Goal: Task Accomplishment & Management: Manage account settings

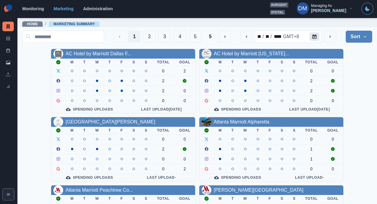
click at [320, 36] on button "Calendar" at bounding box center [315, 37] width 10 height 8
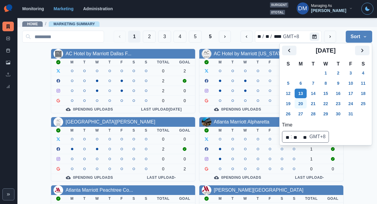
click at [297, 99] on button "20" at bounding box center [301, 104] width 12 height 10
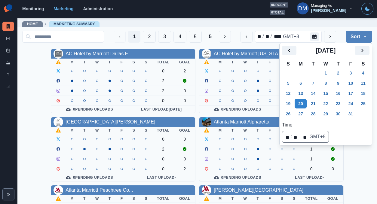
click at [345, 25] on div "Home / Marketing Summary" at bounding box center [197, 22] width 360 height 10
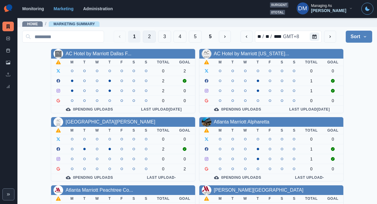
click at [156, 35] on button "2" at bounding box center [149, 37] width 13 height 12
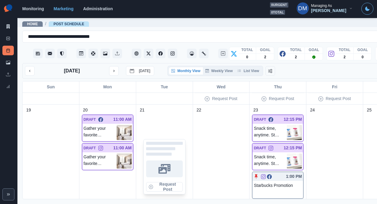
scroll to position [326, 0]
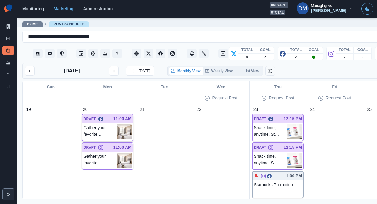
click at [117, 125] on img at bounding box center [124, 132] width 15 height 15
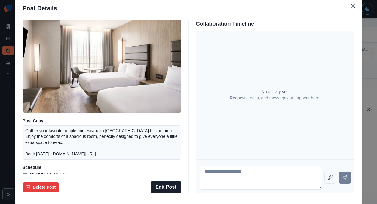
scroll to position [23, 0]
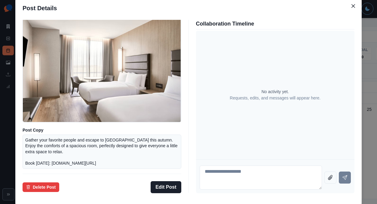
click at [35, 104] on div "Post Details Facebook Draft Media Post Copy Gather your favorite people and esc…" at bounding box center [188, 102] width 377 height 204
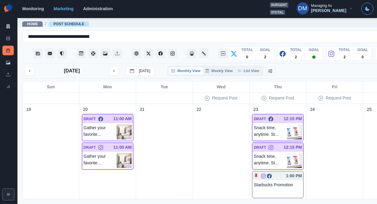
click at [287, 125] on img at bounding box center [294, 132] width 15 height 15
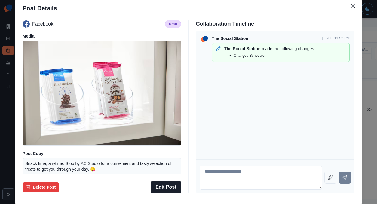
scroll to position [44, 0]
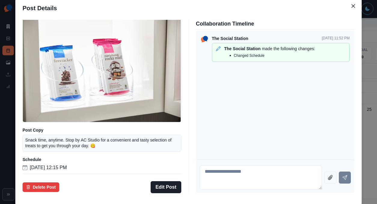
click at [38, 98] on div "Post Details Facebook Draft Media Post Copy Snack time, anytime. Stop by AC Stu…" at bounding box center [188, 102] width 377 height 204
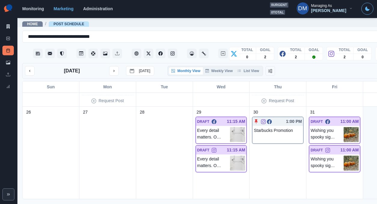
scroll to position [455, 0]
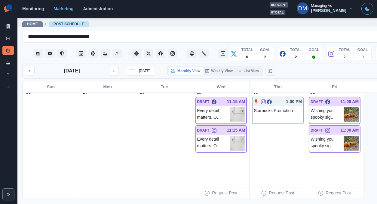
click at [230, 107] on img at bounding box center [237, 114] width 15 height 15
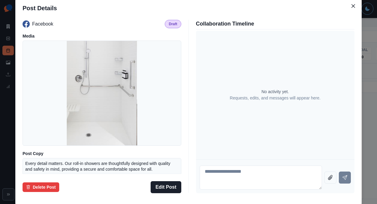
scroll to position [44, 0]
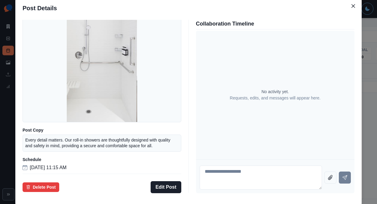
click at [37, 99] on div "Post Details Facebook Draft Media Post Copy Every detail matters. Our roll-in s…" at bounding box center [188, 102] width 377 height 204
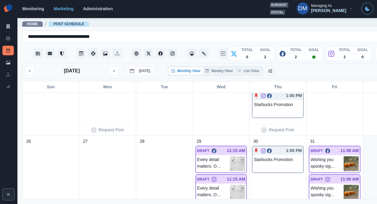
scroll to position [439, 0]
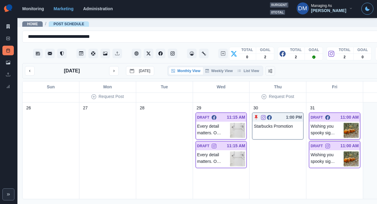
click at [344, 123] on img at bounding box center [351, 130] width 15 height 15
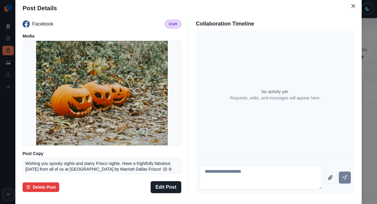
scroll to position [53, 0]
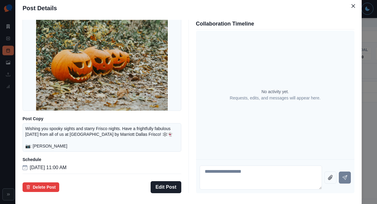
click at [34, 121] on div "Post Details Facebook Draft Media Post Copy Wishing you spooky sights and starr…" at bounding box center [188, 102] width 377 height 204
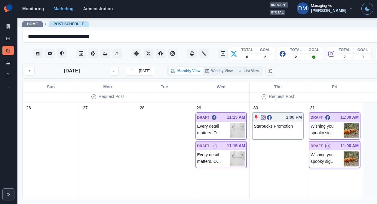
click at [344, 152] on img at bounding box center [351, 159] width 15 height 15
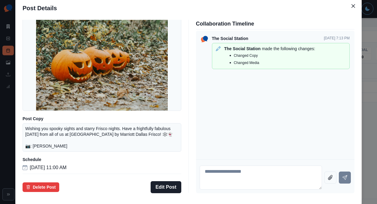
scroll to position [57, 0]
click at [45, 128] on div "Post Details Instagram Draft Media Post Copy Wishing you spooky sights and star…" at bounding box center [188, 102] width 377 height 204
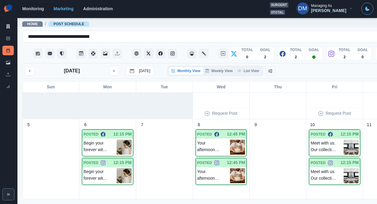
scroll to position [82, 0]
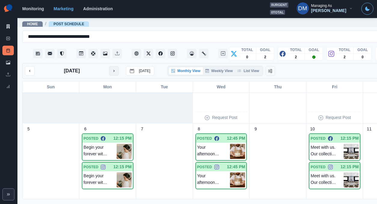
click at [112, 69] on icon "next month" at bounding box center [114, 71] width 4 height 4
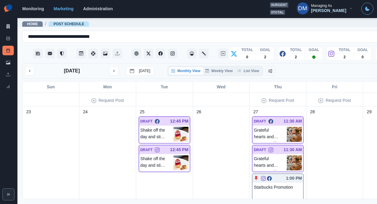
scroll to position [426, 0]
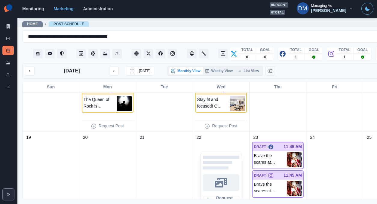
scroll to position [245, 0]
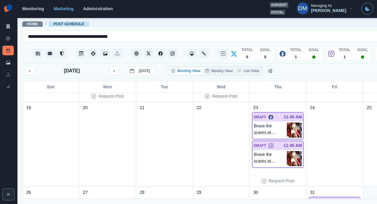
click at [287, 123] on img at bounding box center [294, 130] width 15 height 15
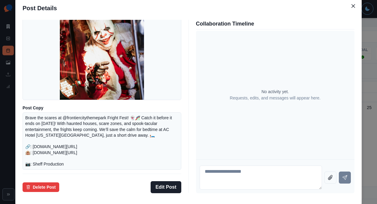
scroll to position [25, 0]
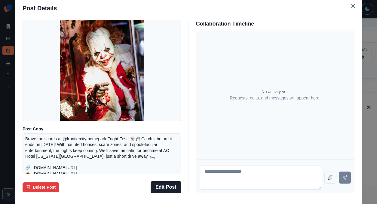
click at [37, 114] on div "Post Details Facebook Draft Media Post Copy Brave the scares at @frontiercityth…" at bounding box center [188, 102] width 377 height 204
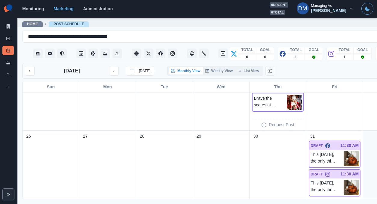
scroll to position [318, 0]
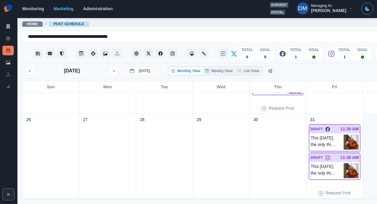
click at [344, 135] on img at bounding box center [351, 142] width 15 height 15
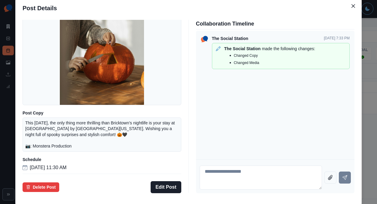
scroll to position [0, 0]
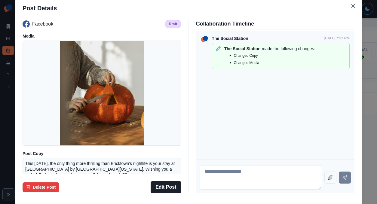
click at [39, 116] on div "Post Details Facebook Draft Media Post Copy This Halloween, the only thing more…" at bounding box center [188, 102] width 377 height 204
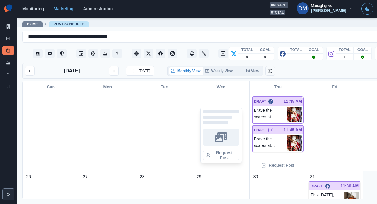
scroll to position [261, 0]
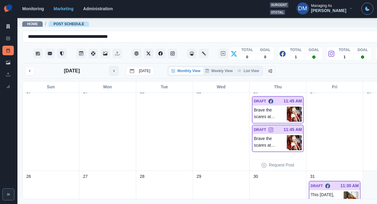
click at [112, 69] on icon "next month" at bounding box center [114, 71] width 4 height 4
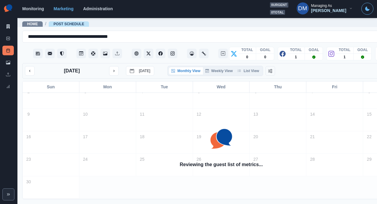
click at [136, 86] on div at bounding box center [164, 75] width 57 height 23
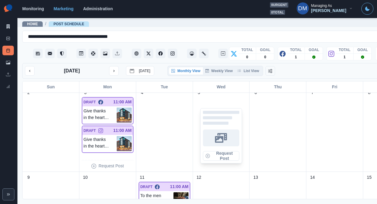
scroll to position [89, 0]
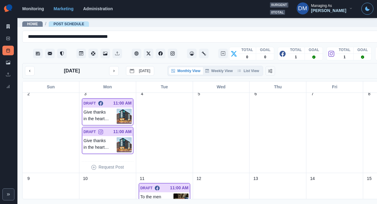
drag, startPoint x: 29, startPoint y: 62, endPoint x: 97, endPoint y: 71, distance: 69.3
click at [28, 66] on button "previous month" at bounding box center [30, 71] width 10 height 10
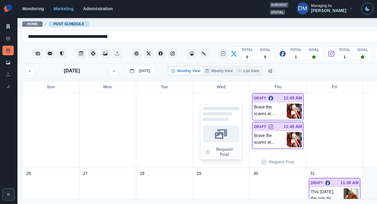
scroll to position [318, 0]
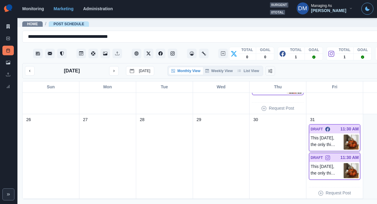
click at [344, 135] on img at bounding box center [351, 142] width 15 height 15
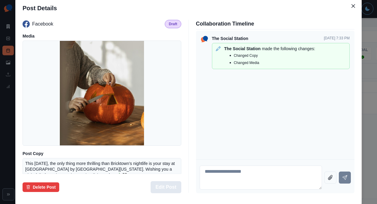
click at [172, 181] on button "Edit Post" at bounding box center [166, 187] width 30 height 12
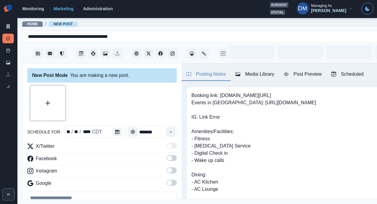
type input "********"
type textarea "**********"
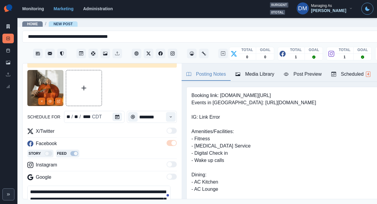
scroll to position [11, 0]
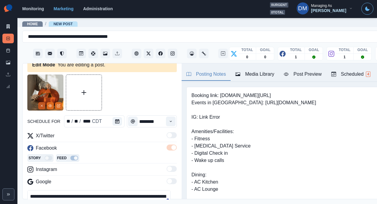
click at [43, 102] on button "Remove" at bounding box center [41, 105] width 7 height 7
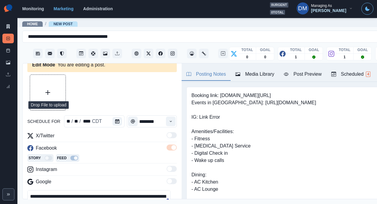
click at [50, 82] on button "Upload Media" at bounding box center [48, 93] width 36 height 36
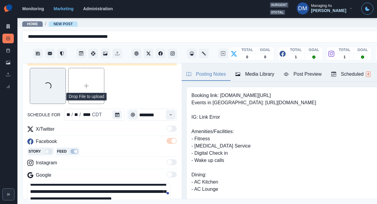
scroll to position [19, 0]
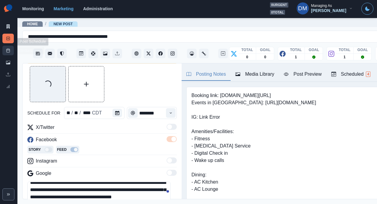
click at [9, 46] on link "Post Schedule" at bounding box center [7, 51] width 11 height 10
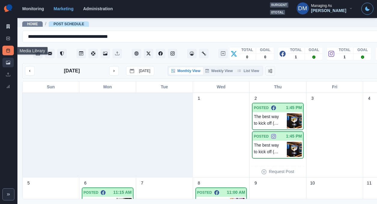
click at [8, 58] on link "Media Library" at bounding box center [7, 63] width 11 height 10
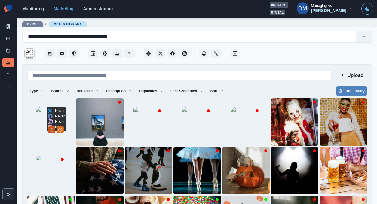
click at [54, 128] on icon "Delete Media" at bounding box center [52, 130] width 4 height 4
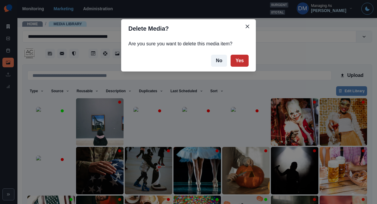
click at [231, 55] on button "Yes" at bounding box center [240, 61] width 18 height 12
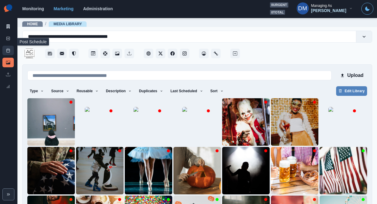
click at [9, 46] on link "Post Schedule" at bounding box center [7, 51] width 11 height 10
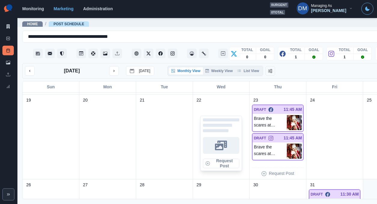
scroll to position [249, 0]
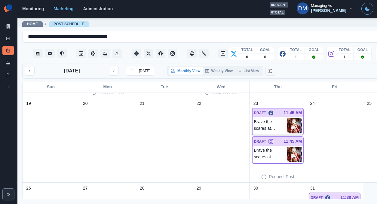
click at [287, 119] on img at bounding box center [294, 126] width 15 height 15
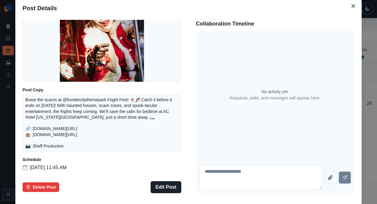
scroll to position [79, 0]
drag, startPoint x: 71, startPoint y: 122, endPoint x: 133, endPoint y: 122, distance: 61.7
click at [133, 122] on p "Brave the scares at @frontiercitythemepark Fright Fest! 👻🎢 Catch it before it e…" at bounding box center [101, 123] width 153 height 52
copy p "url.com/3rkkrrhb 🏨:"
click at [57, 127] on div "Post Details Facebook Draft Media Post Copy Brave the scares at @frontiercityth…" at bounding box center [188, 102] width 377 height 204
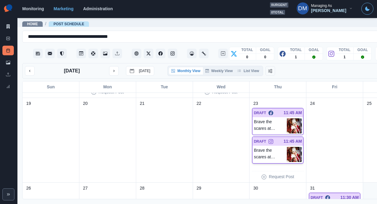
click at [287, 147] on img at bounding box center [294, 154] width 15 height 15
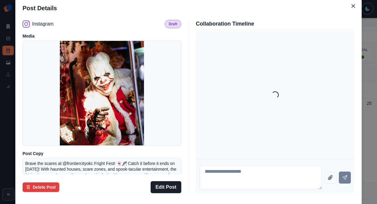
scroll to position [74, 0]
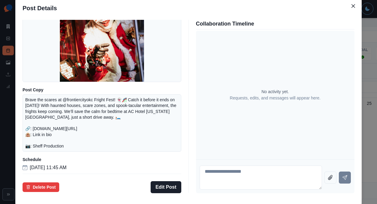
click at [340, 69] on div "Post Details Instagram Draft Media Post Copy Brave the scares at @frontiercityo…" at bounding box center [188, 102] width 377 height 204
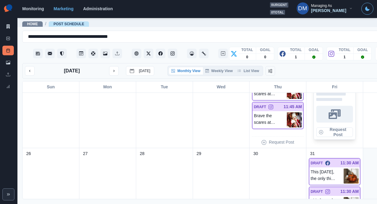
scroll to position [318, 0]
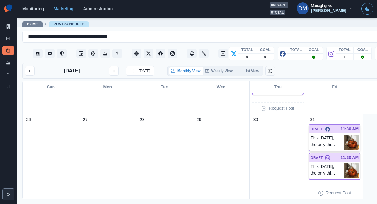
click at [344, 135] on img at bounding box center [351, 142] width 15 height 15
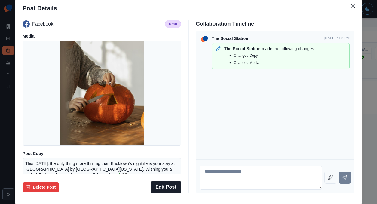
scroll to position [57, 0]
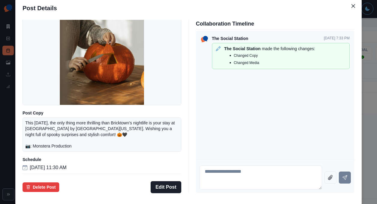
click at [29, 109] on div "Post Details Facebook Draft Media Post Copy This Halloween, the only thing more…" at bounding box center [188, 102] width 377 height 204
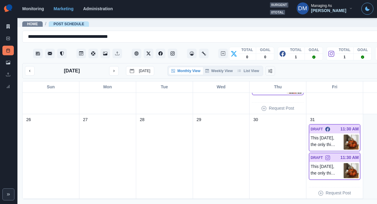
scroll to position [318, 0]
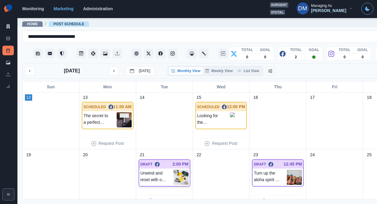
scroll to position [118, 0]
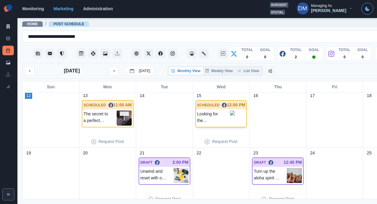
click at [230, 111] on img at bounding box center [232, 118] width 5 height 14
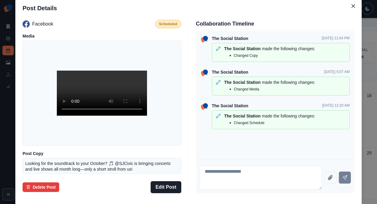
click at [38, 110] on div "Post Details Facebook Scheduled Media Post Copy Looking for the soundtrack to y…" at bounding box center [188, 102] width 377 height 204
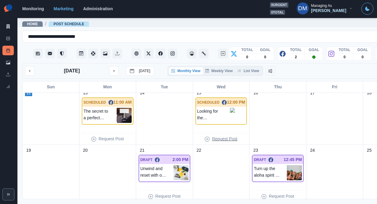
scroll to position [119, 0]
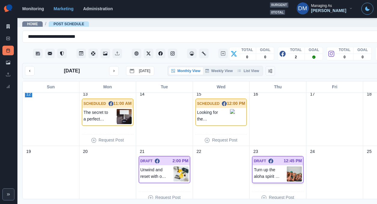
click at [287, 167] on img at bounding box center [294, 174] width 15 height 15
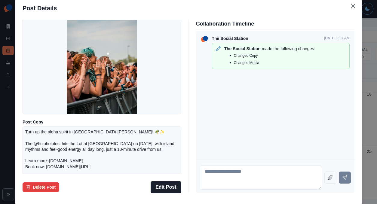
scroll to position [79, 0]
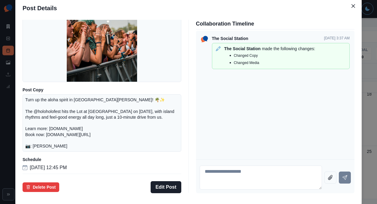
click at [48, 114] on div "Post Details Facebook Draft Media Post Copy Turn up the aloha spirit in San Jos…" at bounding box center [188, 102] width 377 height 204
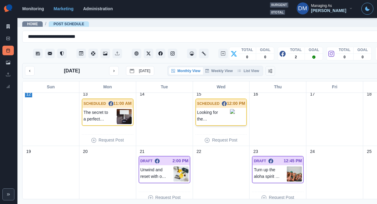
click at [197, 109] on p "Looking for the soundtrack to your October? 🎵 @SJCivic is bringing concerts and…" at bounding box center [213, 116] width 33 height 14
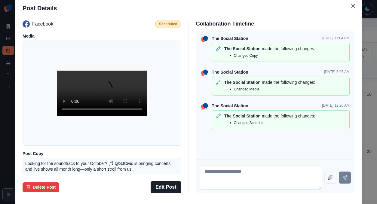
scroll to position [57, 0]
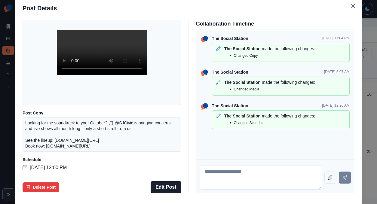
click at [49, 130] on div "Post Details Facebook Scheduled Media Post Copy Looking for the soundtrack to y…" at bounding box center [188, 102] width 377 height 204
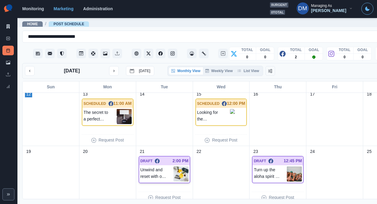
click at [174, 167] on img at bounding box center [181, 174] width 15 height 15
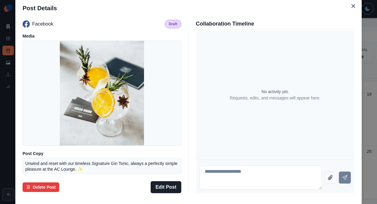
scroll to position [53, 0]
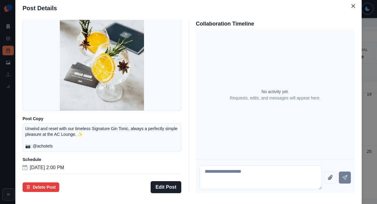
click at [50, 128] on div "Post Details Facebook Draft Media Post Copy Unwind and reset with our timeless …" at bounding box center [188, 102] width 377 height 204
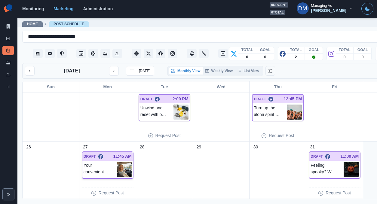
scroll to position [181, 0]
click at [117, 162] on img at bounding box center [124, 169] width 15 height 15
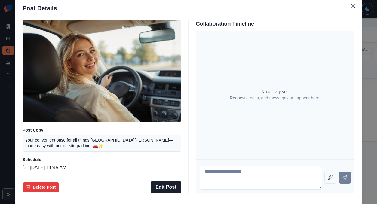
scroll to position [44, 0]
click at [42, 136] on div "Post Details Facebook Draft Media Post Copy Your convenient base for all things…" at bounding box center [188, 102] width 377 height 204
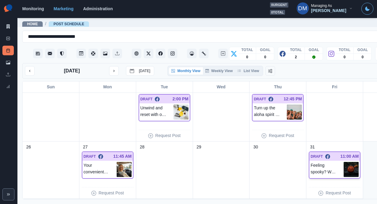
scroll to position [181, 0]
click at [344, 162] on img at bounding box center [351, 169] width 15 height 15
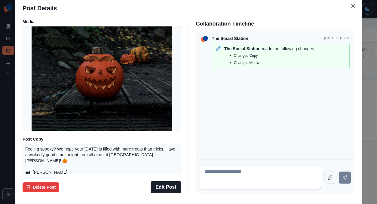
scroll to position [0, 0]
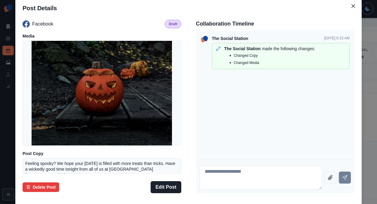
click at [52, 112] on div "Post Details Facebook Draft Media Post Copy Feeling spooky? We hope your Hallow…" at bounding box center [188, 102] width 377 height 204
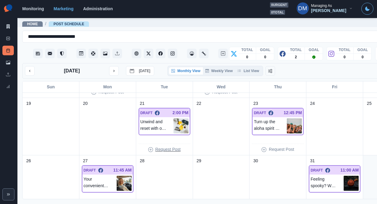
scroll to position [167, 0]
click at [344, 176] on img at bounding box center [351, 183] width 15 height 15
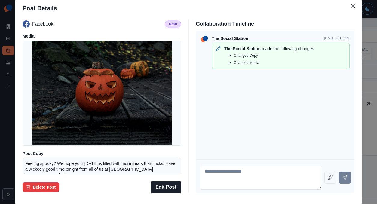
scroll to position [57, 0]
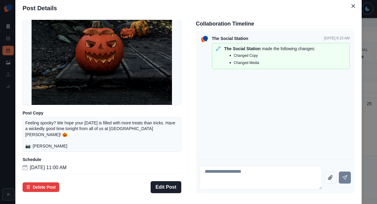
drag, startPoint x: 34, startPoint y: 137, endPoint x: 44, endPoint y: 137, distance: 9.9
click at [33, 137] on div "Post Details Facebook Draft Media Post Copy Feeling spooky? We hope your Hallow…" at bounding box center [188, 102] width 377 height 204
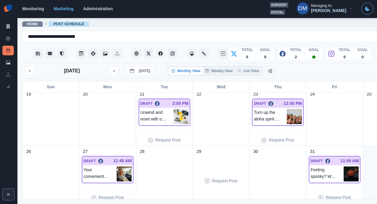
scroll to position [174, 0]
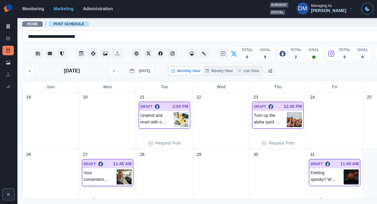
click at [117, 170] on img at bounding box center [124, 177] width 15 height 15
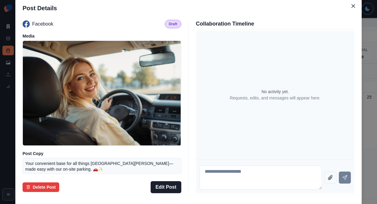
scroll to position [44, 0]
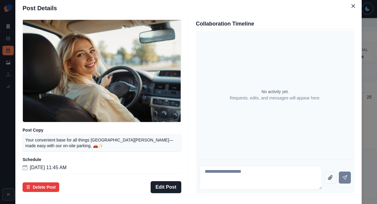
click at [36, 132] on div "Post Details Facebook Draft Media Post Copy Your convenient base for all things…" at bounding box center [188, 102] width 377 height 204
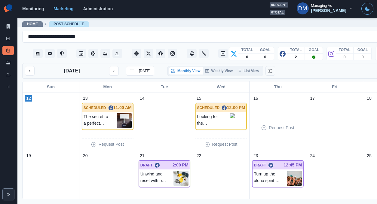
scroll to position [135, 0]
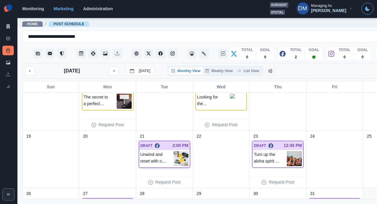
click at [174, 151] on img at bounding box center [181, 158] width 15 height 15
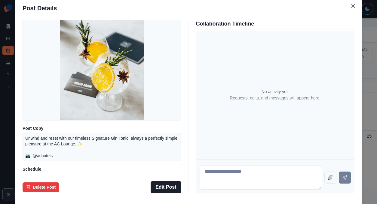
scroll to position [53, 0]
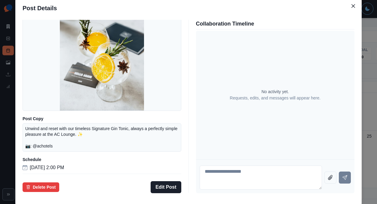
click at [40, 117] on div "Post Details Facebook Draft Media Post Copy Unwind and reset with our timeless …" at bounding box center [188, 102] width 377 height 204
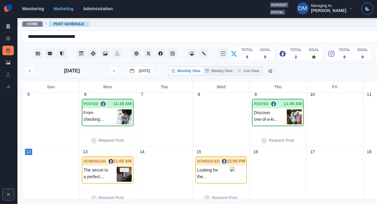
scroll to position [7, 0]
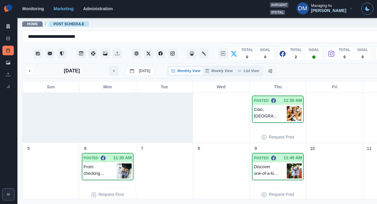
click at [112, 69] on icon "next month" at bounding box center [114, 71] width 4 height 4
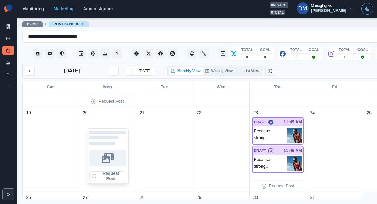
scroll to position [271, 0]
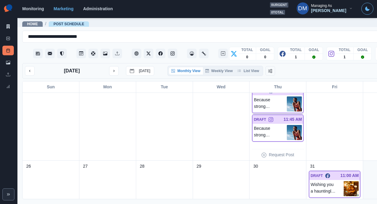
click at [287, 97] on img at bounding box center [294, 104] width 15 height 15
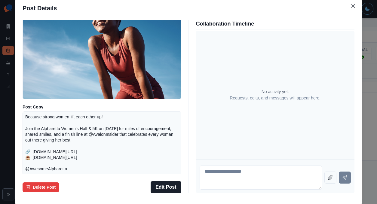
scroll to position [48, 0]
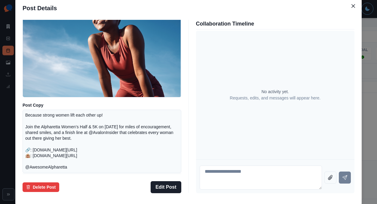
click at [96, 136] on p "Because strong women lift each other up! Join the Alpharetta Women’s Half & 5K …" at bounding box center [101, 142] width 153 height 58
click at [48, 127] on div "Post Details Facebook Draft Media Post Copy Because strong women lift each othe…" at bounding box center [188, 102] width 377 height 204
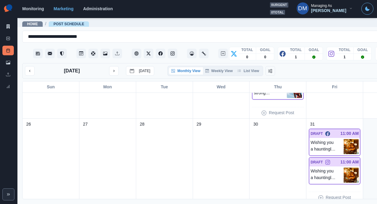
scroll to position [318, 0]
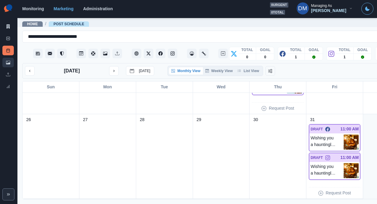
click at [12, 58] on link "Media Library" at bounding box center [7, 63] width 11 height 10
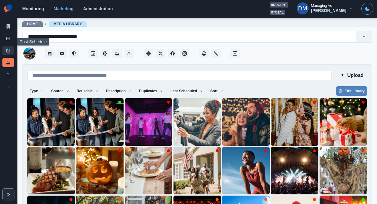
click at [9, 46] on link "Post Schedule" at bounding box center [7, 51] width 11 height 10
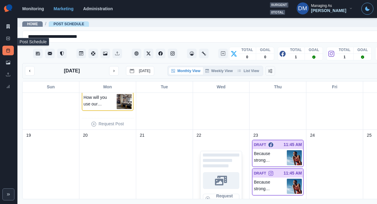
scroll to position [226, 0]
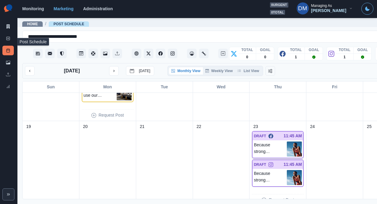
click at [287, 142] on img at bounding box center [294, 149] width 15 height 15
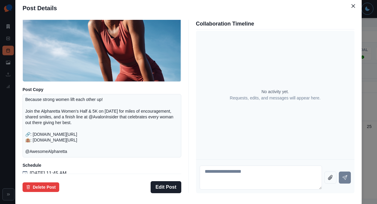
scroll to position [76, 0]
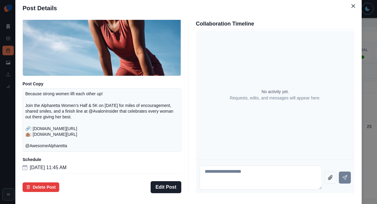
click at [46, 138] on div "Post Details Facebook Draft Media Post Copy Because strong women lift each othe…" at bounding box center [188, 102] width 377 height 204
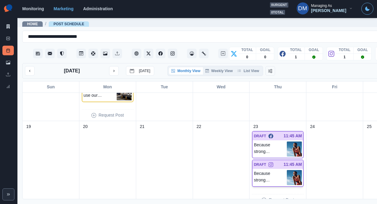
click at [287, 170] on img at bounding box center [294, 177] width 15 height 15
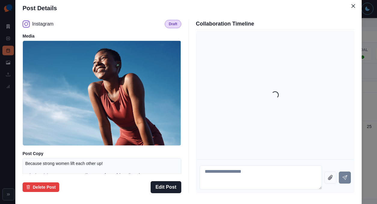
scroll to position [79, 0]
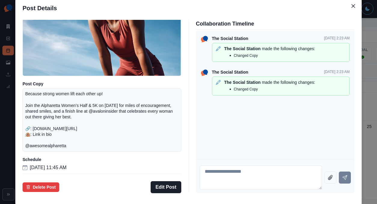
click at [331, 127] on div "Post Details Instagram Draft Media Post Copy Because strong women lift each oth…" at bounding box center [188, 102] width 377 height 204
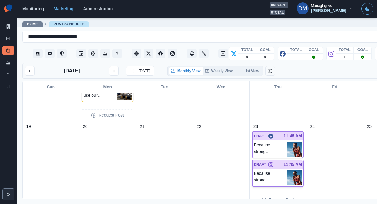
scroll to position [318, 0]
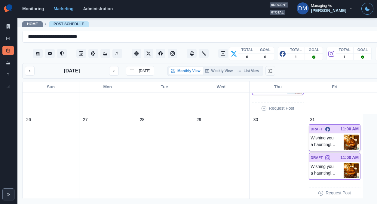
click at [344, 135] on img at bounding box center [351, 142] width 15 height 15
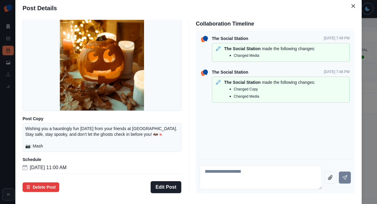
scroll to position [57, 0]
click at [49, 104] on div "Post Details Facebook Draft Media Post Copy Wishing you a hauntingly fun Hallow…" at bounding box center [188, 102] width 377 height 204
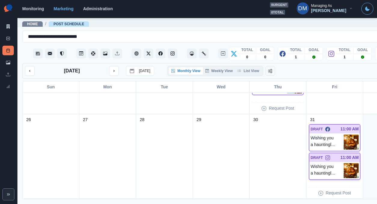
click at [344, 163] on img at bounding box center [351, 170] width 15 height 15
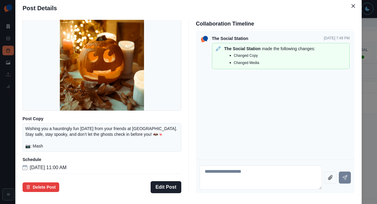
click at [53, 117] on div "Post Details Instagram Draft Media Post Copy Wishing you a hauntingly fun Hallo…" at bounding box center [188, 102] width 377 height 204
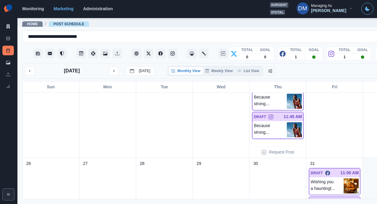
scroll to position [266, 0]
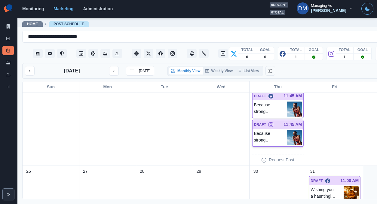
click at [287, 130] on img at bounding box center [294, 137] width 15 height 15
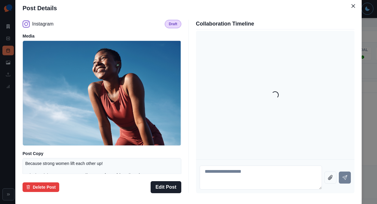
scroll to position [79, 0]
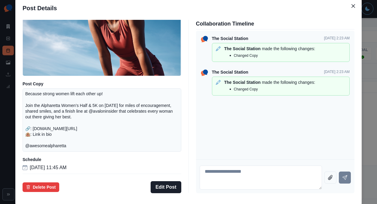
click at [46, 105] on div "Post Details Instagram Draft Media Post Copy Because strong women lift each oth…" at bounding box center [188, 102] width 377 height 204
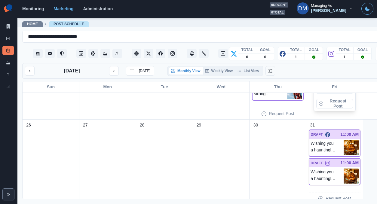
scroll to position [318, 0]
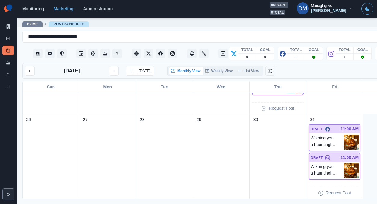
click at [344, 135] on img at bounding box center [351, 142] width 15 height 15
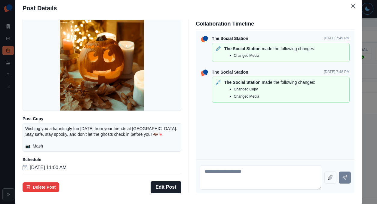
scroll to position [49, 0]
click at [39, 122] on div "Post Details Facebook Draft Media Post Copy Wishing you a hauntingly fun Hallow…" at bounding box center [188, 102] width 377 height 204
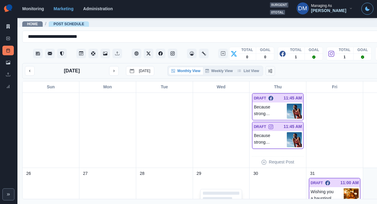
scroll to position [290, 0]
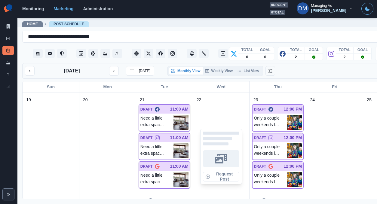
scroll to position [330, 0]
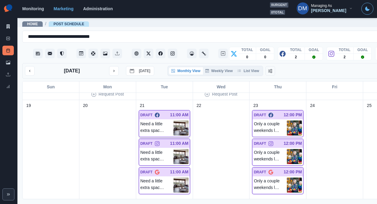
click at [174, 121] on img at bounding box center [181, 128] width 15 height 15
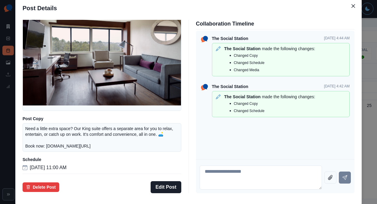
scroll to position [57, 0]
click at [38, 115] on div "Post Details Facebook Draft Media Post Copy Need a little extra space? Our King…" at bounding box center [188, 102] width 377 height 204
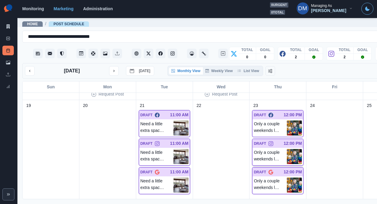
click at [287, 149] on img at bounding box center [294, 156] width 15 height 15
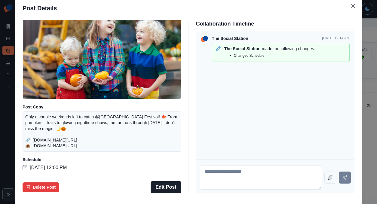
scroll to position [61, 0]
click at [52, 108] on div "Post Details Instagram Draft Media Post Copy Only a couple weekends left to cat…" at bounding box center [188, 102] width 377 height 204
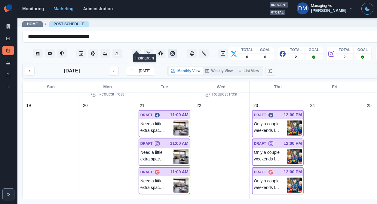
click at [171, 51] on icon "Instagram" at bounding box center [173, 53] width 4 height 4
click at [287, 149] on img at bounding box center [294, 156] width 15 height 15
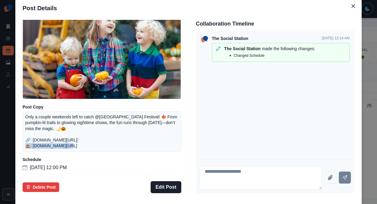
drag, startPoint x: 72, startPoint y: 131, endPoint x: 125, endPoint y: 131, distance: 53.3
click at [125, 131] on p "Only a couple weekends left to catch @stonemountainpark Pumpkin Festival! 🍁 Fro…" at bounding box center [101, 131] width 153 height 35
copy p "shorturl.at/silDI 🏨:"
click at [28, 121] on div "Post Details Instagram Draft Media Post Copy Only a couple weekends left to cat…" at bounding box center [188, 102] width 377 height 204
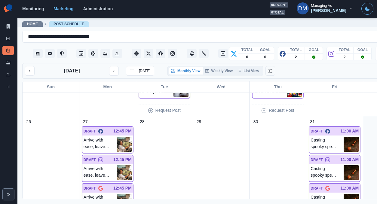
scroll to position [455, 0]
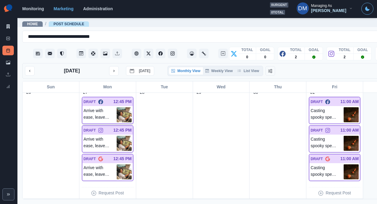
click at [117, 107] on img at bounding box center [124, 114] width 15 height 15
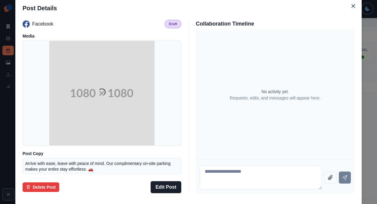
scroll to position [44, 0]
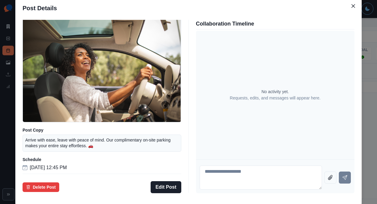
click at [26, 98] on div "Post Details Facebook Draft Media Post Copy Arrive with ease, leave with peace …" at bounding box center [188, 102] width 377 height 204
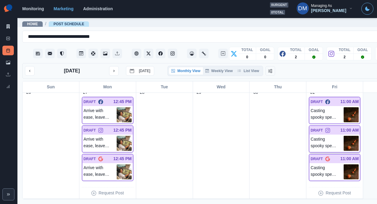
click at [344, 136] on img at bounding box center [351, 143] width 15 height 15
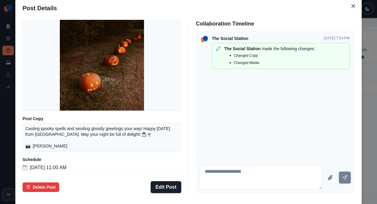
scroll to position [57, 0]
click at [37, 114] on div "Post Details Instagram Draft Media Post Copy Casting spooky spells and sending …" at bounding box center [188, 102] width 377 height 204
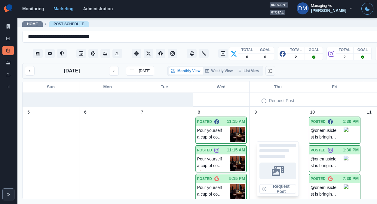
scroll to position [101, 0]
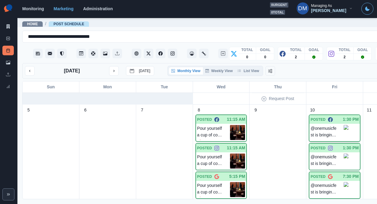
click at [344, 125] on img at bounding box center [346, 132] width 5 height 14
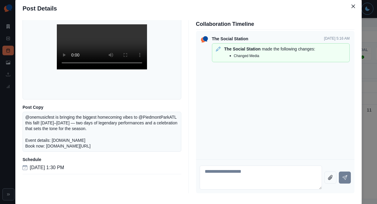
scroll to position [56, 0]
click at [37, 115] on div "Post Details Facebook Posted Media Post Copy @onemusicfest is bringing the bigg…" at bounding box center [188, 102] width 377 height 204
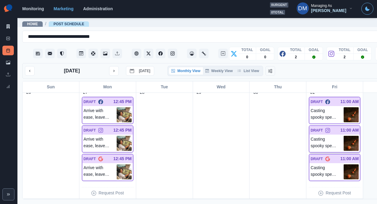
scroll to position [455, 0]
click at [344, 136] on img at bounding box center [351, 143] width 15 height 15
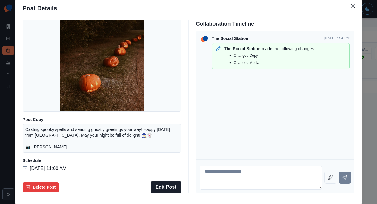
scroll to position [57, 0]
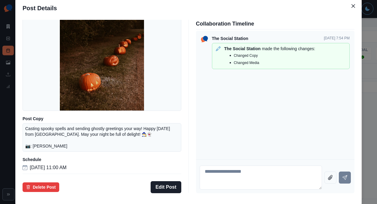
click at [51, 106] on div "Post Details Instagram Draft Media Post Copy Casting spooky spells and sending …" at bounding box center [188, 102] width 377 height 204
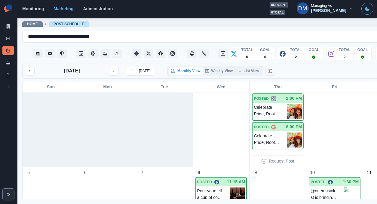
scroll to position [14, 0]
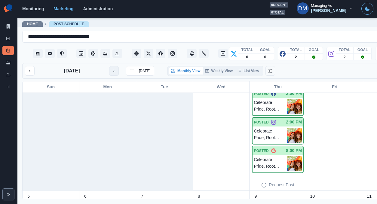
click at [112, 69] on icon "next month" at bounding box center [114, 71] width 4 height 4
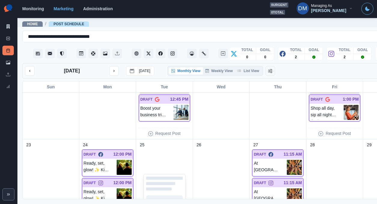
scroll to position [414, 0]
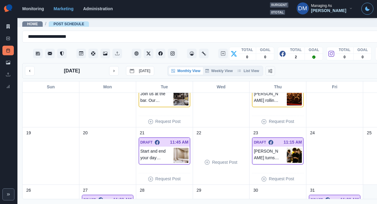
scroll to position [142, 0]
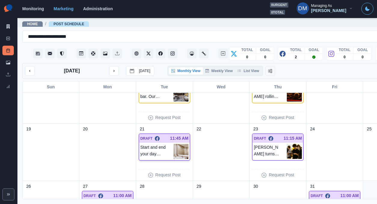
click at [174, 144] on img at bounding box center [181, 151] width 15 height 15
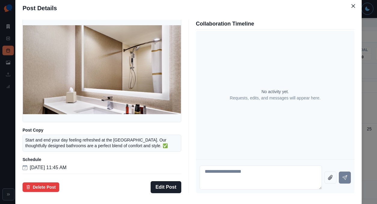
scroll to position [33, 0]
click at [43, 108] on div "Post Details Facebook Draft Media Post Copy Start and end your day feeling refr…" at bounding box center [188, 102] width 377 height 204
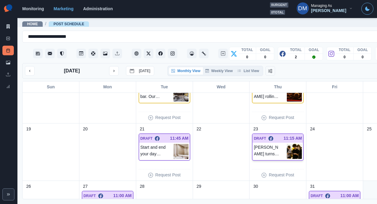
click at [287, 144] on img at bounding box center [294, 151] width 15 height 15
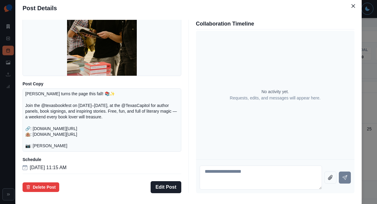
scroll to position [79, 0]
click at [45, 132] on div "Post Details Facebook Draft Media Post Copy Austin turns the page this fall! 📚✨…" at bounding box center [188, 102] width 377 height 204
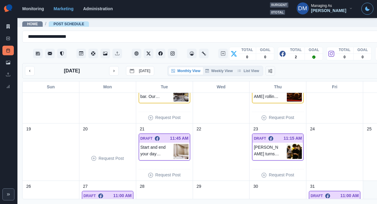
scroll to position [181, 0]
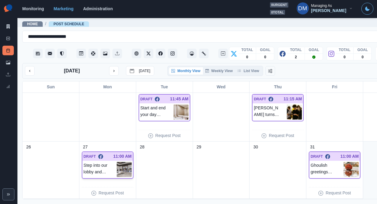
click at [117, 162] on img at bounding box center [124, 169] width 15 height 15
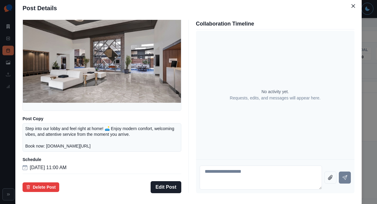
scroll to position [53, 0]
click at [45, 135] on div "Post Details Facebook Draft Media Post Copy Step into our lobby and feel right …" at bounding box center [188, 102] width 377 height 204
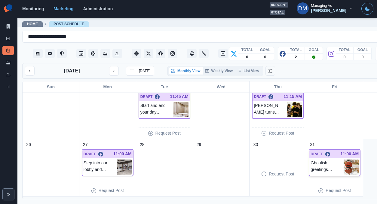
scroll to position [181, 0]
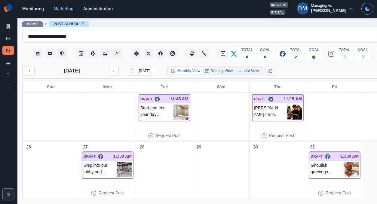
click at [344, 162] on img at bounding box center [351, 169] width 15 height 15
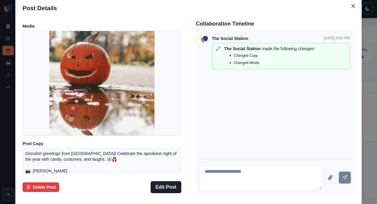
scroll to position [9, 0]
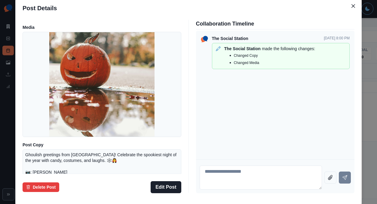
click at [36, 118] on div "Post Details Facebook Draft Media Post Copy Ghoulish greetings from Austin Marr…" at bounding box center [188, 102] width 377 height 204
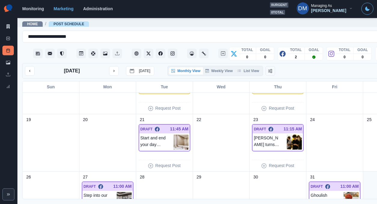
scroll to position [0, 0]
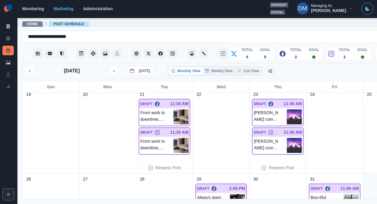
scroll to position [259, 0]
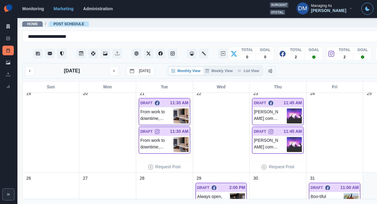
click at [174, 109] on img at bounding box center [181, 116] width 15 height 15
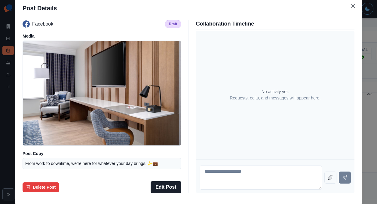
scroll to position [40, 0]
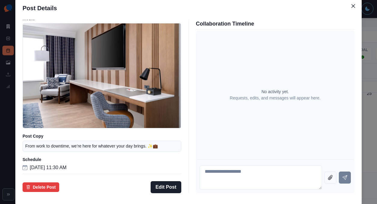
click at [52, 109] on div "Post Details Facebook Draft Media Post Copy From work to downtime, we’re here f…" at bounding box center [188, 102] width 377 height 204
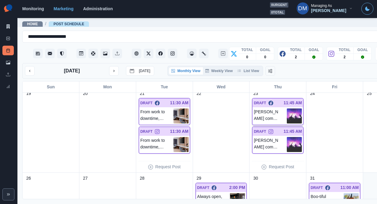
click at [287, 109] on img at bounding box center [294, 116] width 15 height 15
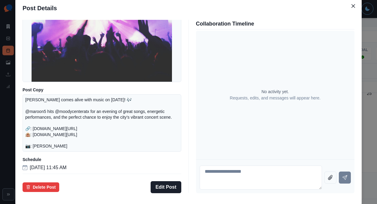
scroll to position [79, 0]
click at [29, 136] on div "Post Details Facebook Draft Media Post Copy Austin comes alive with music on [D…" at bounding box center [188, 102] width 377 height 204
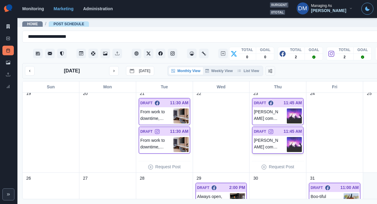
click at [287, 137] on img at bounding box center [294, 144] width 15 height 15
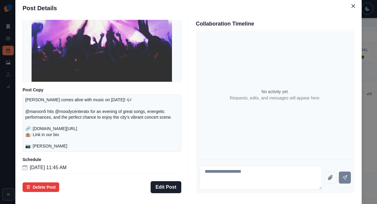
click at [46, 129] on div "Post Details Instagram Draft Media Post Copy [PERSON_NAME] comes alive with mus…" at bounding box center [188, 102] width 377 height 204
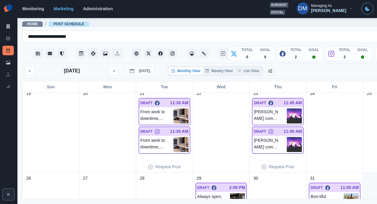
scroll to position [318, 0]
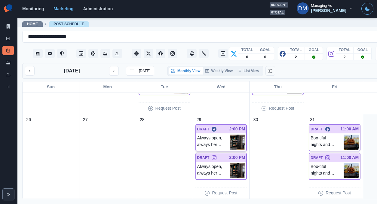
click at [230, 135] on img at bounding box center [237, 142] width 15 height 15
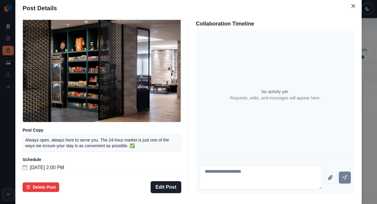
scroll to position [44, 0]
click at [38, 131] on div "Post Details Facebook Draft Media Post Copy Always open, always here to serve y…" at bounding box center [188, 102] width 377 height 204
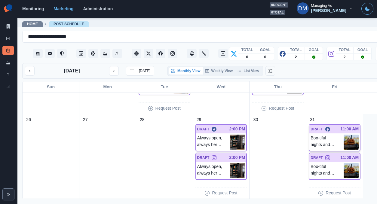
click at [344, 135] on img at bounding box center [351, 142] width 15 height 15
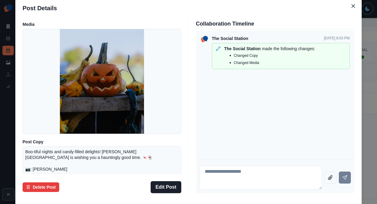
scroll to position [11, 0]
click at [53, 112] on div "Post Details Facebook Draft Media Post Copy Boo-tiful nights and candy-filled d…" at bounding box center [188, 102] width 377 height 204
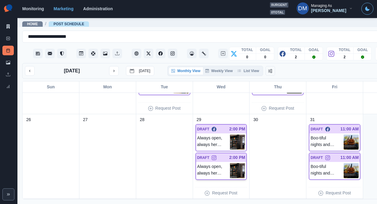
click at [230, 163] on img at bounding box center [237, 170] width 15 height 15
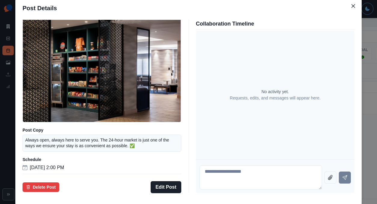
scroll to position [44, 0]
click at [45, 131] on div "Post Details Instagram Draft Media Post Copy Always open, always here to serve …" at bounding box center [188, 102] width 377 height 204
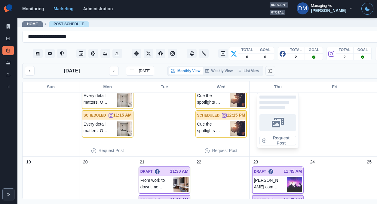
scroll to position [241, 0]
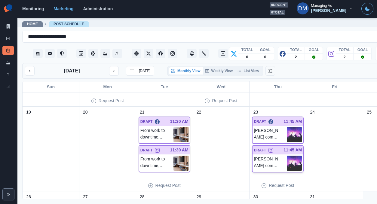
click at [287, 156] on img at bounding box center [294, 163] width 15 height 15
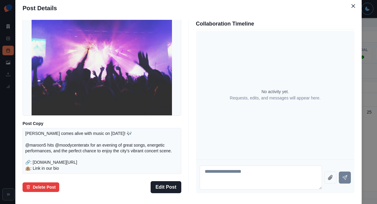
scroll to position [79, 0]
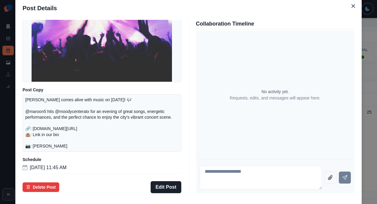
click at [41, 114] on div "Post Details Instagram Draft Media Post Copy Austin comes alive with music on N…" at bounding box center [188, 102] width 377 height 204
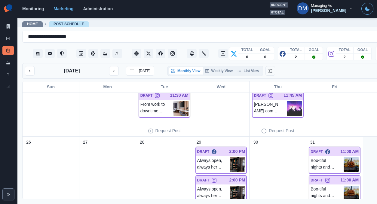
scroll to position [318, 0]
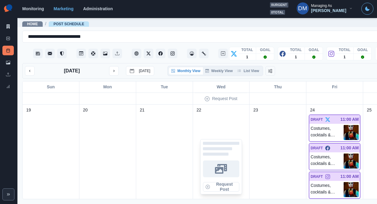
scroll to position [360, 0]
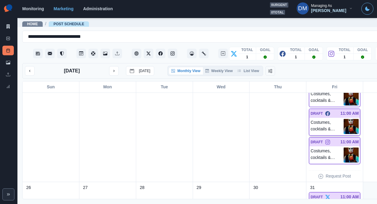
click at [344, 119] on img at bounding box center [351, 126] width 15 height 15
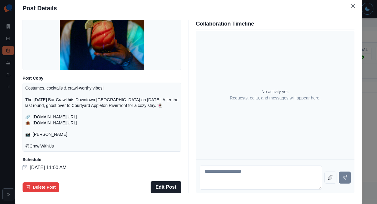
scroll to position [77, 0]
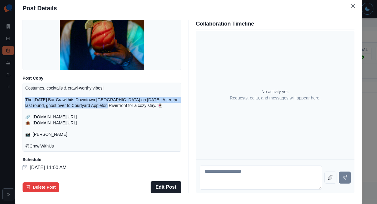
drag, startPoint x: 67, startPoint y: 106, endPoint x: 142, endPoint y: 109, distance: 75.0
click at [142, 109] on p "Costumes, cocktails & crawl-worthy vibes! The Halloween Bar Crawl hits Downtown…" at bounding box center [101, 117] width 153 height 64
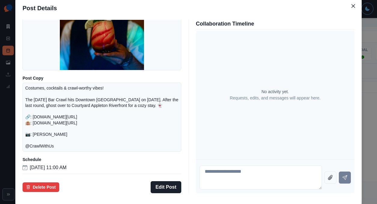
click at [121, 129] on p "Costumes, cocktails & crawl-worthy vibes! The Halloween Bar Crawl hits Downtown…" at bounding box center [101, 117] width 153 height 64
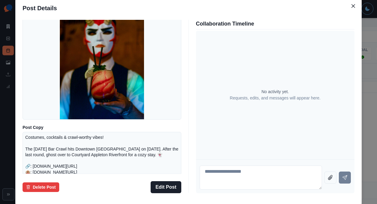
scroll to position [0, 0]
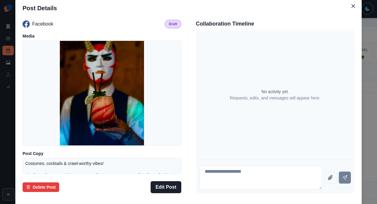
click at [41, 111] on div "Post Details Facebook Draft Media Post Copy Costumes, cocktails & crawl-worthy …" at bounding box center [188, 102] width 377 height 204
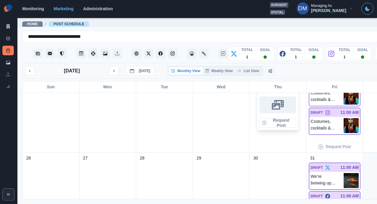
scroll to position [357, 0]
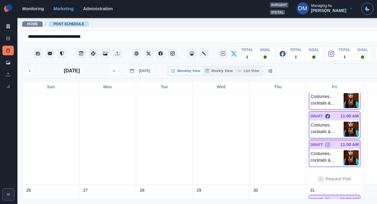
click at [344, 122] on img at bounding box center [351, 129] width 15 height 15
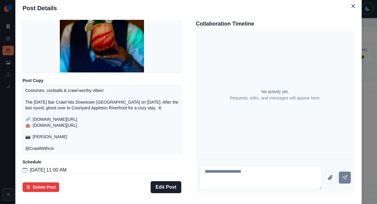
scroll to position [88, 0]
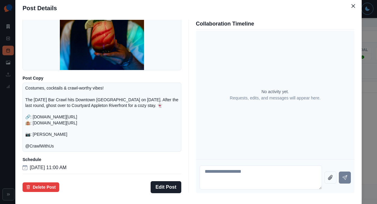
drag, startPoint x: 41, startPoint y: 107, endPoint x: 51, endPoint y: 107, distance: 9.9
click at [41, 107] on div "Post Details Facebook Draft Media Post Copy Costumes, cocktails & crawl-worthy …" at bounding box center [188, 102] width 377 height 204
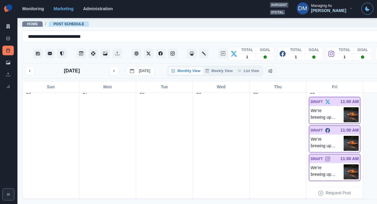
scroll to position [455, 0]
click at [344, 136] on img at bounding box center [351, 143] width 15 height 15
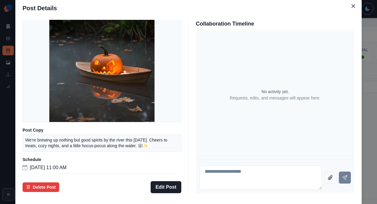
scroll to position [48, 0]
click at [171, 181] on button "Edit Post" at bounding box center [166, 187] width 30 height 12
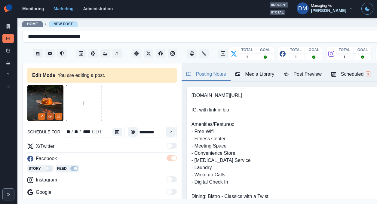
click at [51, 116] on circle "View Media" at bounding box center [50, 116] width 1 height 1
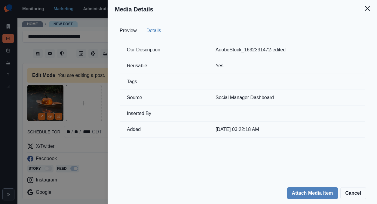
click at [166, 25] on button "Details" at bounding box center [154, 31] width 24 height 13
click at [137, 93] on div "Media Details Preview Details Our Description AdobeStock_1632331472-edited Reus…" at bounding box center [188, 102] width 377 height 204
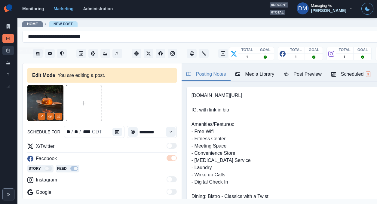
click at [9, 46] on link "Post Schedule" at bounding box center [7, 51] width 11 height 10
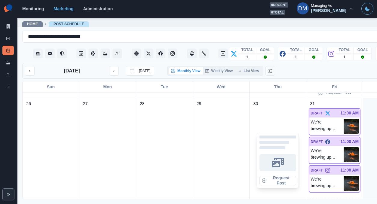
scroll to position [442, 0]
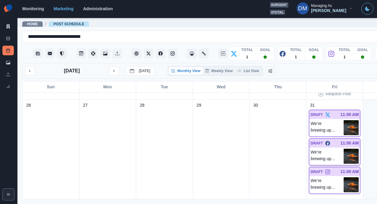
click at [344, 149] on img at bounding box center [351, 156] width 15 height 15
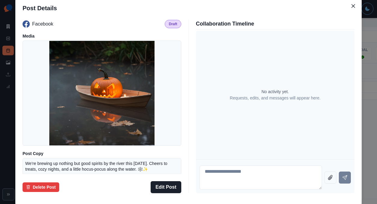
scroll to position [48, 0]
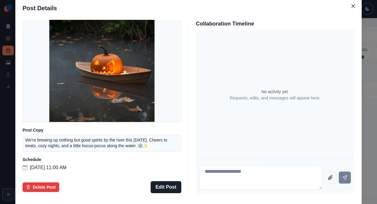
click at [51, 130] on div "Post Details Facebook Draft Media Post Copy We’re brewing up nothing but good s…" at bounding box center [188, 102] width 377 height 204
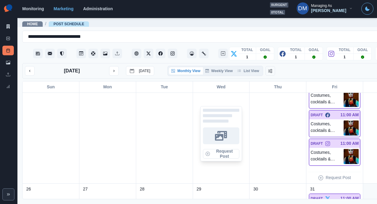
scroll to position [357, 0]
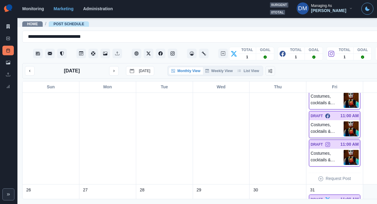
click at [344, 122] on img at bounding box center [351, 129] width 15 height 15
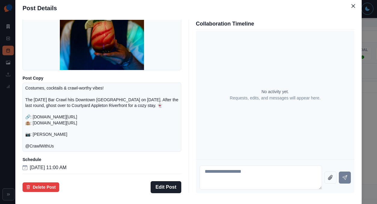
scroll to position [87, 0]
click at [36, 121] on div "Post Details Facebook Draft Media Post Copy Costumes, cocktails & crawl-worthy …" at bounding box center [188, 102] width 377 height 204
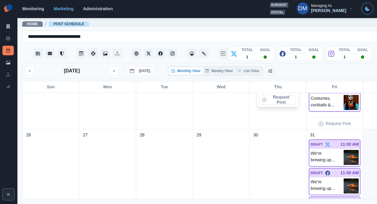
scroll to position [436, 0]
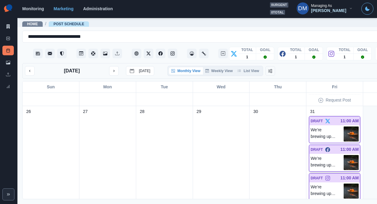
click at [344, 155] on img at bounding box center [351, 162] width 15 height 15
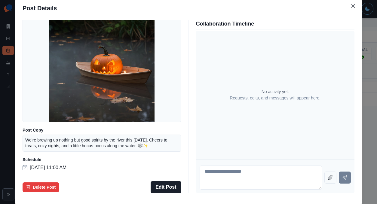
scroll to position [48, 0]
click at [45, 117] on div "Post Details Facebook Draft Media Post Copy We’re brewing up nothing but good s…" at bounding box center [188, 102] width 377 height 204
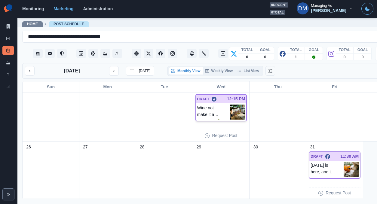
scroll to position [149, 0]
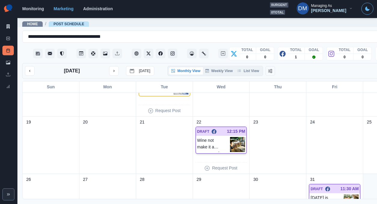
click at [230, 137] on img at bounding box center [237, 144] width 15 height 15
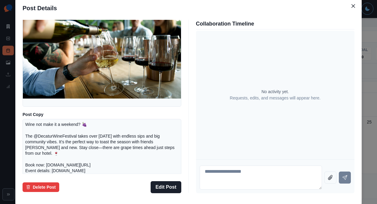
scroll to position [83, 0]
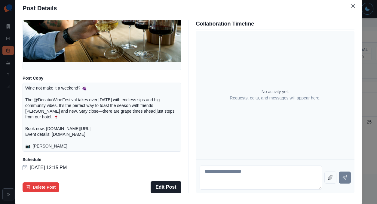
drag, startPoint x: 45, startPoint y: 129, endPoint x: 55, endPoint y: 129, distance: 10.5
click at [45, 129] on div "Post Details Facebook Draft Media Post Copy Wine not make it a weekend? 🍇 The @…" at bounding box center [188, 102] width 377 height 204
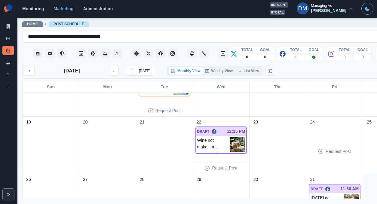
scroll to position [181, 0]
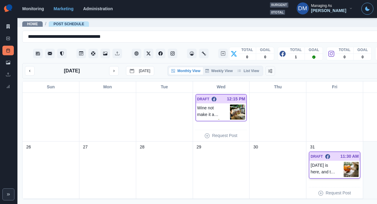
click at [344, 162] on img at bounding box center [351, 169] width 15 height 15
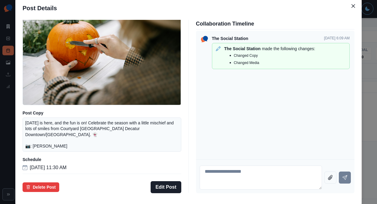
scroll to position [57, 0]
click at [40, 115] on div "Post Details Facebook Draft Media Post Copy Halloween is here, and the fun is o…" at bounding box center [188, 102] width 377 height 204
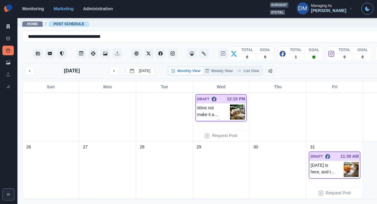
click at [230, 105] on img at bounding box center [237, 112] width 15 height 15
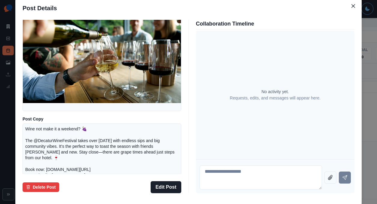
scroll to position [83, 0]
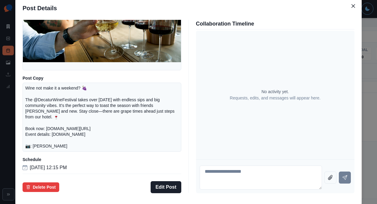
click at [46, 123] on div "Post Details Facebook Draft Media Post Copy Wine not make it a weekend? 🍇 The @…" at bounding box center [188, 102] width 377 height 204
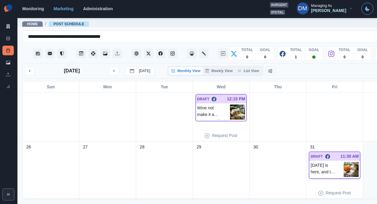
click at [344, 162] on img at bounding box center [351, 169] width 15 height 15
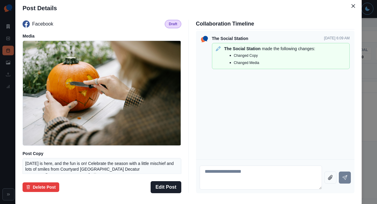
scroll to position [57, 0]
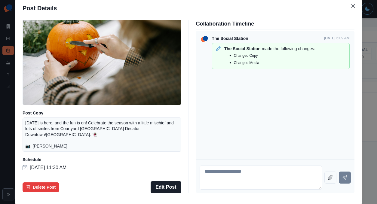
click at [41, 120] on div "Post Details Facebook Draft Media Post Copy Halloween is here, and the fun is o…" at bounding box center [188, 102] width 377 height 204
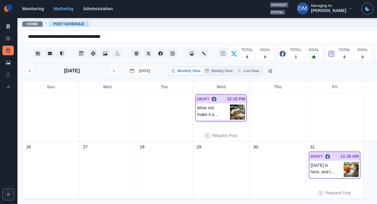
click at [230, 105] on img at bounding box center [237, 112] width 15 height 15
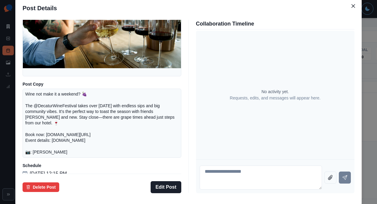
scroll to position [83, 0]
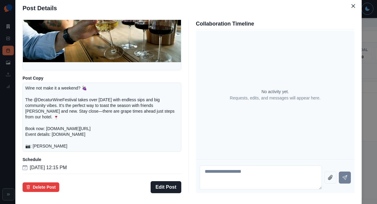
click at [47, 123] on div "Post Details Facebook Draft Media Post Copy Wine not make it a weekend? 🍇 The @…" at bounding box center [188, 102] width 377 height 204
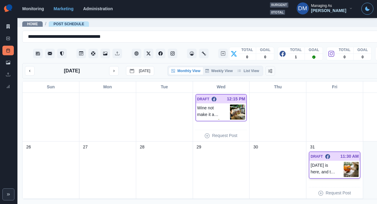
click at [344, 162] on img at bounding box center [351, 169] width 15 height 15
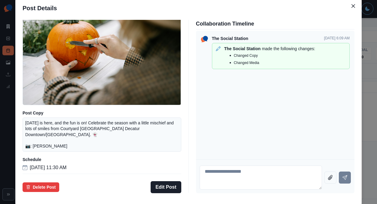
scroll to position [57, 0]
click at [46, 120] on div "Post Details Facebook Draft Media Post Copy Halloween is here, and the fun is o…" at bounding box center [188, 102] width 377 height 204
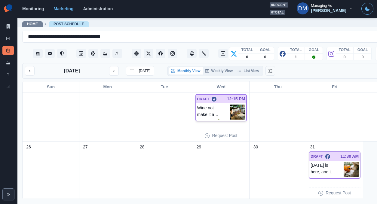
click at [230, 105] on img at bounding box center [237, 112] width 15 height 15
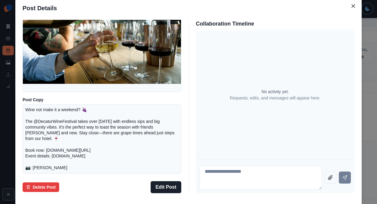
scroll to position [61, 0]
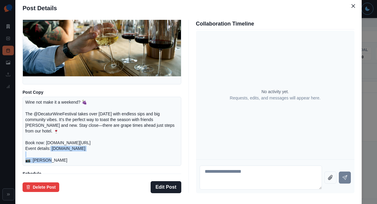
drag, startPoint x: 88, startPoint y: 149, endPoint x: 155, endPoint y: 149, distance: 67.4
click at [155, 149] on p "Wine not make it a weekend? 🍇 The @DecaturWineFestival takes over Nov 8, 2025 w…" at bounding box center [101, 132] width 153 height 64
copy p "w.decaturwinefestival.org"
click at [349, 11] on button "Close" at bounding box center [354, 6] width 10 height 10
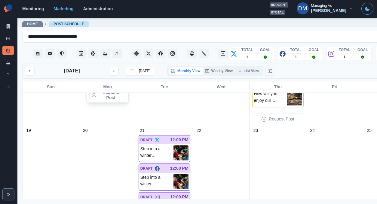
scroll to position [305, 0]
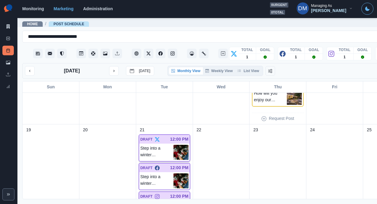
click at [174, 145] on img at bounding box center [181, 152] width 15 height 15
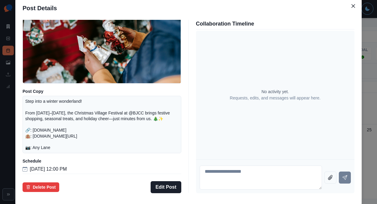
scroll to position [60, 0]
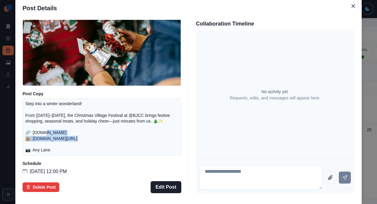
drag, startPoint x: 72, startPoint y: 140, endPoint x: 155, endPoint y: 140, distance: 83.7
click at [155, 140] on p "Step into a winter wonderland! From [DATE]–[DATE], the Christmas Village Festiv…" at bounding box center [101, 127] width 153 height 52
copy p "[DOMAIN_NAME] 🏨"
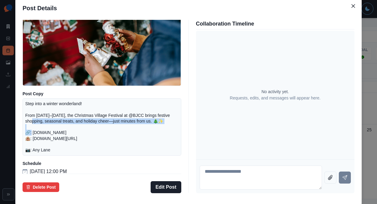
drag, startPoint x: 75, startPoint y: 128, endPoint x: 157, endPoint y: 132, distance: 82.2
click at [157, 132] on p "Step into a winter wonderland! From [DATE]–[DATE], the Christmas Village Festiv…" at bounding box center [101, 127] width 153 height 52
click at [42, 156] on div "Post Details Twitter Draft Media Post Copy Step into a winter wonderland! From …" at bounding box center [188, 102] width 377 height 204
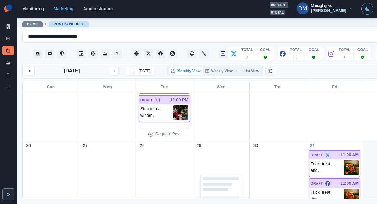
scroll to position [412, 0]
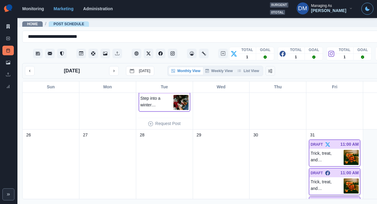
click at [344, 179] on img at bounding box center [351, 186] width 15 height 15
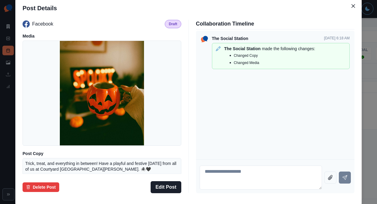
scroll to position [53, 0]
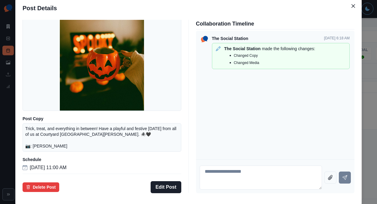
click at [44, 138] on div "Post Details Facebook Draft Media Post Copy Trick, treat, and everything in bet…" at bounding box center [188, 102] width 377 height 204
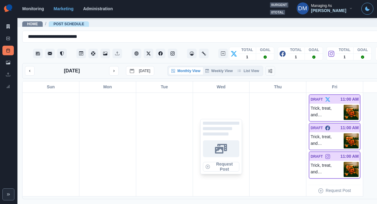
scroll to position [455, 0]
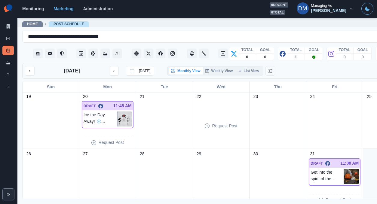
scroll to position [175, 0]
click at [117, 111] on img at bounding box center [124, 118] width 15 height 15
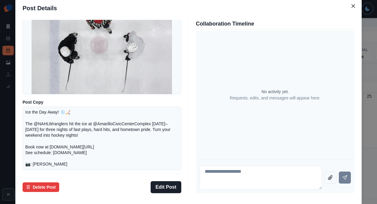
scroll to position [51, 0]
drag, startPoint x: 65, startPoint y: 131, endPoint x: 126, endPoint y: 134, distance: 61.2
click at [126, 134] on div "Ice the Day Away! ❄️🏒 The @NAHLWranglers hit the ice at @AmarilloCivicCenterCom…" at bounding box center [102, 139] width 159 height 64
click at [132, 142] on p "Ice the Day Away! ❄️🏒 The @NAHLWranglers hit the ice at @AmarilloCivicCenterCom…" at bounding box center [101, 139] width 153 height 58
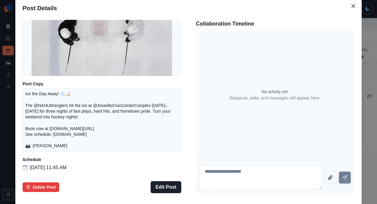
scroll to position [71, 0]
click at [36, 124] on div "Post Details Facebook Draft Media Post Copy Ice the Day Away! ❄️🏒 The @NAHLWran…" at bounding box center [188, 102] width 377 height 204
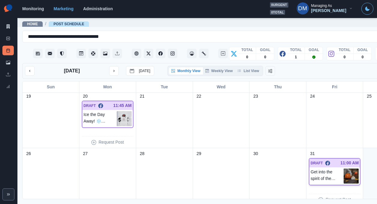
click at [344, 169] on img at bounding box center [351, 176] width 15 height 15
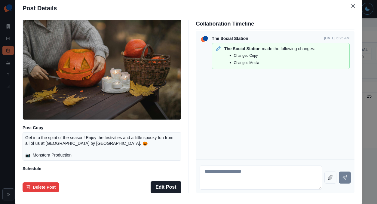
scroll to position [53, 0]
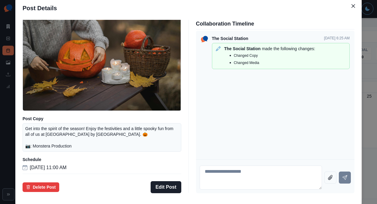
click at [42, 134] on div "Post Details Facebook Draft Media Post Copy Get into the spirit of the season! …" at bounding box center [188, 102] width 377 height 204
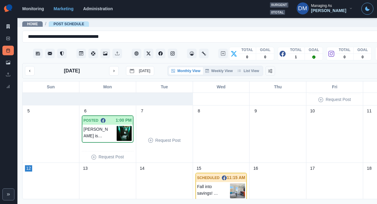
scroll to position [139, 0]
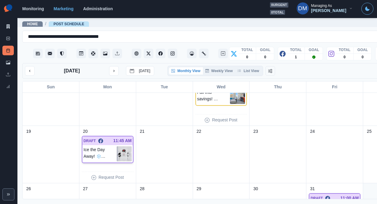
click at [117, 147] on img at bounding box center [124, 154] width 15 height 15
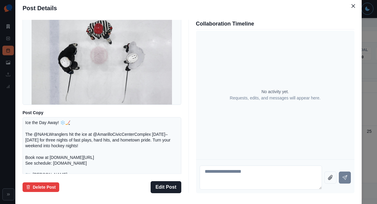
scroll to position [79, 0]
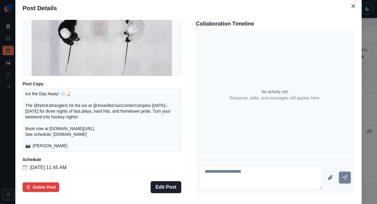
click at [46, 123] on div "Post Details Facebook Draft Media Post Copy Ice the Day Away! ❄️🏒 The @NAHLWran…" at bounding box center [188, 102] width 377 height 204
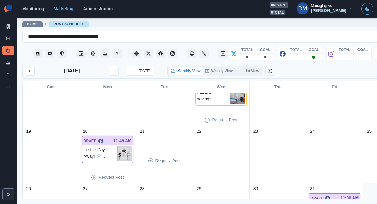
scroll to position [181, 0]
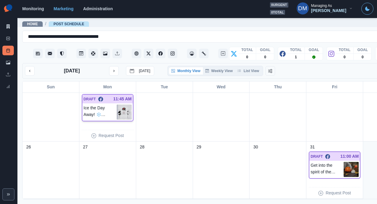
click at [117, 105] on img at bounding box center [124, 112] width 15 height 15
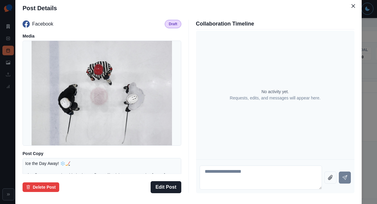
scroll to position [79, 0]
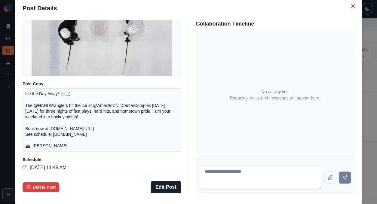
click at [45, 112] on div "Post Details Facebook Draft Media Post Copy Ice the Day Away! ❄️🏒 The @NAHLWran…" at bounding box center [188, 102] width 377 height 204
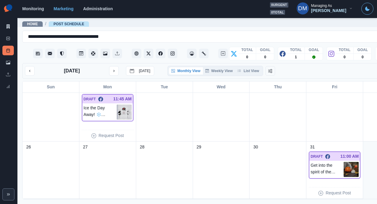
scroll to position [181, 0]
click at [344, 162] on img at bounding box center [351, 169] width 15 height 15
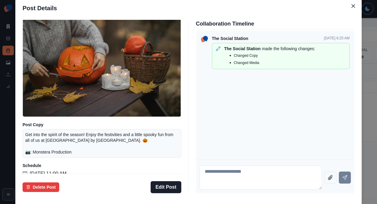
scroll to position [53, 0]
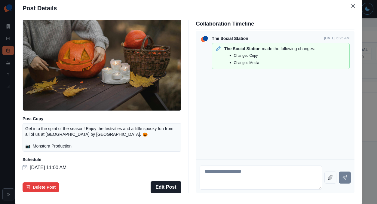
click at [41, 114] on div "Post Details Facebook Draft Media Post Copy Get into the spirit of the season! …" at bounding box center [188, 102] width 377 height 204
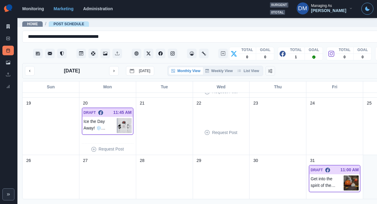
scroll to position [166, 0]
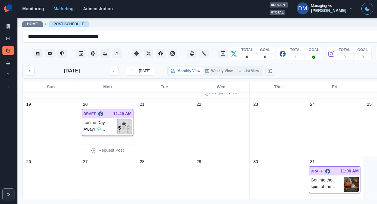
click at [117, 119] on img at bounding box center [124, 126] width 15 height 15
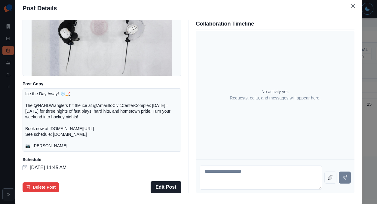
scroll to position [79, 0]
click at [40, 103] on div "Post Details Facebook Draft Media Post Copy Ice the Day Away! ❄️🏒 The @NAHLWran…" at bounding box center [188, 102] width 377 height 204
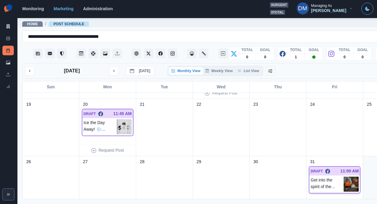
click at [344, 177] on img at bounding box center [351, 184] width 15 height 15
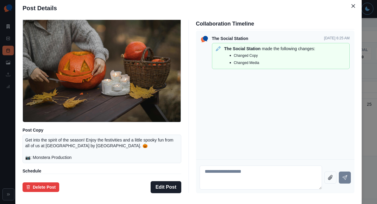
scroll to position [53, 0]
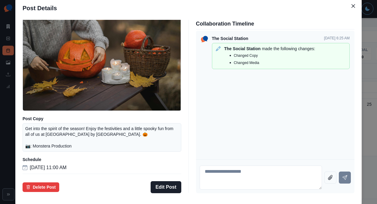
click at [51, 124] on div "Post Details Facebook Draft Media Post Copy Get into the spirit of the season! …" at bounding box center [188, 102] width 377 height 204
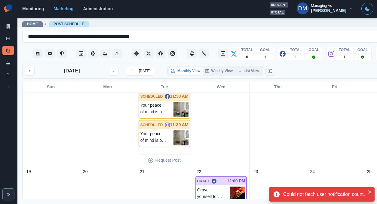
scroll to position [300, 0]
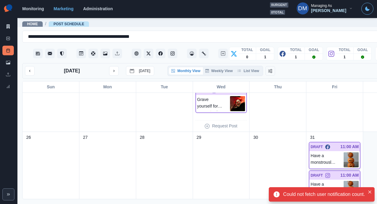
click at [344, 153] on img at bounding box center [351, 160] width 15 height 15
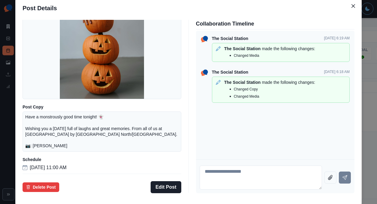
scroll to position [57, 0]
click at [31, 124] on div "Post Details Facebook Draft Media Post Copy Have a monstrously good time tonigh…" at bounding box center [188, 102] width 377 height 204
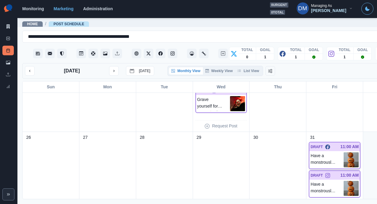
click at [344, 153] on img at bounding box center [351, 160] width 15 height 15
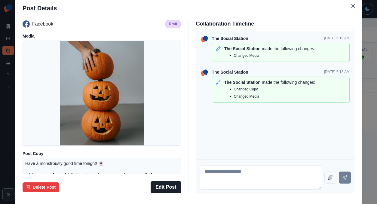
scroll to position [61, 0]
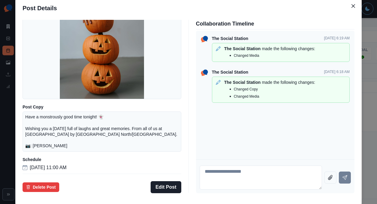
click at [40, 110] on div "Post Details Facebook Draft Media Post Copy Have a monstrously good time tonigh…" at bounding box center [188, 102] width 377 height 204
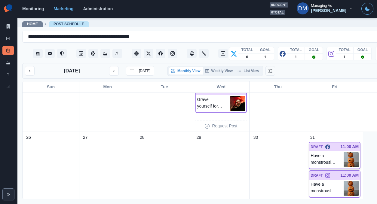
click at [344, 153] on img at bounding box center [351, 160] width 15 height 15
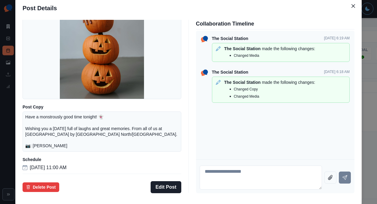
click at [46, 137] on div "Post Details Facebook Draft Media Post Copy Have a monstrously good time tonigh…" at bounding box center [188, 102] width 377 height 204
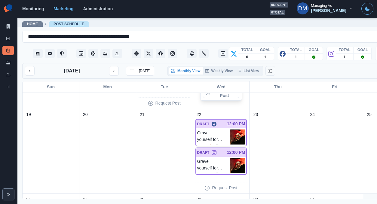
scroll to position [239, 0]
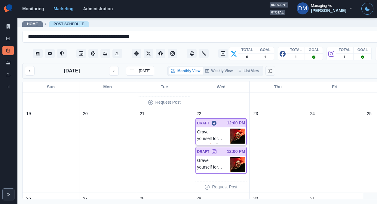
click at [230, 129] on img at bounding box center [237, 136] width 15 height 15
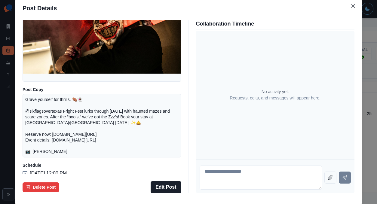
scroll to position [63, 0]
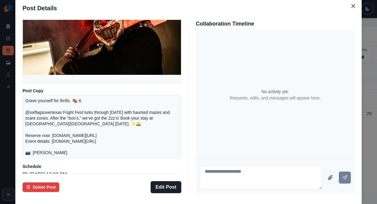
click at [29, 131] on div "Post Details Facebook Draft Media Post Copy Grave yourself for thrills. ⚰️👻 @si…" at bounding box center [188, 102] width 377 height 204
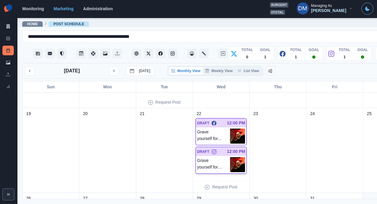
click at [230, 157] on img at bounding box center [237, 164] width 15 height 15
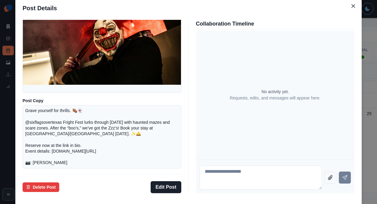
scroll to position [79, 0]
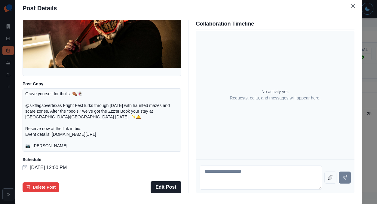
click at [34, 123] on div "Post Details Instagram Draft Media Post Copy Grave yourself for thrills. ⚰️👻 @s…" at bounding box center [188, 102] width 377 height 204
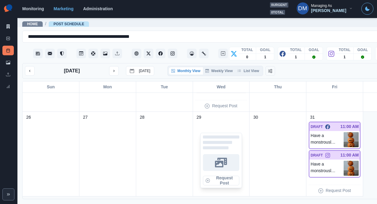
scroll to position [250, 0]
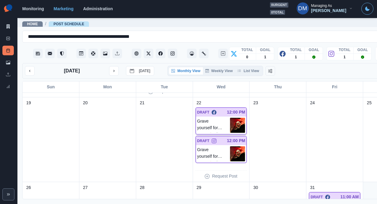
click at [230, 118] on img at bounding box center [237, 125] width 15 height 15
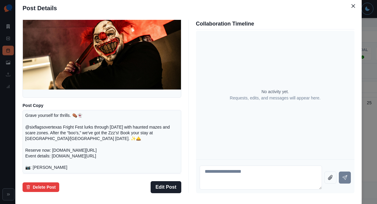
scroll to position [79, 0]
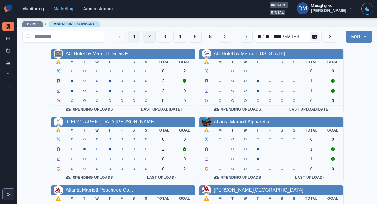
click at [156, 36] on button "2" at bounding box center [149, 37] width 13 height 12
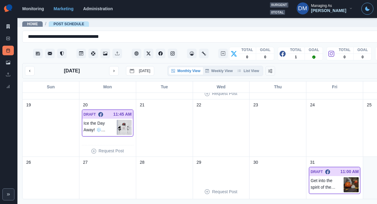
scroll to position [163, 0]
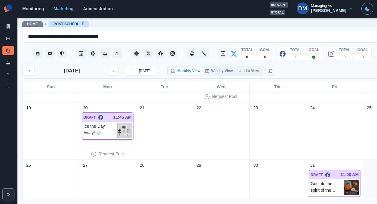
click at [117, 123] on img at bounding box center [124, 130] width 15 height 15
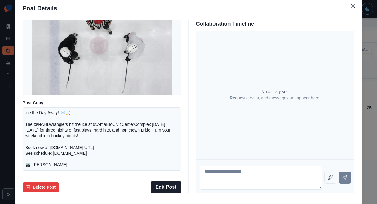
scroll to position [79, 0]
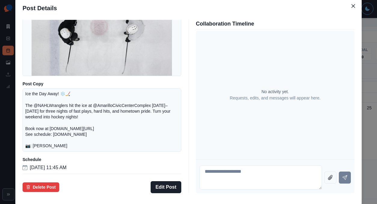
click at [41, 127] on div "Post Details Facebook Draft Media Post Copy Ice the Day Away! ❄️🏒 The @NAHLWran…" at bounding box center [188, 102] width 377 height 204
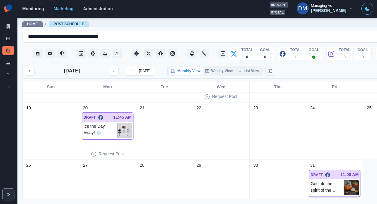
click at [344, 181] on img at bounding box center [351, 188] width 15 height 15
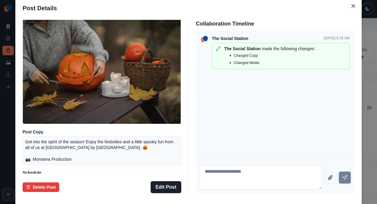
scroll to position [53, 0]
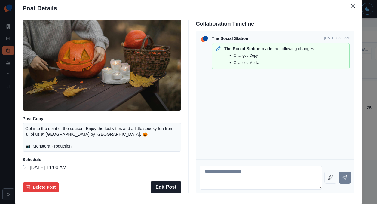
click at [44, 114] on div "Post Details Facebook Draft Media Post Copy Get into the spirit of the season! …" at bounding box center [188, 102] width 377 height 204
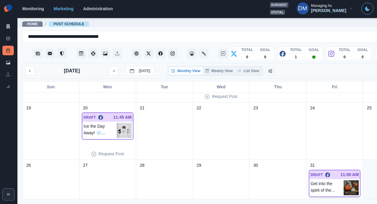
click at [344, 181] on img at bounding box center [351, 188] width 15 height 15
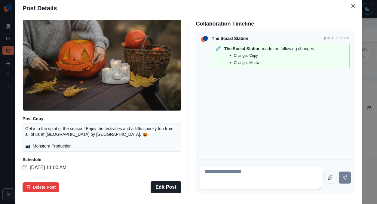
click at [44, 126] on div "Post Details Facebook Draft Media Post Copy Get into the spirit of the season! …" at bounding box center [188, 102] width 377 height 204
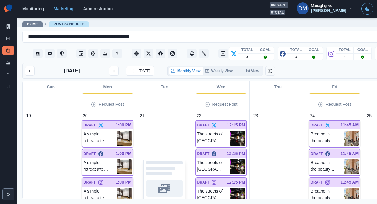
scroll to position [399, 0]
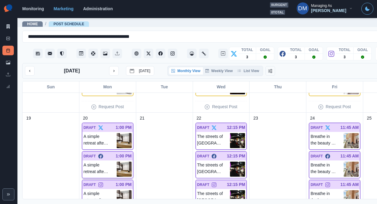
click at [117, 162] on img at bounding box center [124, 169] width 15 height 15
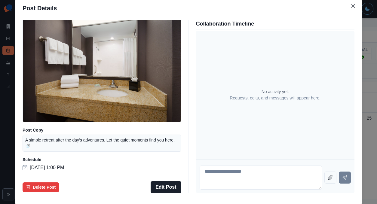
scroll to position [44, 0]
click at [40, 135] on div "Post Details Facebook Draft Media Post Copy A simple retreat after the day’s ad…" at bounding box center [188, 102] width 377 height 204
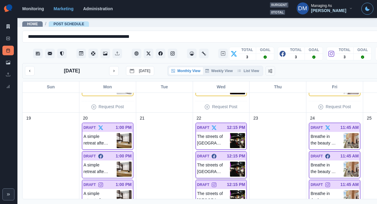
click at [230, 162] on img at bounding box center [237, 169] width 15 height 15
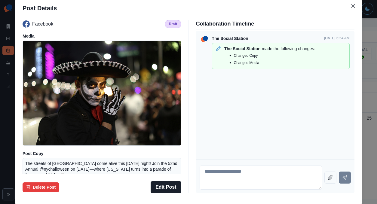
scroll to position [70, 0]
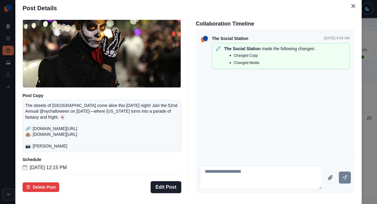
click at [44, 138] on div "Post Details Facebook Draft Media Post Copy The streets of Greenwich Village co…" at bounding box center [188, 102] width 377 height 204
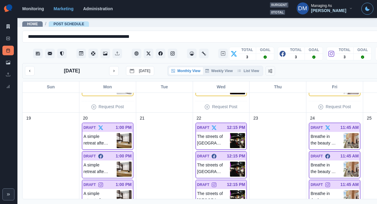
click at [230, 191] on img at bounding box center [237, 198] width 15 height 15
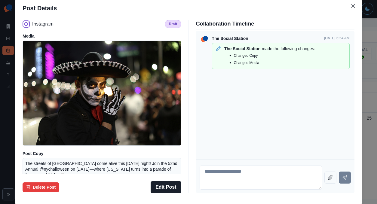
scroll to position [67, 0]
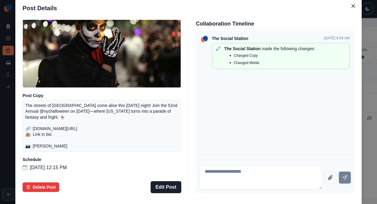
click at [37, 130] on div "Post Details Instagram Draft Media Post Copy The streets of Greenwich Village c…" at bounding box center [188, 102] width 377 height 204
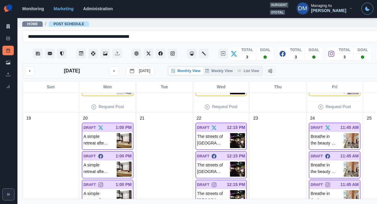
click at [344, 162] on img at bounding box center [351, 169] width 15 height 15
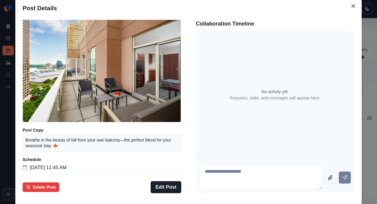
scroll to position [44, 0]
click at [39, 125] on div "Post Details Facebook Draft Media Post Copy Breathe in the beauty of fall from …" at bounding box center [188, 102] width 377 height 204
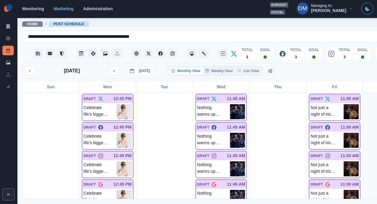
scroll to position [592, 0]
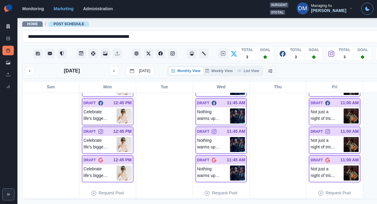
click at [117, 109] on img at bounding box center [124, 116] width 15 height 15
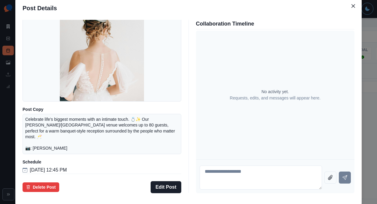
scroll to position [57, 0]
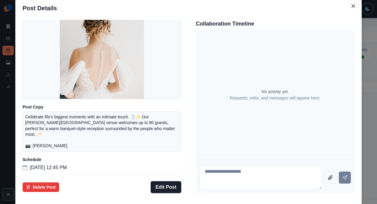
click at [45, 125] on div "Post Details Facebook Draft Media Post Copy Celebrate life’s biggest moments wi…" at bounding box center [188, 102] width 377 height 204
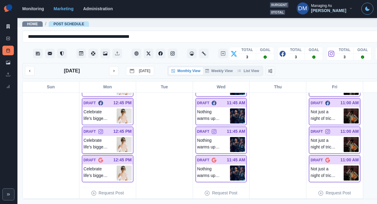
click at [117, 137] on img at bounding box center [124, 144] width 15 height 15
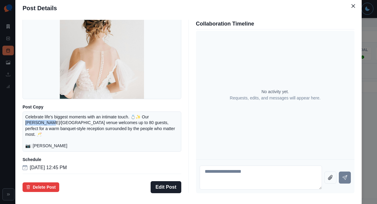
drag, startPoint x: 66, startPoint y: 122, endPoint x: 85, endPoint y: 122, distance: 19.6
click at [85, 122] on div "Celebrate life’s biggest moments with an intimate touch. 💍✨ Our Hudson/East Riv…" at bounding box center [102, 132] width 159 height 40
click at [91, 122] on p "Celebrate life’s biggest moments with an intimate touch. 💍✨ Our Hudson/East Riv…" at bounding box center [101, 131] width 153 height 35
click at [93, 122] on p "Celebrate life’s biggest moments with an intimate touch. 💍✨ Our Hudson/East Riv…" at bounding box center [101, 131] width 153 height 35
copy p "udson/East River"
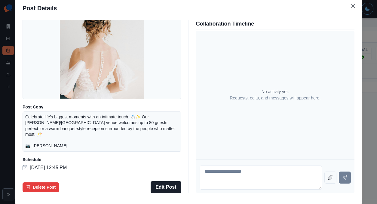
click at [44, 95] on div "Post Details Instagram Draft Media Post Copy Celebrate life’s biggest moments w…" at bounding box center [188, 102] width 377 height 204
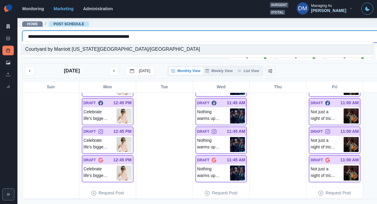
drag, startPoint x: 26, startPoint y: 34, endPoint x: 150, endPoint y: 33, distance: 124.0
click at [150, 33] on div "**********" at bounding box center [213, 37] width 371 height 8
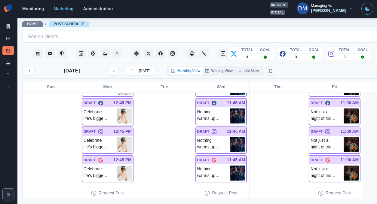
click at [117, 109] on img at bounding box center [124, 116] width 15 height 15
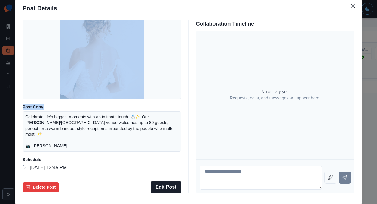
drag, startPoint x: 65, startPoint y: 118, endPoint x: 188, endPoint y: 128, distance: 123.8
click at [188, 128] on div "Facebook Draft Media Post Copy Celebrate life’s biggest moments with an intimat…" at bounding box center [189, 107] width 332 height 174
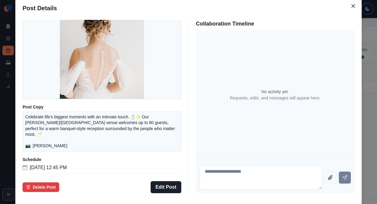
click at [127, 127] on p "Celebrate life’s biggest moments with an intimate touch. 💍✨ Our Hudson/East Riv…" at bounding box center [101, 131] width 153 height 35
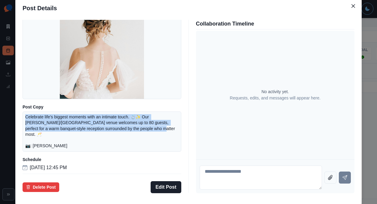
drag, startPoint x: 66, startPoint y: 119, endPoint x: 180, endPoint y: 127, distance: 114.3
click at [180, 127] on div "Celebrate life’s biggest moments with an intimate touch. 💍✨ Our Hudson/East Riv…" at bounding box center [102, 132] width 159 height 40
copy p "Celebrate life’s biggest moments with an intimate touch. 💍✨ Our Hudson/East Riv…"
click at [173, 181] on button "Edit Post" at bounding box center [166, 187] width 30 height 12
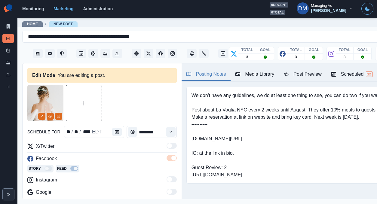
scroll to position [10, 0]
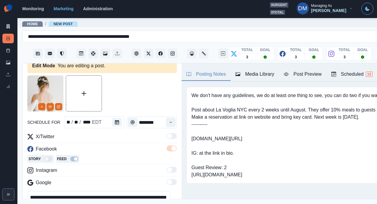
drag, startPoint x: 139, startPoint y: 168, endPoint x: 36, endPoint y: 174, distance: 103.1
click at [36, 191] on textarea "**********" at bounding box center [98, 204] width 143 height 27
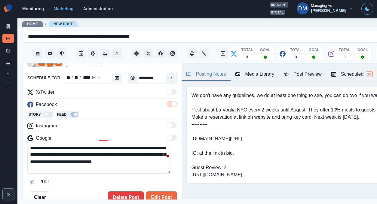
scroll to position [62, 0]
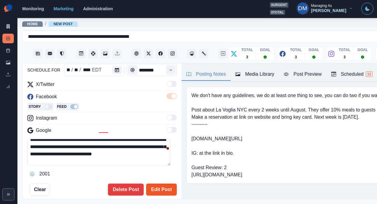
type textarea "**********"
click at [154, 184] on button "Edit Post" at bounding box center [161, 190] width 30 height 12
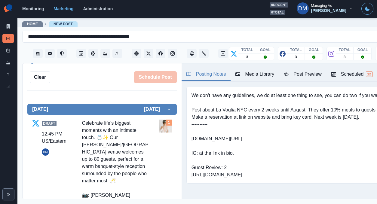
scroll to position [166, 0]
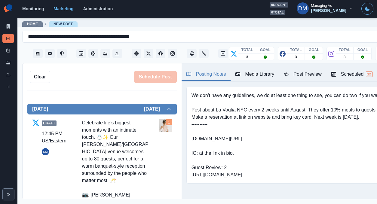
click at [149, 204] on link "Edit" at bounding box center [153, 207] width 8 height 7
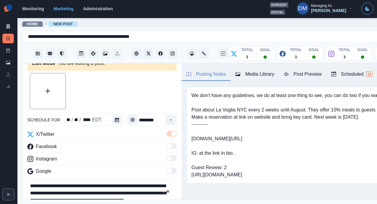
scroll to position [10, 0]
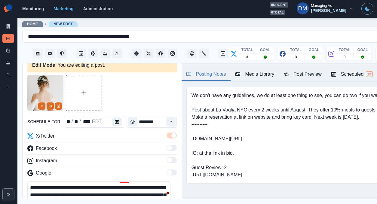
drag, startPoint x: 140, startPoint y: 161, endPoint x: 36, endPoint y: 166, distance: 104.0
click at [36, 182] on textarea "**********" at bounding box center [98, 195] width 143 height 27
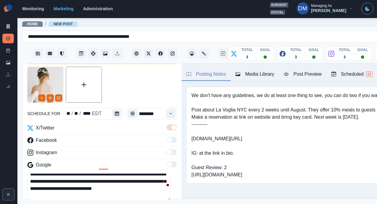
scroll to position [40, 0]
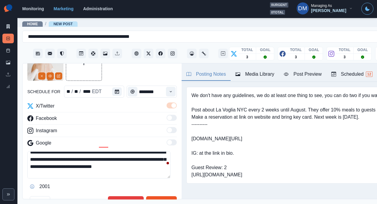
type textarea "**********"
click at [154, 197] on button "Edit Post" at bounding box center [161, 203] width 30 height 12
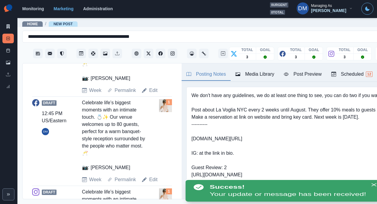
scroll to position [277, 0]
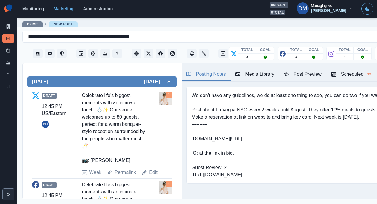
scroll to position [43, 0]
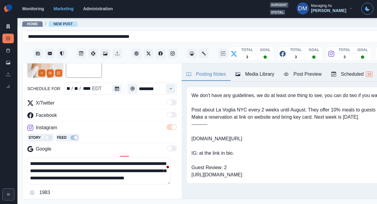
drag, startPoint x: 140, startPoint y: 134, endPoint x: 37, endPoint y: 141, distance: 102.8
click at [37, 158] on textarea "**********" at bounding box center [98, 171] width 143 height 27
type textarea "**********"
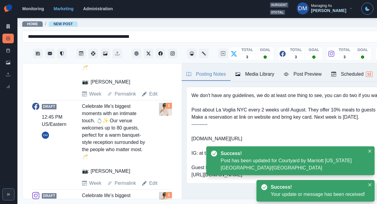
scroll to position [284, 0]
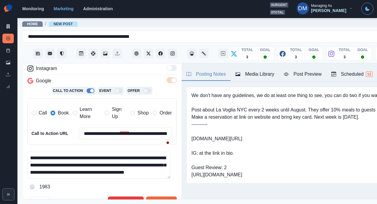
scroll to position [100, 0]
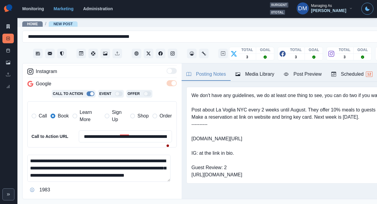
drag, startPoint x: 140, startPoint y: 113, endPoint x: 35, endPoint y: 120, distance: 105.0
click at [35, 155] on textarea "**********" at bounding box center [98, 168] width 143 height 27
drag, startPoint x: 36, startPoint y: 120, endPoint x: 140, endPoint y: 112, distance: 104.1
click at [140, 155] on textarea "**********" at bounding box center [98, 168] width 143 height 27
type textarea "**********"
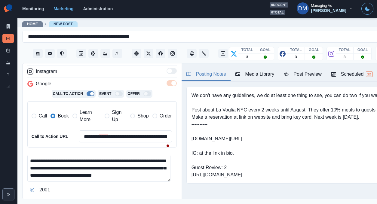
click at [155, 200] on button "Edit Post" at bounding box center [161, 206] width 30 height 12
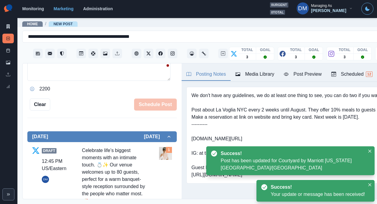
scroll to position [133, 0]
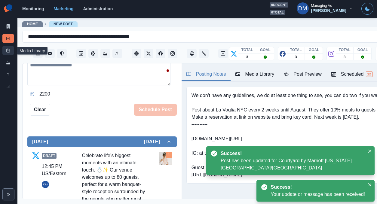
drag, startPoint x: 8, startPoint y: 42, endPoint x: 12, endPoint y: 42, distance: 4.2
click at [8, 46] on link "Post Schedule" at bounding box center [7, 51] width 11 height 10
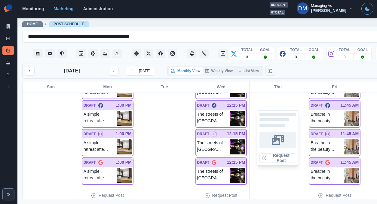
scroll to position [449, 0]
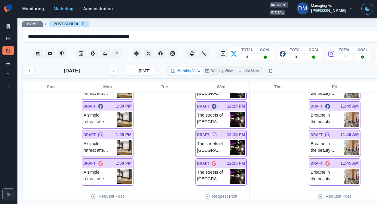
click at [117, 141] on img at bounding box center [124, 148] width 15 height 15
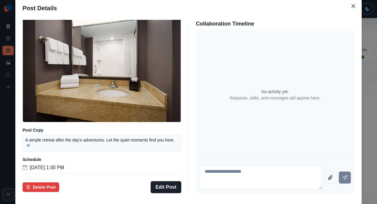
scroll to position [44, 0]
click at [49, 131] on div "Post Details Instagram Draft Media Post Copy A simple retreat after the day’s a…" at bounding box center [188, 102] width 377 height 204
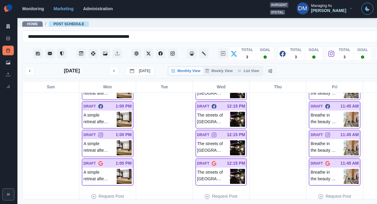
click at [344, 141] on img at bounding box center [351, 148] width 15 height 15
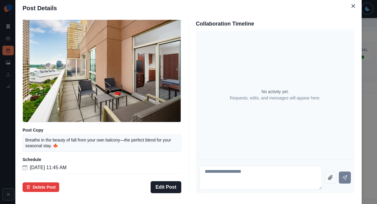
click at [43, 140] on div "Post Details Instagram Draft Media Post Copy Breathe in the beauty of fall from…" at bounding box center [188, 102] width 377 height 204
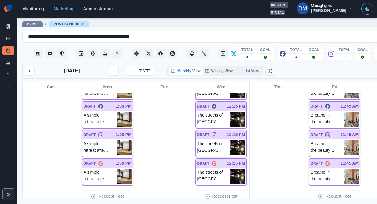
click at [230, 141] on img at bounding box center [237, 148] width 15 height 15
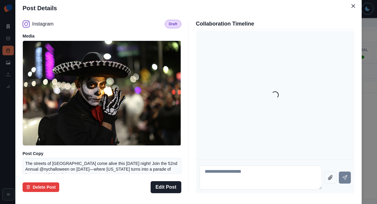
scroll to position [70, 0]
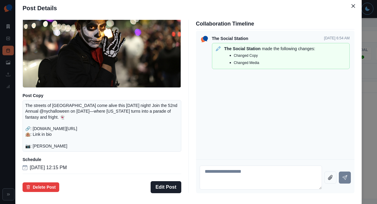
click at [48, 121] on div "Post Details Instagram Draft Media Post Copy The streets of Greenwich Village c…" at bounding box center [188, 102] width 377 height 204
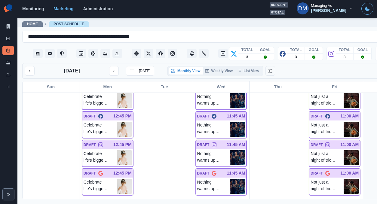
scroll to position [592, 0]
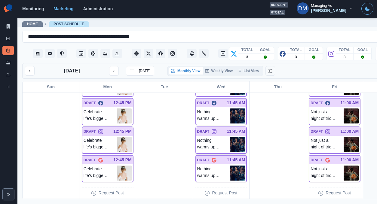
click at [230, 137] on img at bounding box center [237, 144] width 15 height 15
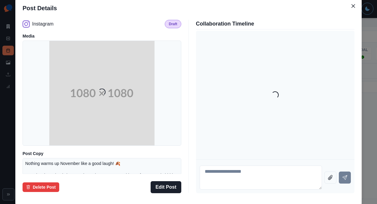
scroll to position [74, 0]
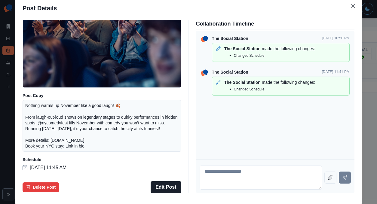
click at [48, 125] on div "Post Details Instagram Draft Media Post Copy Nothing warms up November like a g…" at bounding box center [188, 102] width 377 height 204
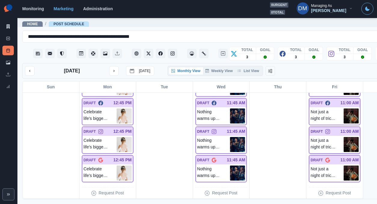
click at [344, 137] on img at bounding box center [351, 144] width 15 height 15
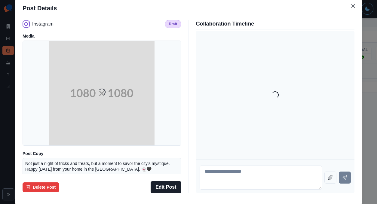
scroll to position [53, 0]
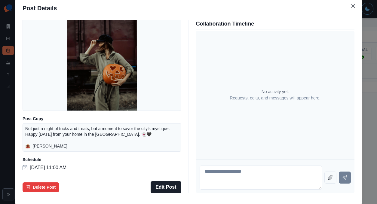
click at [48, 120] on div "Post Details Instagram Draft Media Post Copy Not just a night of tricks and tre…" at bounding box center [188, 102] width 377 height 204
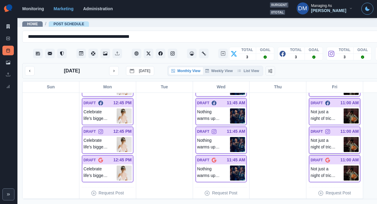
click at [344, 137] on img at bounding box center [351, 144] width 15 height 15
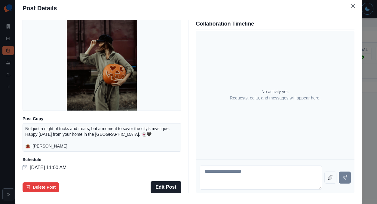
click at [40, 129] on div "Post Details Instagram Draft Media Post Copy Not just a night of tricks and tre…" at bounding box center [188, 102] width 377 height 204
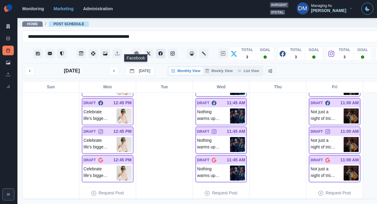
click at [159, 51] on icon "Facebook" at bounding box center [161, 53] width 4 height 4
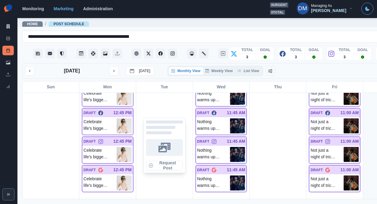
scroll to position [581, 0]
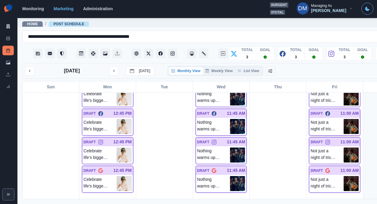
click at [344, 119] on img at bounding box center [351, 126] width 15 height 15
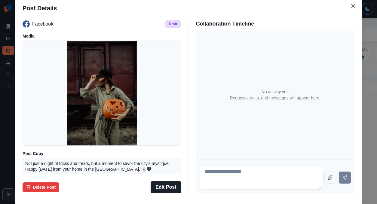
scroll to position [53, 0]
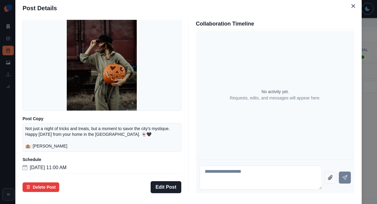
click at [46, 105] on div "Post Details Facebook Draft Media Post Copy Not just a night of tricks and trea…" at bounding box center [188, 102] width 377 height 204
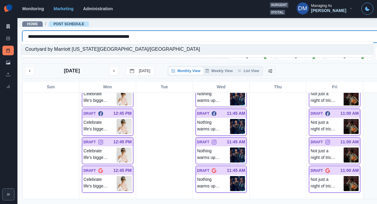
drag, startPoint x: 64, startPoint y: 34, endPoint x: 157, endPoint y: 36, distance: 93.9
click at [157, 36] on div "**********" at bounding box center [213, 37] width 371 height 8
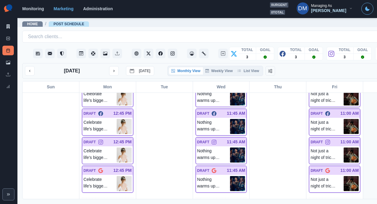
click at [311, 89] on div "Not just a night of tricks and treats, but a moment to savor the city’s mystiqu…" at bounding box center [335, 97] width 51 height 17
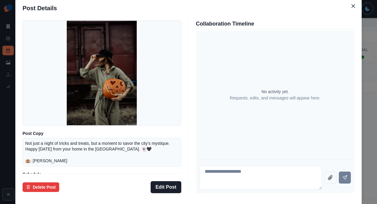
scroll to position [43, 0]
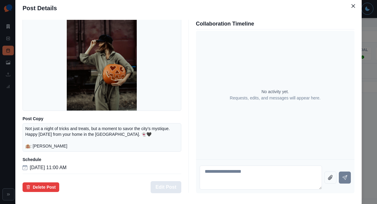
click at [169, 181] on button "Edit Post" at bounding box center [166, 187] width 30 height 12
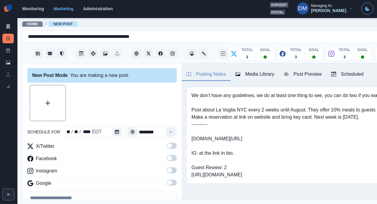
type input "********"
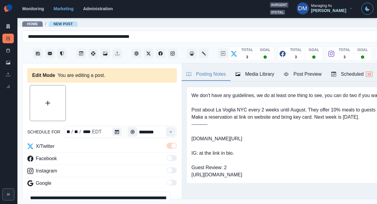
scroll to position [5, 0]
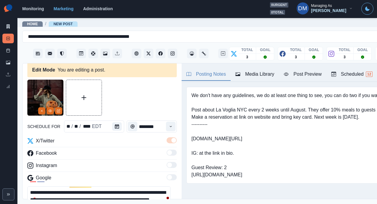
drag, startPoint x: 90, startPoint y: 172, endPoint x: 123, endPoint y: 171, distance: 32.8
click at [123, 187] on textarea "**********" at bounding box center [98, 200] width 143 height 27
click at [124, 187] on textarea "**********" at bounding box center [98, 200] width 143 height 27
paste textarea "**********"
click at [75, 187] on textarea "**********" at bounding box center [98, 200] width 143 height 27
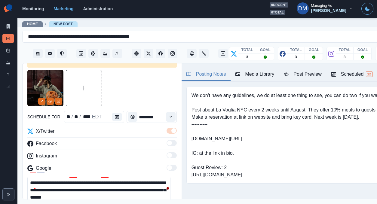
scroll to position [15, 0]
click at [92, 177] on textarea "**********" at bounding box center [98, 190] width 143 height 27
click at [145, 177] on textarea "**********" at bounding box center [98, 190] width 143 height 27
click at [151, 177] on textarea "**********" at bounding box center [98, 190] width 143 height 27
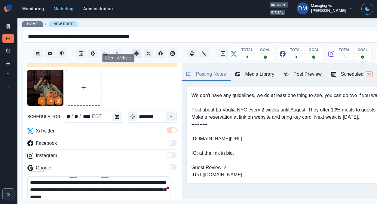
click at [132, 50] on button "Client Website" at bounding box center [137, 54] width 10 height 10
click at [127, 177] on textarea "**********" at bounding box center [98, 190] width 143 height 27
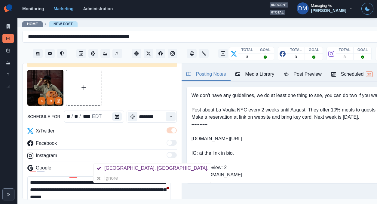
click at [107, 177] on textarea "**********" at bounding box center [98, 190] width 143 height 27
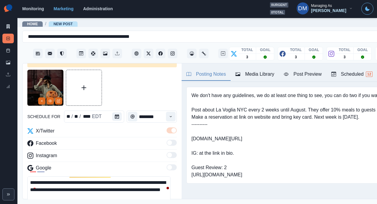
click at [120, 177] on textarea "**********" at bounding box center [98, 190] width 143 height 27
drag, startPoint x: 137, startPoint y: 161, endPoint x: 22, endPoint y: 158, distance: 114.7
click at [23, 158] on div "**********" at bounding box center [102, 132] width 159 height 136
click at [37, 177] on textarea "**********" at bounding box center [98, 190] width 143 height 27
drag, startPoint x: 138, startPoint y: 162, endPoint x: 27, endPoint y: 161, distance: 111.7
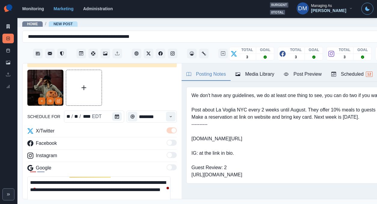
click at [27, 177] on textarea "**********" at bounding box center [98, 190] width 143 height 27
paste textarea "*"
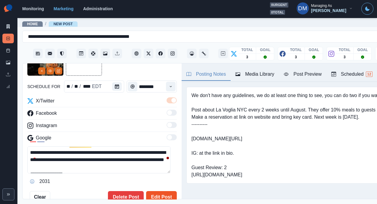
type textarea "**********"
click at [157, 191] on button "Edit Post" at bounding box center [161, 197] width 30 height 12
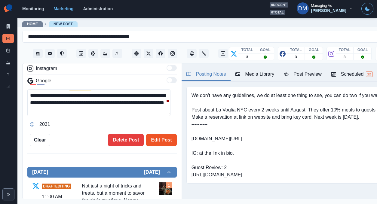
scroll to position [184, 0]
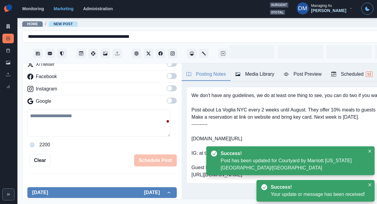
scroll to position [34, 0]
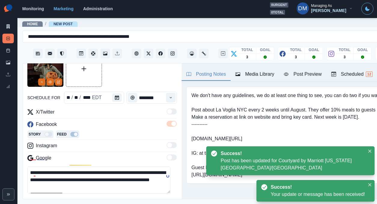
click at [138, 167] on textarea "**********" at bounding box center [98, 180] width 143 height 27
paste textarea "********"
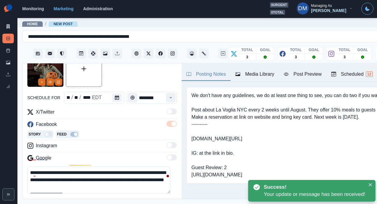
type textarea "**********"
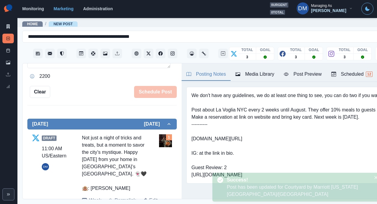
scroll to position [199, 0]
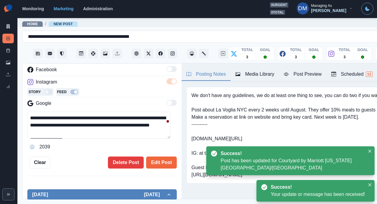
scroll to position [84, 0]
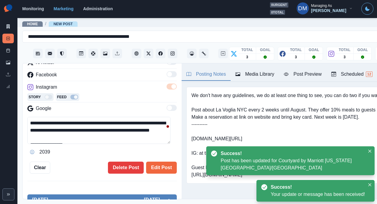
click at [143, 117] on textarea "**********" at bounding box center [98, 130] width 143 height 27
paste textarea "********"
type textarea "**********"
click at [153, 162] on button "Edit Post" at bounding box center [161, 168] width 30 height 12
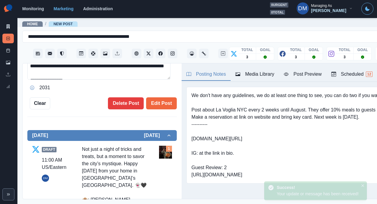
scroll to position [251, 0]
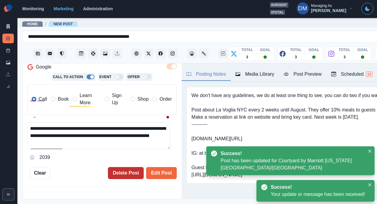
scroll to position [116, 0]
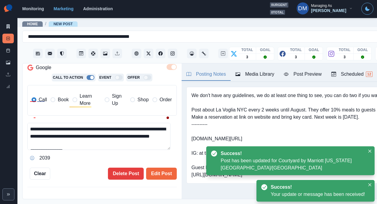
click at [128, 123] on textarea "**********" at bounding box center [98, 136] width 143 height 27
paste textarea "********"
type textarea "**********"
click at [156, 168] on button "Edit Post" at bounding box center [161, 174] width 30 height 12
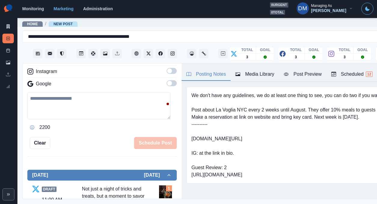
scroll to position [49, 0]
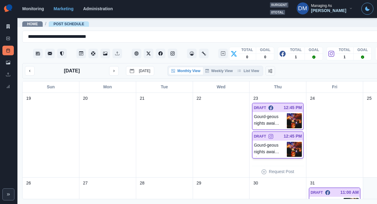
scroll to position [251, 0]
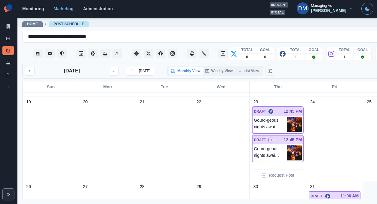
click at [287, 117] on img at bounding box center [294, 124] width 15 height 15
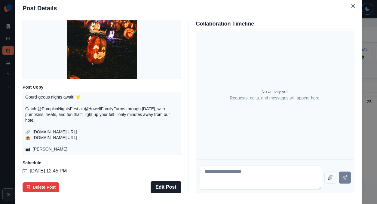
scroll to position [79, 0]
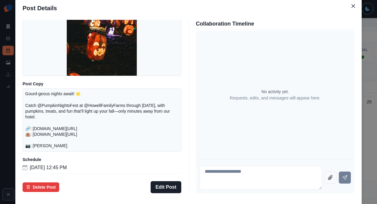
click at [8, 122] on div "Post Details Facebook Draft Media Post Copy Gourd-geous nights await! 🌟 Catch @…" at bounding box center [188, 102] width 377 height 204
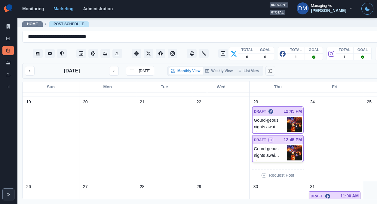
click at [287, 146] on img at bounding box center [294, 153] width 15 height 15
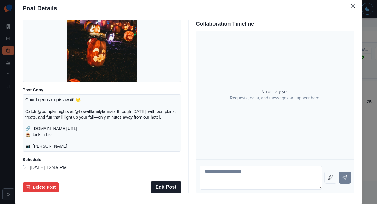
drag, startPoint x: 42, startPoint y: 128, endPoint x: 84, endPoint y: 123, distance: 42.4
click at [42, 128] on div "Post Details Instagram Draft Media Post Copy Gourd-geous nights await! 🌟 Catch …" at bounding box center [188, 102] width 377 height 204
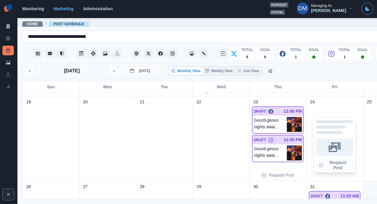
scroll to position [318, 0]
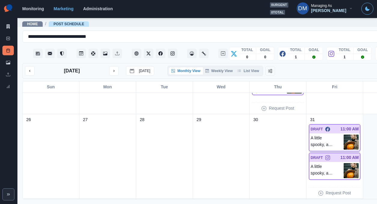
click at [344, 135] on img at bounding box center [351, 142] width 15 height 15
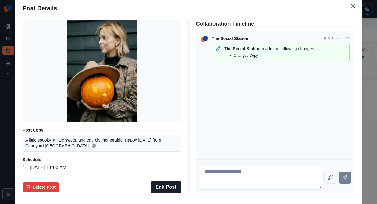
scroll to position [44, 0]
click at [39, 132] on div "Post Details Facebook Draft Media Post Copy A little spooky, a little sweet, an…" at bounding box center [188, 102] width 377 height 204
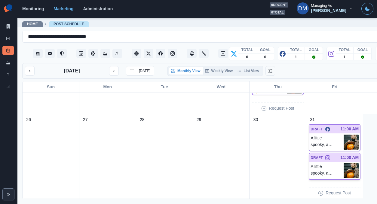
click at [344, 163] on img at bounding box center [351, 170] width 15 height 15
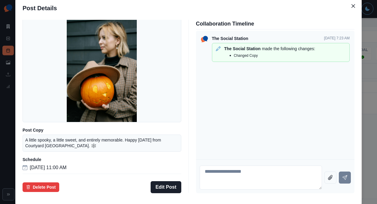
click at [44, 135] on div "Post Details Instagram Draft Media Post Copy A little spooky, a little sweet, a…" at bounding box center [188, 102] width 377 height 204
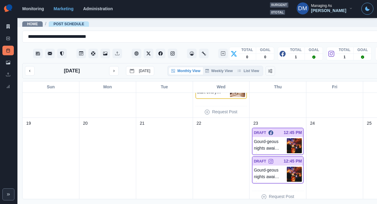
scroll to position [203, 0]
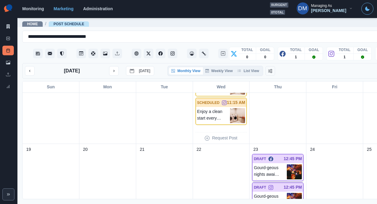
click at [287, 165] on img at bounding box center [294, 172] width 15 height 15
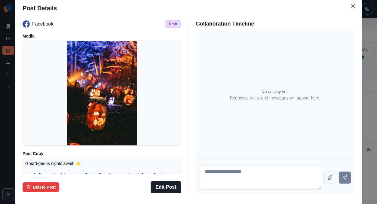
scroll to position [79, 0]
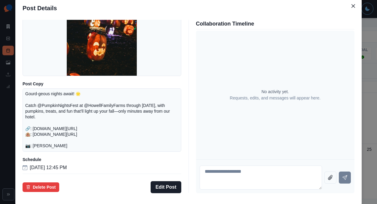
click at [52, 116] on div "Post Details Facebook Draft Media Post Copy Gourd-geous nights await! 🌟 Catch @…" at bounding box center [188, 102] width 377 height 204
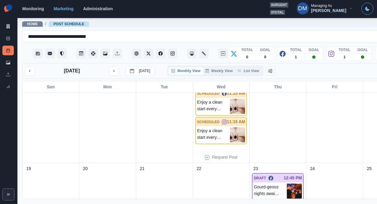
scroll to position [145, 0]
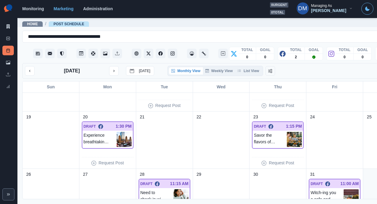
scroll to position [168, 0]
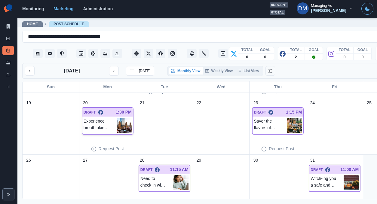
click at [117, 118] on img at bounding box center [124, 125] width 15 height 15
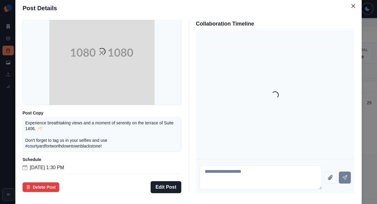
scroll to position [57, 0]
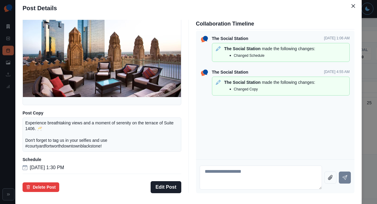
click at [40, 134] on div "Post Details Facebook Draft Media Post Copy Experience breathtaking views and a…" at bounding box center [188, 102] width 377 height 204
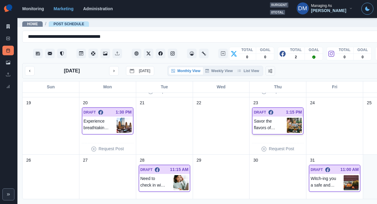
click at [287, 118] on img at bounding box center [294, 125] width 15 height 15
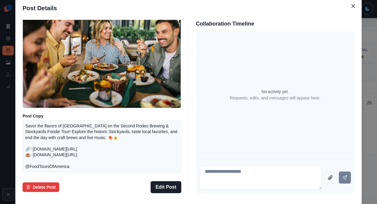
scroll to position [38, 0]
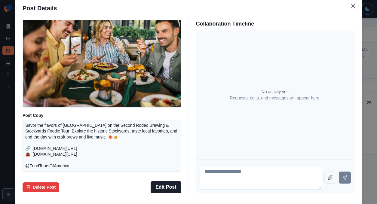
click at [51, 134] on div "Post Details Facebook Draft Media Post Copy Savor the flavors of [GEOGRAPHIC_DA…" at bounding box center [188, 102] width 377 height 204
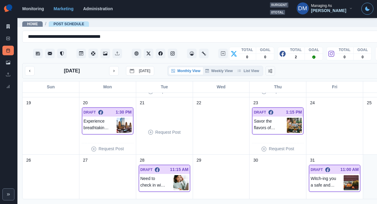
scroll to position [181, 0]
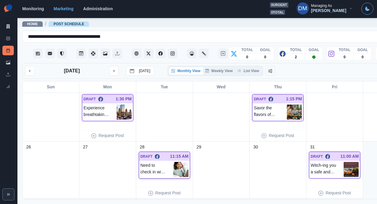
click at [174, 162] on img at bounding box center [181, 169] width 15 height 15
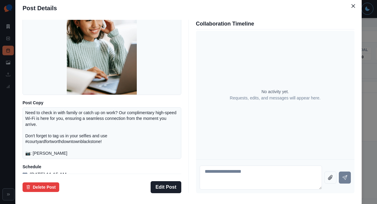
scroll to position [54, 0]
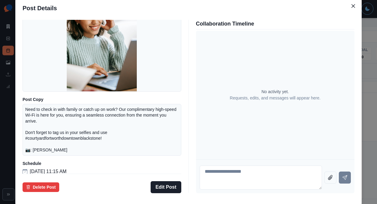
click at [43, 126] on div "Post Details Facebook Draft Media Post Copy Need to check in with family or cat…" at bounding box center [188, 102] width 377 height 204
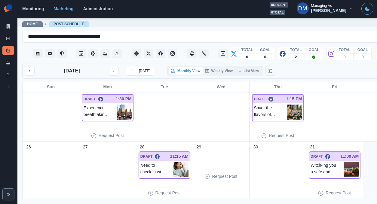
scroll to position [159, 0]
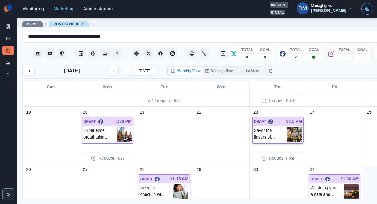
click at [287, 127] on img at bounding box center [294, 134] width 15 height 15
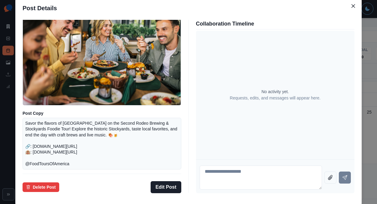
scroll to position [70, 0]
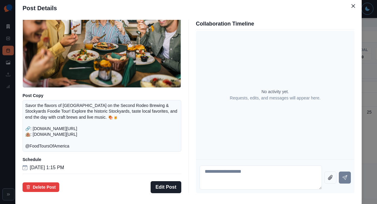
click at [47, 109] on div "Post Details Facebook Draft Media Post Copy Savor the flavors of [GEOGRAPHIC_DA…" at bounding box center [188, 102] width 377 height 204
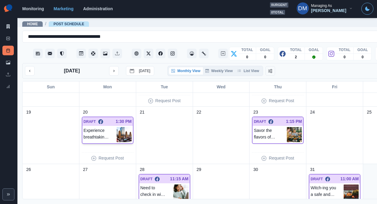
click at [117, 127] on img at bounding box center [124, 134] width 15 height 15
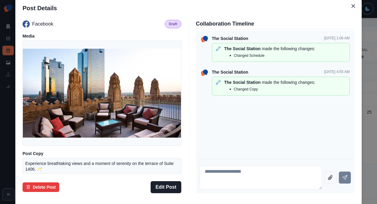
scroll to position [57, 0]
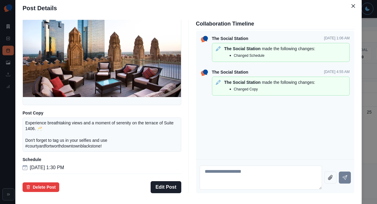
click at [43, 118] on div "Post Details Facebook Draft Media Post Copy Experience breathtaking views and a…" at bounding box center [188, 102] width 377 height 204
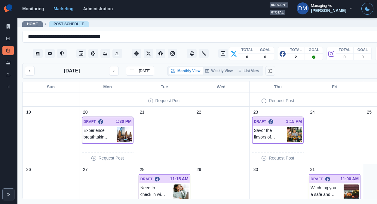
scroll to position [181, 0]
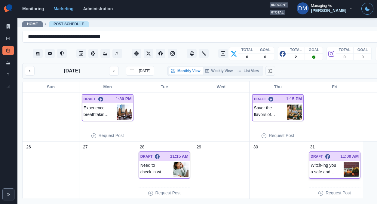
click at [344, 162] on img at bounding box center [351, 169] width 15 height 15
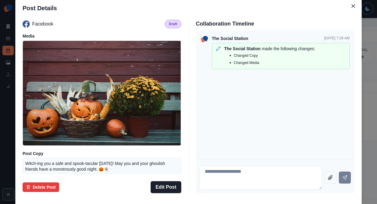
scroll to position [40, 0]
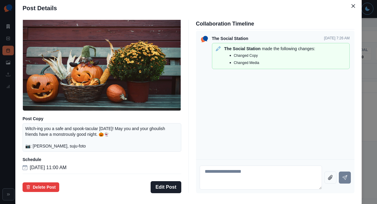
click at [48, 132] on div "Post Details Facebook Draft Media Post Copy Witch-ing you a safe and spook-tacu…" at bounding box center [188, 102] width 377 height 204
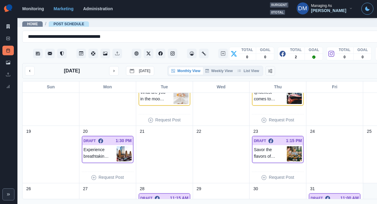
scroll to position [181, 0]
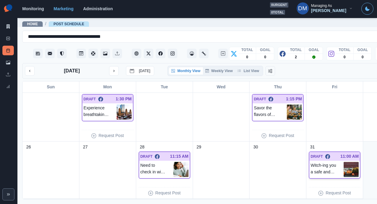
click at [344, 162] on img at bounding box center [351, 169] width 15 height 15
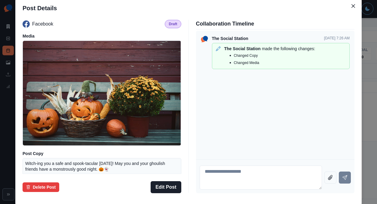
scroll to position [44, 0]
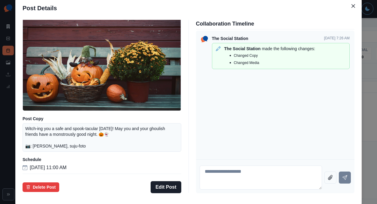
click at [53, 113] on div "Post Details Facebook Draft Media Post Copy Witch-ing you a safe and spook-tacu…" at bounding box center [188, 102] width 377 height 204
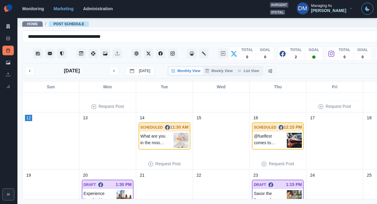
scroll to position [86, 0]
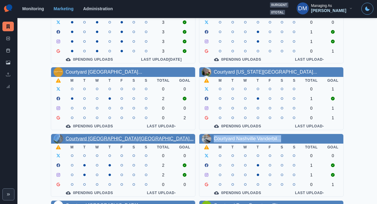
scroll to position [60, 0]
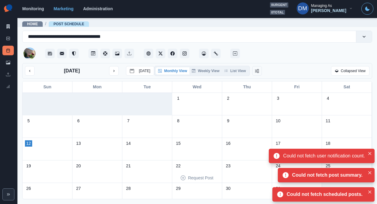
scroll to position [7, 0]
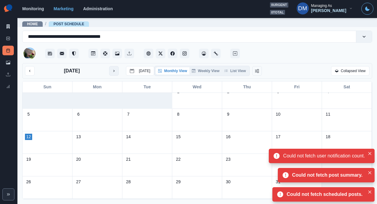
click at [109, 66] on button "next month" at bounding box center [114, 71] width 10 height 10
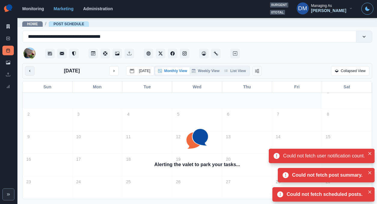
click at [28, 69] on icon "previous month" at bounding box center [30, 71] width 4 height 4
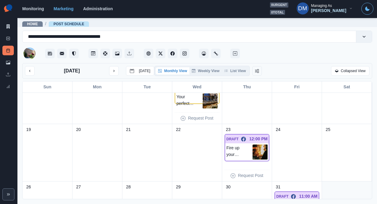
scroll to position [130, 0]
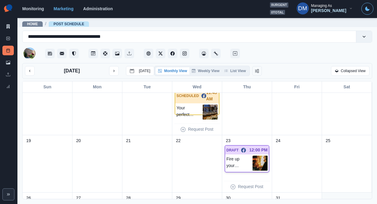
click at [255, 156] on img at bounding box center [260, 163] width 15 height 15
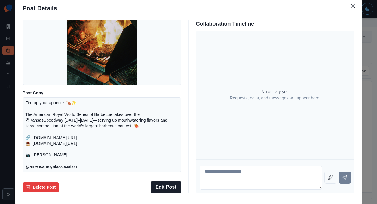
scroll to position [61, 0]
click at [48, 128] on div "Post Details Facebook Draft Media Post Copy Fire up your appetite. 🍗✨ The Ameri…" at bounding box center [188, 102] width 377 height 204
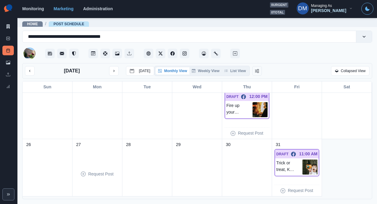
scroll to position [181, 0]
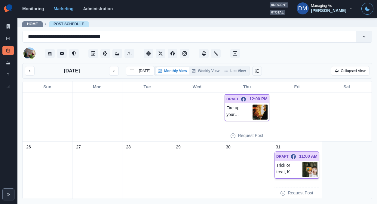
click at [316, 162] on img at bounding box center [310, 169] width 15 height 15
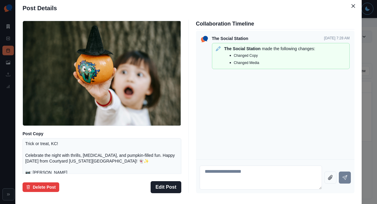
scroll to position [16, 0]
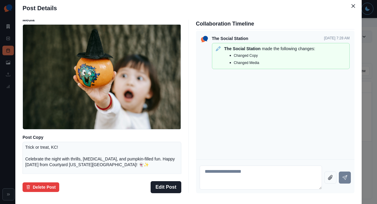
click at [40, 97] on div "Post Details Facebook Draft Media Post Copy Trick or treat, KC! Celebrate the n…" at bounding box center [188, 102] width 377 height 204
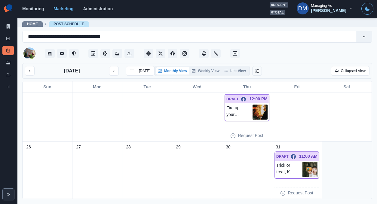
scroll to position [181, 0]
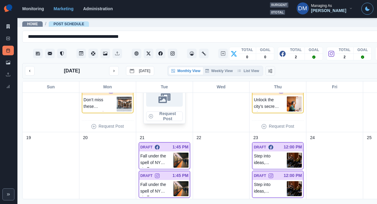
scroll to position [253, 0]
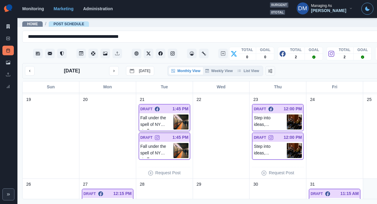
click at [174, 115] on img at bounding box center [181, 122] width 15 height 15
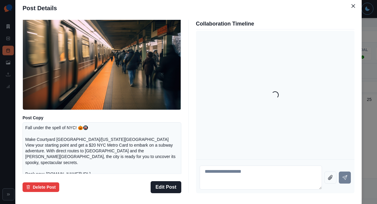
scroll to position [70, 0]
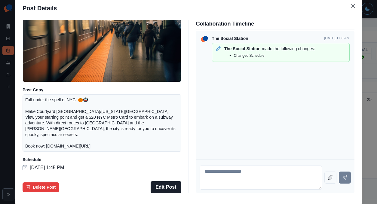
click at [43, 113] on div "Post Details Facebook Draft Media Post Copy Fall under the spell of NYC! 🎃🚇 Mak…" at bounding box center [188, 102] width 377 height 204
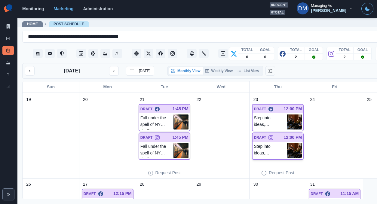
click at [287, 143] on img at bounding box center [294, 150] width 15 height 15
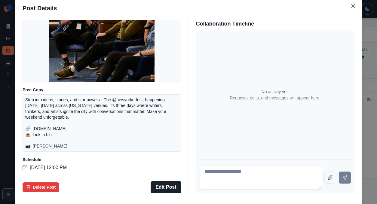
scroll to position [74, 0]
click at [50, 112] on div "Post Details Instagram Draft Media Post Copy Step into ideas, stories, and star…" at bounding box center [188, 102] width 377 height 204
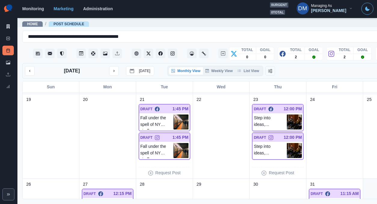
click at [287, 115] on img at bounding box center [294, 122] width 15 height 15
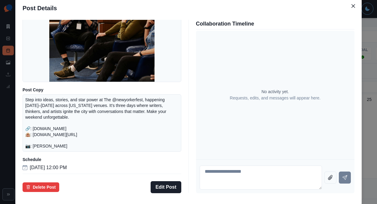
click at [42, 119] on div "Post Details Facebook Draft Media Post Copy Step into ideas, stories, and star …" at bounding box center [188, 102] width 377 height 204
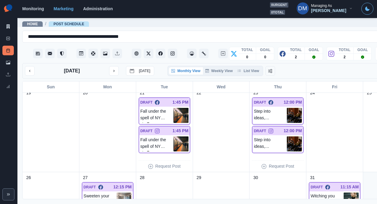
scroll to position [268, 0]
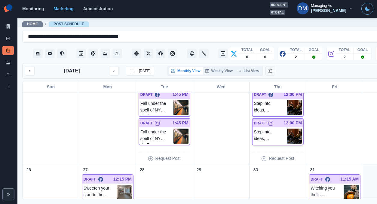
click at [287, 129] on img at bounding box center [294, 136] width 15 height 15
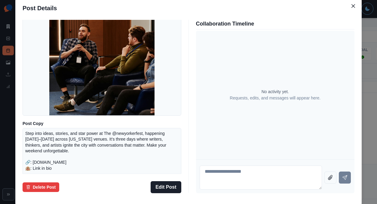
scroll to position [74, 0]
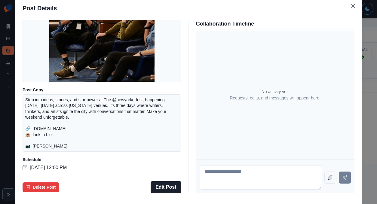
click at [40, 120] on div "Post Details Instagram Draft Media Post Copy Step into ideas, stories, and star…" at bounding box center [188, 102] width 377 height 204
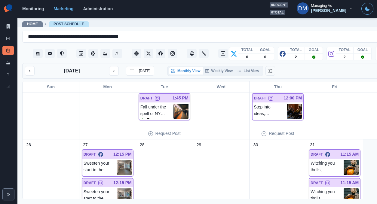
scroll to position [318, 0]
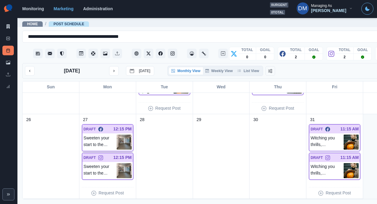
click at [117, 135] on img at bounding box center [124, 142] width 15 height 15
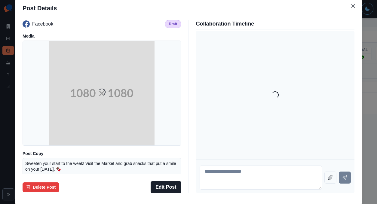
scroll to position [44, 0]
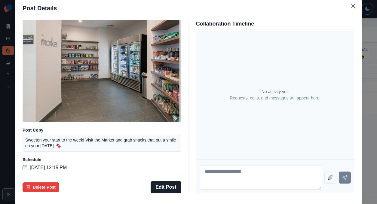
click at [43, 124] on div "Post Details Facebook Draft Media Post Copy Sweeten your start to the week! Vis…" at bounding box center [188, 102] width 377 height 204
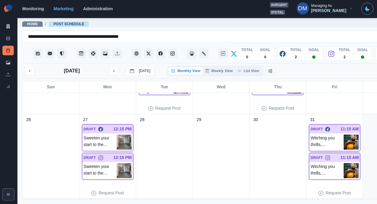
click at [344, 135] on img at bounding box center [351, 142] width 15 height 15
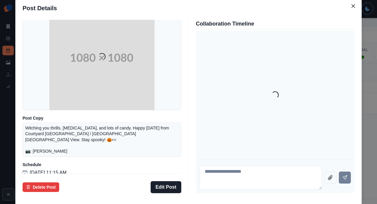
scroll to position [53, 0]
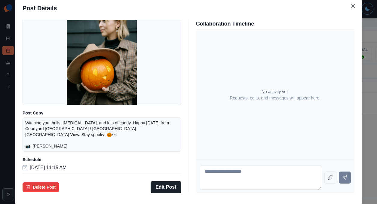
click at [50, 127] on div "Post Details Facebook Draft Media Post Copy Witching you thrills, chills, and l…" at bounding box center [188, 102] width 377 height 204
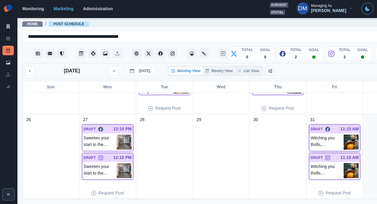
click at [344, 135] on img at bounding box center [351, 142] width 15 height 15
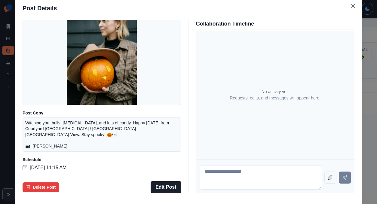
click at [40, 125] on div "Post Details Facebook Draft Media Post Copy Witching you thrills, chills, and l…" at bounding box center [188, 102] width 377 height 204
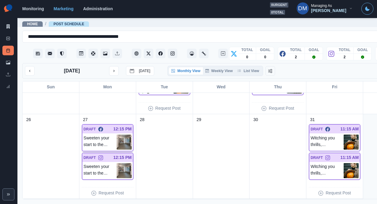
click at [117, 135] on img at bounding box center [124, 142] width 15 height 15
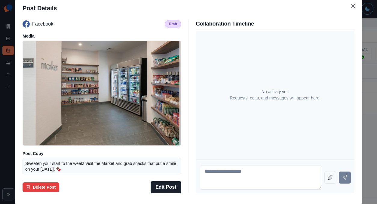
scroll to position [44, 0]
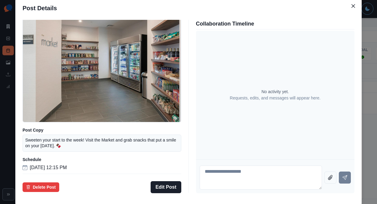
click at [53, 123] on div "Post Details Facebook Draft Media Post Copy Sweeten your start to the week! Vis…" at bounding box center [188, 102] width 377 height 204
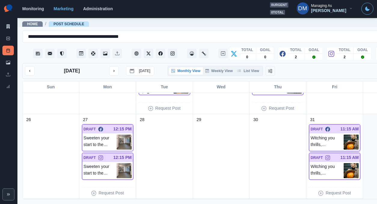
click at [344, 135] on img at bounding box center [351, 142] width 15 height 15
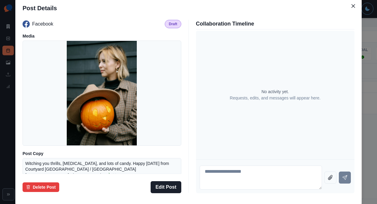
scroll to position [53, 0]
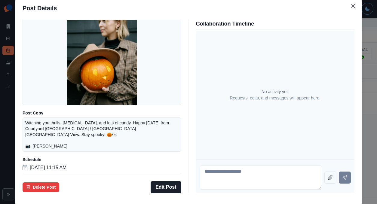
click at [43, 124] on div "Post Details Facebook Draft Media Post Copy Witching you thrills, chills, and l…" at bounding box center [188, 102] width 377 height 204
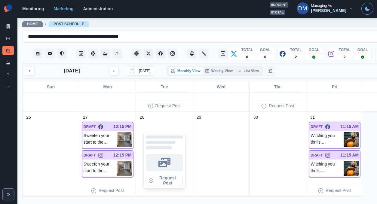
scroll to position [318, 0]
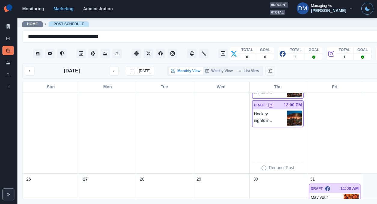
scroll to position [339, 0]
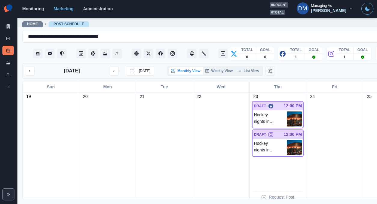
click at [287, 112] on img at bounding box center [294, 119] width 15 height 15
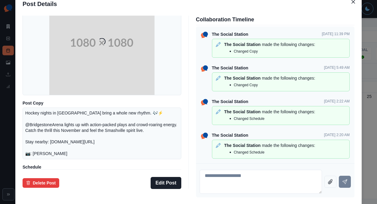
scroll to position [70, 0]
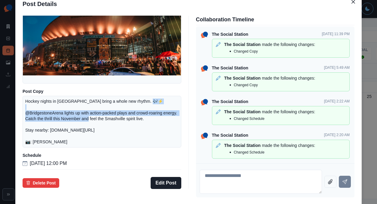
drag, startPoint x: 72, startPoint y: 111, endPoint x: 140, endPoint y: 116, distance: 68.2
click at [140, 116] on p "Hockey nights in Music City bring a whole new rhythm. 🎶⚡️ @BridgestoneArena lig…" at bounding box center [101, 122] width 153 height 46
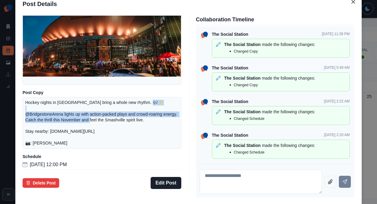
click at [92, 126] on p "Hockey nights in Music City bring a whole new rhythm. 🎶⚡️ @BridgestoneArena lig…" at bounding box center [101, 123] width 153 height 46
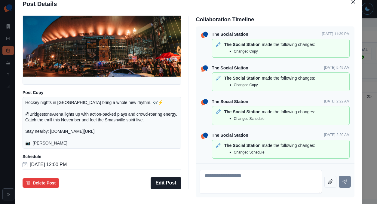
click at [48, 143] on div "Post Details Facebook Draft Media Post Copy Hockey nights in Music City bring a…" at bounding box center [188, 102] width 377 height 204
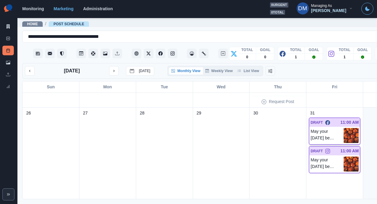
scroll to position [438, 0]
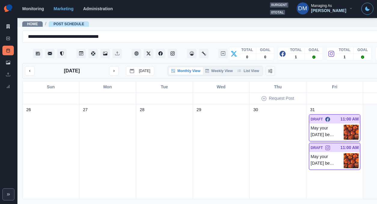
click at [344, 125] on img at bounding box center [351, 132] width 15 height 15
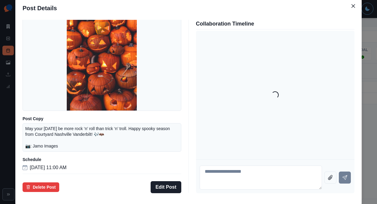
scroll to position [53, 0]
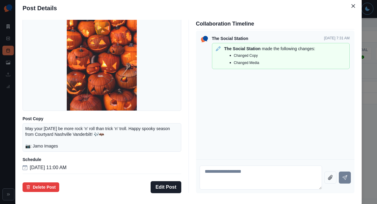
click at [44, 136] on div "Post Details Facebook Draft Media Post Copy May your Halloween be more rock ‘n’…" at bounding box center [188, 102] width 377 height 204
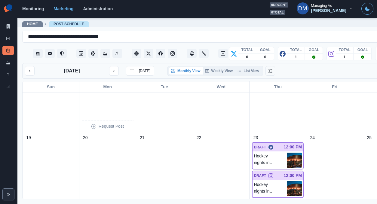
scroll to position [287, 0]
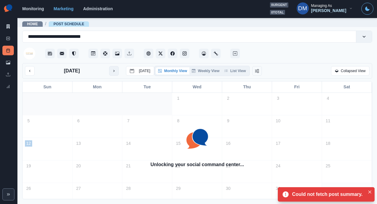
click at [112, 69] on icon "next month" at bounding box center [114, 71] width 4 height 4
click at [28, 69] on icon "previous month" at bounding box center [30, 71] width 4 height 4
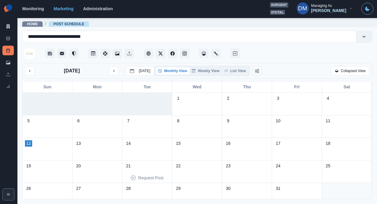
scroll to position [7, 0]
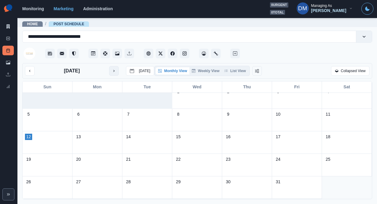
click at [109, 66] on button "next month" at bounding box center [114, 71] width 10 height 10
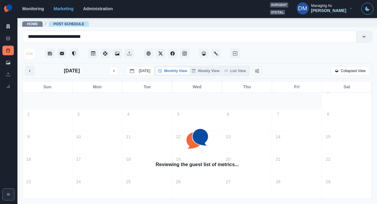
click at [25, 66] on button "previous month" at bounding box center [30, 71] width 10 height 10
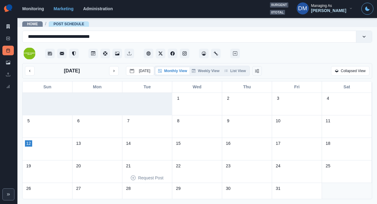
scroll to position [7, 0]
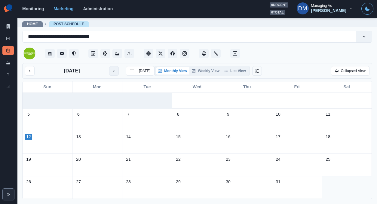
click at [112, 69] on icon "next month" at bounding box center [114, 71] width 4 height 4
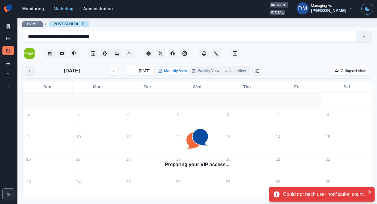
click at [28, 69] on icon "previous month" at bounding box center [30, 71] width 4 height 4
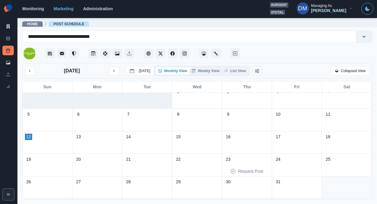
scroll to position [0, 0]
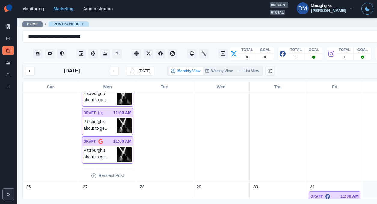
scroll to position [374, 0]
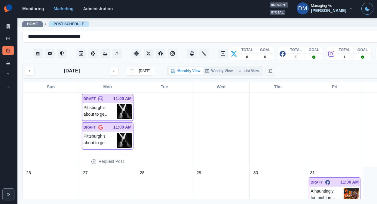
click at [117, 104] on img at bounding box center [124, 111] width 15 height 15
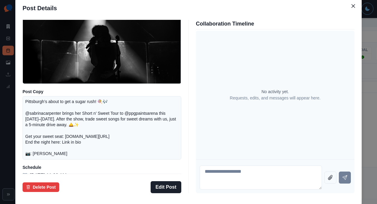
scroll to position [61, 0]
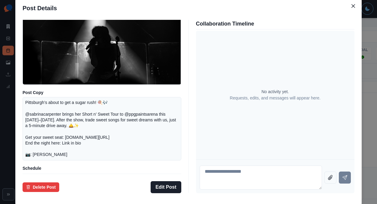
click at [34, 121] on div "Post Details Instagram Draft Media Post Copy Pittsburgh’s about to get a sugar …" at bounding box center [188, 102] width 377 height 204
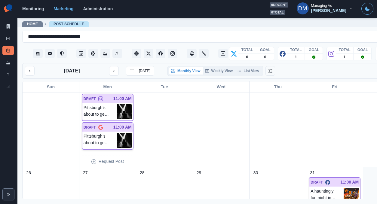
click at [117, 133] on img at bounding box center [124, 140] width 15 height 15
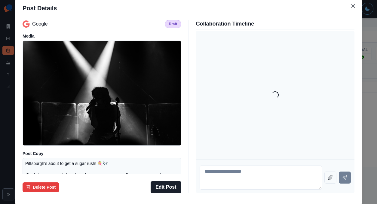
scroll to position [66, 0]
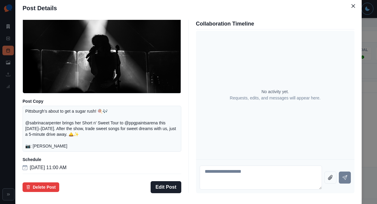
click at [49, 125] on div "Post Details Google Draft Media Post Copy Pittsburgh’s about to get a sugar rus…" at bounding box center [188, 102] width 377 height 204
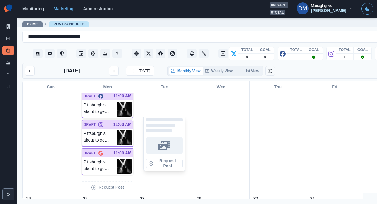
scroll to position [348, 0]
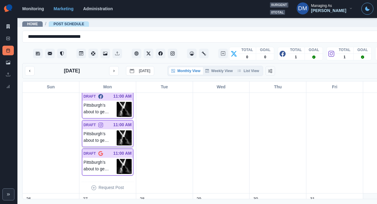
click at [117, 131] on img at bounding box center [124, 138] width 15 height 15
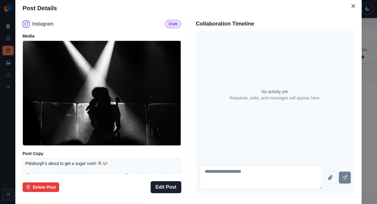
scroll to position [79, 0]
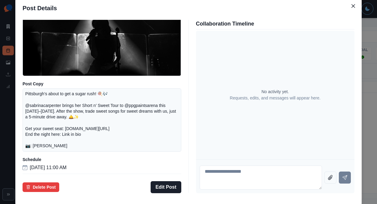
click at [36, 121] on div "Post Details Instagram Draft Media Post Copy Pittsburgh’s about to get a sugar …" at bounding box center [188, 102] width 377 height 204
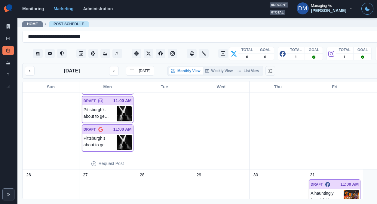
scroll to position [338, 0]
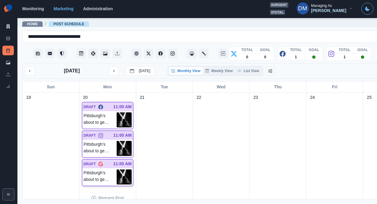
click at [117, 170] on img at bounding box center [124, 177] width 15 height 15
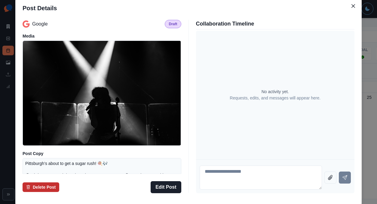
click at [59, 183] on button "Delete Post" at bounding box center [41, 188] width 37 height 10
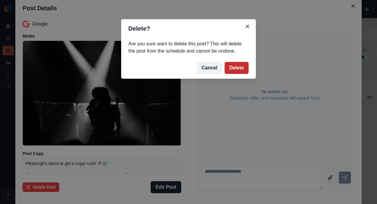
click at [225, 62] on button "Delete" at bounding box center [237, 68] width 24 height 12
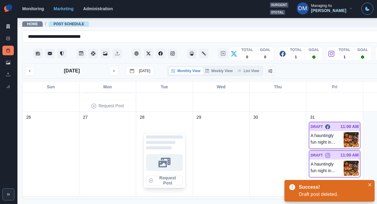
scroll to position [318, 0]
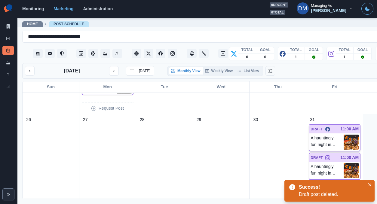
click at [344, 135] on img at bounding box center [351, 142] width 15 height 15
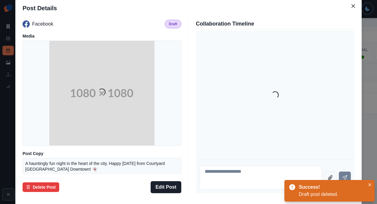
scroll to position [53, 0]
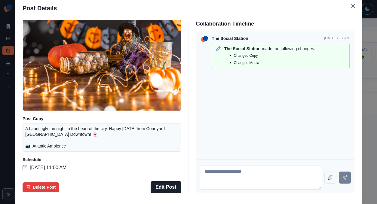
click at [44, 120] on div "Post Details Facebook Draft Media Post Copy A hauntingly fun night in the heart…" at bounding box center [188, 102] width 377 height 204
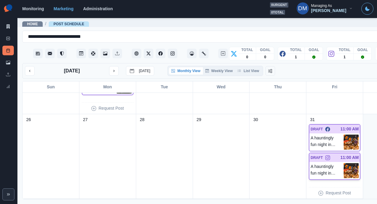
scroll to position [318, 0]
click at [344, 163] on img at bounding box center [351, 170] width 15 height 15
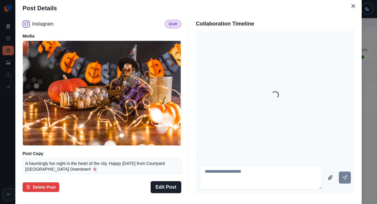
scroll to position [53, 0]
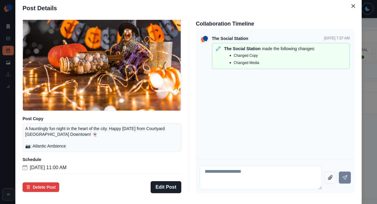
click at [57, 134] on div "Post Details Instagram Draft Media Post Copy A hauntingly fun night in the hear…" at bounding box center [188, 102] width 377 height 204
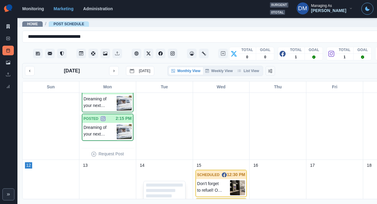
scroll to position [80, 0]
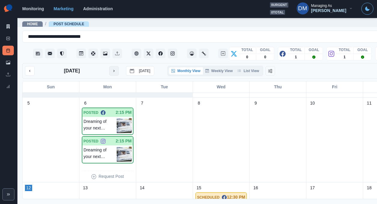
click at [112, 69] on icon "next month" at bounding box center [114, 71] width 4 height 4
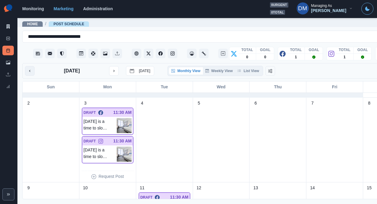
click at [28, 69] on icon "previous month" at bounding box center [30, 71] width 4 height 4
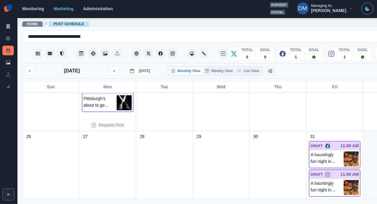
scroll to position [301, 0]
click at [344, 152] on img at bounding box center [351, 159] width 15 height 15
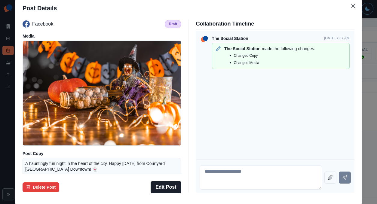
scroll to position [53, 0]
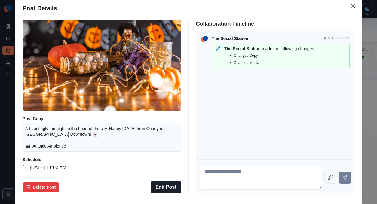
click at [39, 129] on div "Post Details Facebook Draft Media Post Copy A hauntingly fun night in the heart…" at bounding box center [188, 102] width 377 height 204
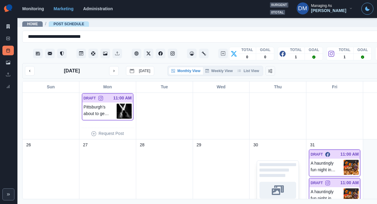
scroll to position [290, 0]
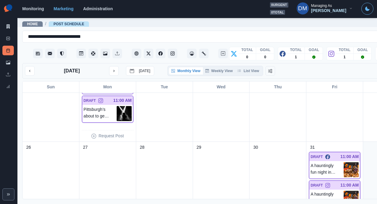
click at [344, 191] on img at bounding box center [351, 198] width 15 height 15
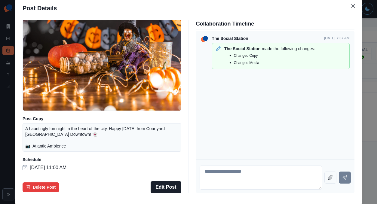
scroll to position [53, 0]
click at [42, 129] on div "Post Details Instagram Draft Media Post Copy A hauntingly fun night in the hear…" at bounding box center [188, 102] width 377 height 204
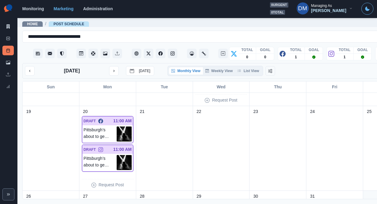
scroll to position [237, 0]
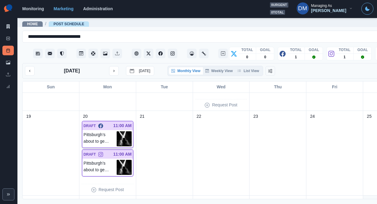
click at [117, 132] on img at bounding box center [124, 139] width 15 height 15
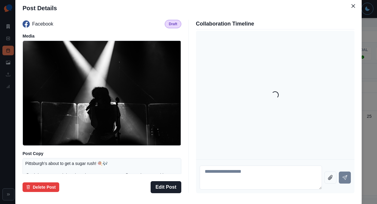
scroll to position [79, 0]
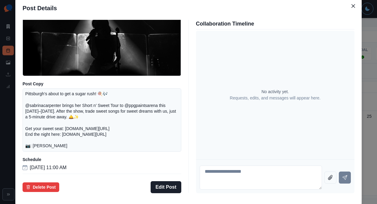
click at [53, 119] on div "Post Details Facebook Draft Media Post Copy Pittsburgh’s about to get a sugar r…" at bounding box center [188, 102] width 377 height 204
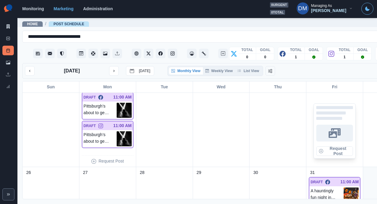
scroll to position [280, 0]
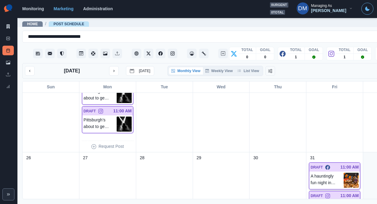
click at [310, 172] on div "A hauntingly fun night in the heart of the city. Happy Halloween from Courtyard…" at bounding box center [335, 180] width 51 height 17
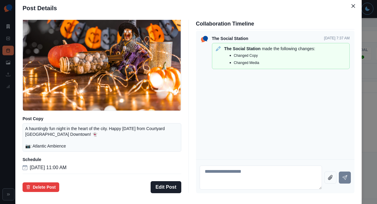
scroll to position [36, 0]
click at [43, 120] on div "Post Details Facebook Draft Media Post Copy A hauntingly fun night in the heart…" at bounding box center [188, 102] width 377 height 204
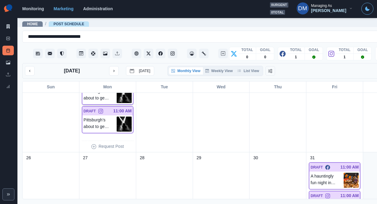
click at [117, 88] on img at bounding box center [124, 95] width 15 height 15
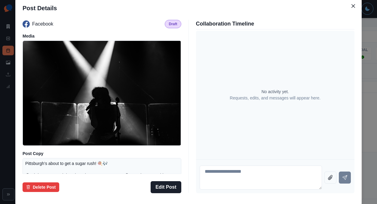
scroll to position [75, 0]
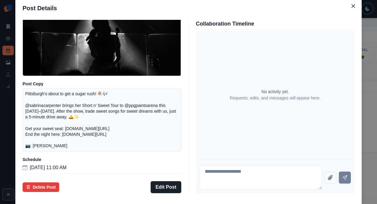
click at [42, 116] on div "Post Details Facebook Draft Media Post Copy Pittsburgh’s about to get a sugar r…" at bounding box center [188, 102] width 377 height 204
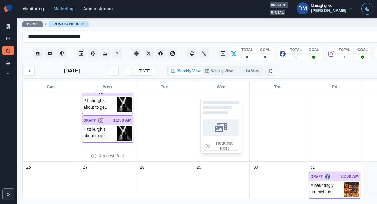
scroll to position [318, 0]
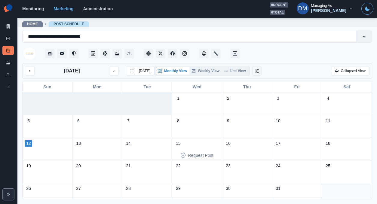
scroll to position [7, 0]
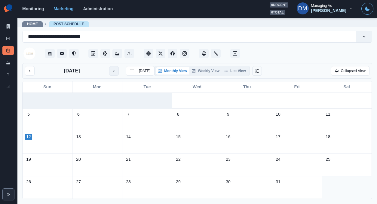
click at [112, 69] on icon "next month" at bounding box center [114, 71] width 4 height 4
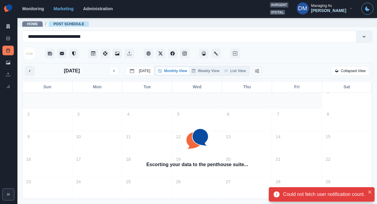
click at [28, 69] on icon "previous month" at bounding box center [30, 71] width 4 height 4
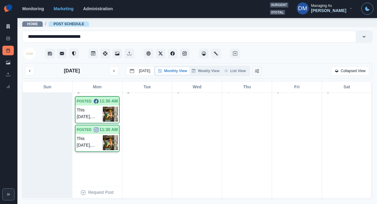
scroll to position [0, 0]
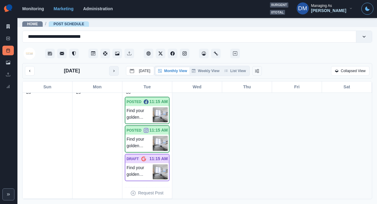
click at [112, 69] on icon "next month" at bounding box center [114, 71] width 4 height 4
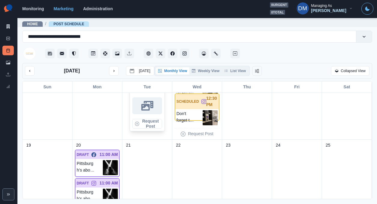
scroll to position [233, 0]
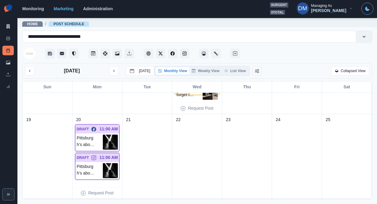
click at [108, 135] on img at bounding box center [110, 142] width 15 height 15
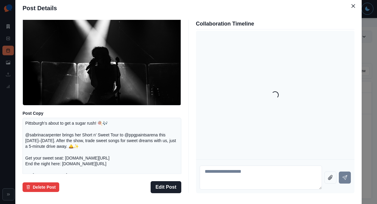
scroll to position [79, 0]
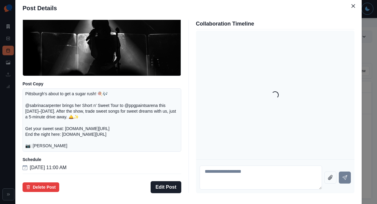
click at [38, 117] on div "Post Details Facebook Draft Media Post Copy Pittsburgh’s about to get a sugar r…" at bounding box center [188, 102] width 377 height 204
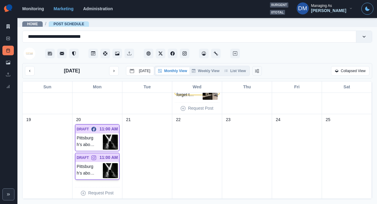
click at [107, 163] on img at bounding box center [110, 170] width 15 height 15
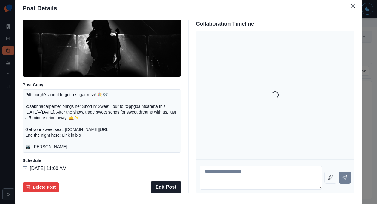
scroll to position [74, 0]
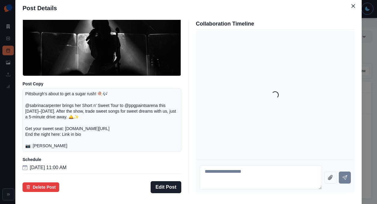
click at [46, 132] on div "Post Details Instagram Draft Media Post Copy Pittsburgh’s about to get a sugar …" at bounding box center [188, 102] width 377 height 204
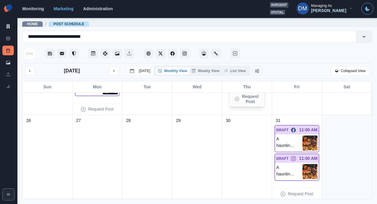
scroll to position [318, 0]
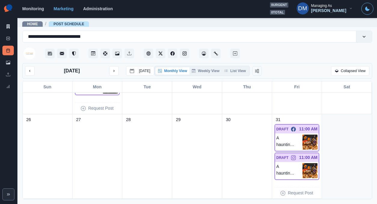
click at [305, 135] on img at bounding box center [310, 142] width 15 height 15
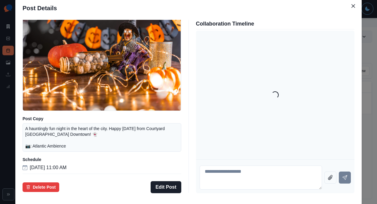
scroll to position [53, 0]
click at [51, 114] on div "Post Details Facebook Draft Media Post Copy A hauntingly fun night in the heart…" at bounding box center [188, 102] width 377 height 204
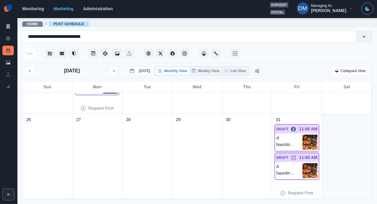
click at [312, 135] on img at bounding box center [310, 142] width 15 height 15
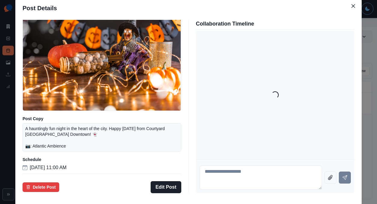
click at [35, 116] on div "Post Details Facebook Draft Media Post Copy A hauntingly fun night in the heart…" at bounding box center [188, 102] width 377 height 204
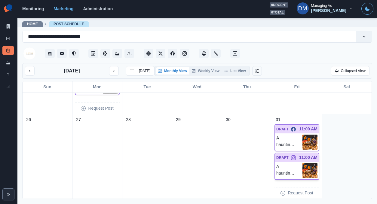
click at [313, 163] on img at bounding box center [310, 170] width 15 height 15
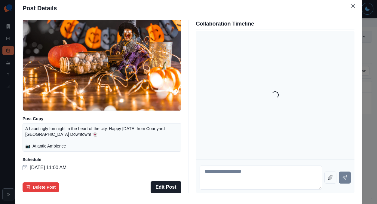
click at [51, 115] on div "Post Details Instagram Draft Media Post Copy A hauntingly fun night in the hear…" at bounding box center [188, 102] width 377 height 204
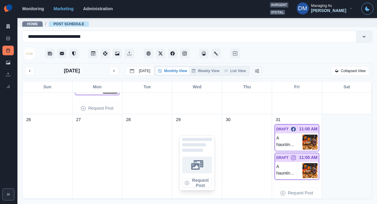
scroll to position [312, 0]
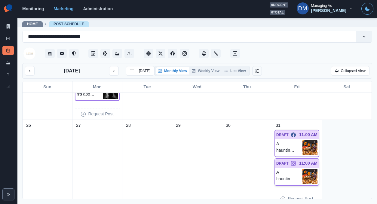
click at [314, 169] on img at bounding box center [310, 176] width 15 height 15
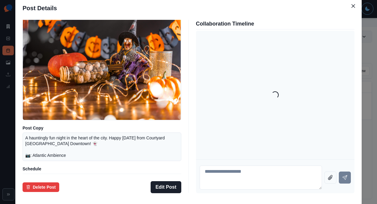
scroll to position [53, 0]
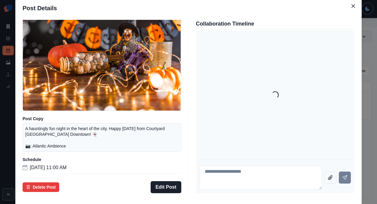
click at [41, 112] on div "Post Details Instagram Draft Media Post Copy A hauntingly fun night in the hear…" at bounding box center [188, 102] width 377 height 204
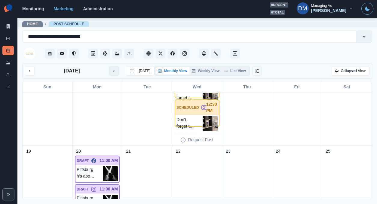
click at [112, 69] on icon "next month" at bounding box center [114, 71] width 4 height 4
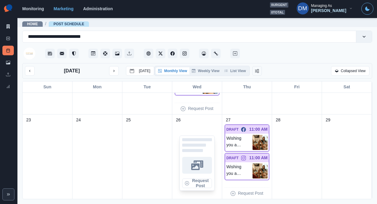
scroll to position [245, 0]
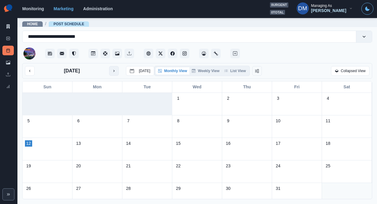
click at [112, 69] on icon "next month" at bounding box center [114, 71] width 4 height 4
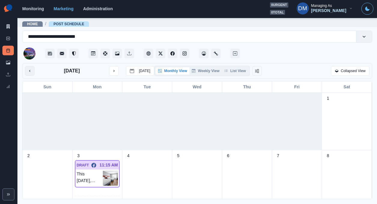
click at [29, 66] on button "previous month" at bounding box center [30, 71] width 10 height 10
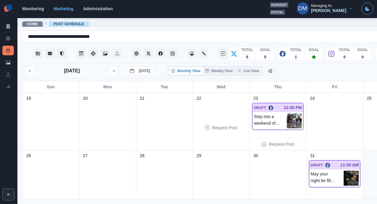
scroll to position [177, 0]
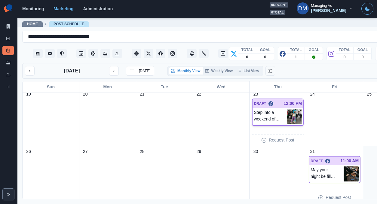
click at [287, 109] on img at bounding box center [294, 116] width 15 height 15
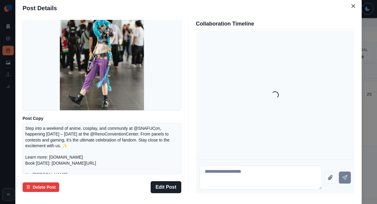
scroll to position [71, 0]
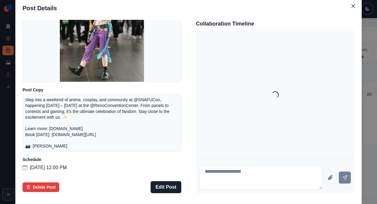
click at [48, 126] on div "Post Details Facebook Draft Media Post Copy Step into a weekend of anime, cospl…" at bounding box center [188, 102] width 377 height 204
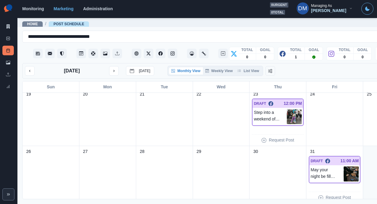
click at [323, 162] on div "1 POSTED 11:45 AM Hello, October! 👋 Kick off the month with crisp Reno evenings…" at bounding box center [222, 146] width 398 height 106
click at [344, 167] on img at bounding box center [351, 174] width 15 height 15
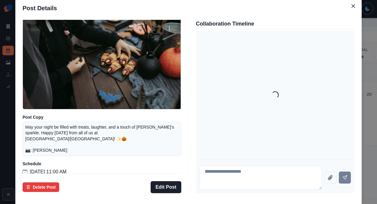
scroll to position [38, 0]
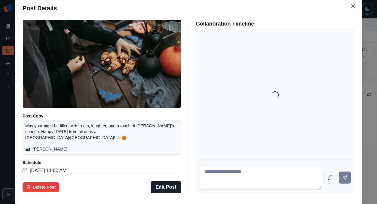
click at [32, 121] on div "Post Details Facebook Draft Media Post Copy May your night be filled with treat…" at bounding box center [188, 102] width 377 height 204
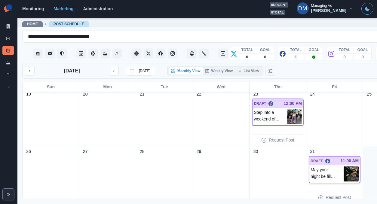
click at [344, 167] on img at bounding box center [351, 174] width 15 height 15
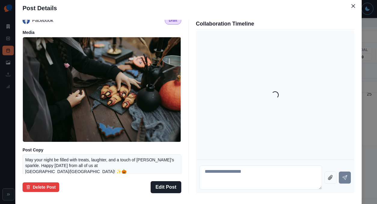
scroll to position [4, 0]
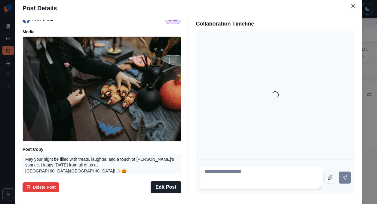
click at [30, 106] on div "Post Details Facebook Draft Media Post Copy May your night be filled with treat…" at bounding box center [188, 102] width 377 height 204
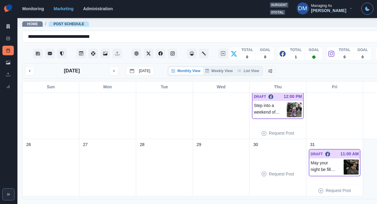
scroll to position [181, 0]
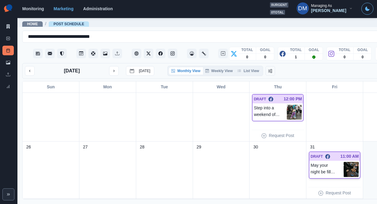
click at [344, 162] on img at bounding box center [351, 169] width 15 height 15
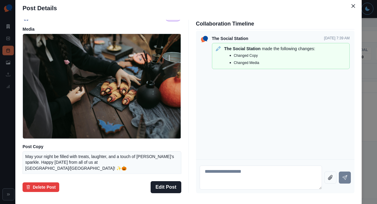
scroll to position [5, 0]
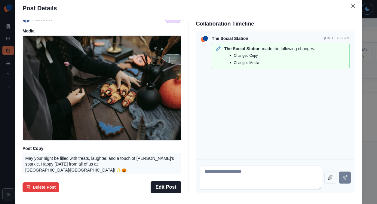
click at [36, 112] on div "Post Details Facebook Draft Media Post Copy May your night be filled with treat…" at bounding box center [188, 102] width 377 height 204
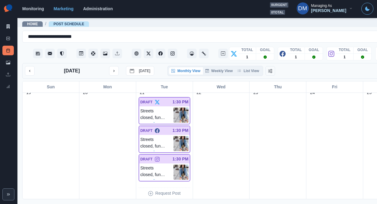
scroll to position [342, 0]
click at [174, 137] on img at bounding box center [181, 144] width 15 height 15
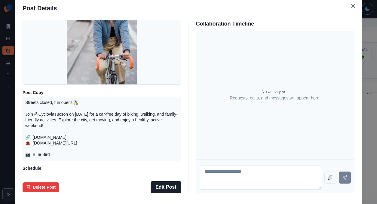
scroll to position [79, 0]
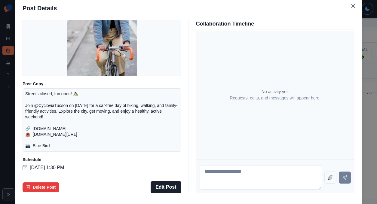
click at [47, 118] on div "Post Details Facebook Draft Media Post Copy Streets closed, fun open! 🚴‍♀️ Join…" at bounding box center [188, 102] width 377 height 204
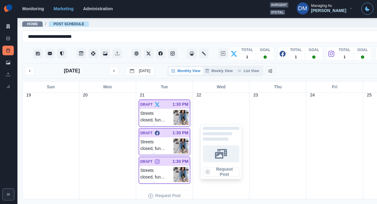
scroll to position [342, 0]
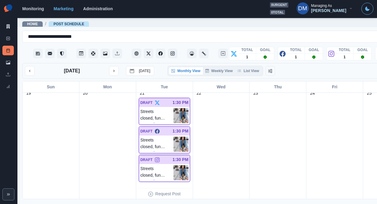
click at [174, 137] on img at bounding box center [181, 144] width 15 height 15
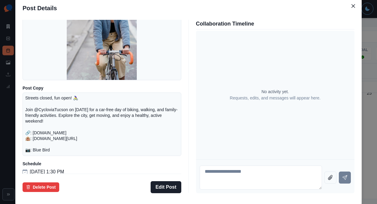
scroll to position [79, 0]
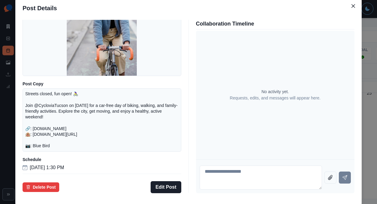
click at [43, 145] on div "Post Details Facebook Draft Media Post Copy Streets closed, fun open! 🚴‍♀️ Join…" at bounding box center [188, 102] width 377 height 204
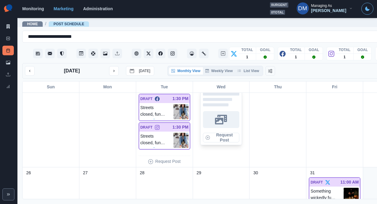
scroll to position [455, 0]
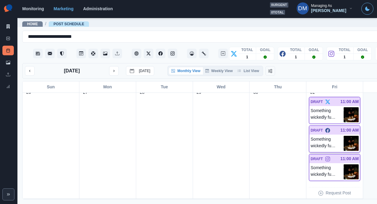
click at [344, 136] on img at bounding box center [351, 143] width 15 height 15
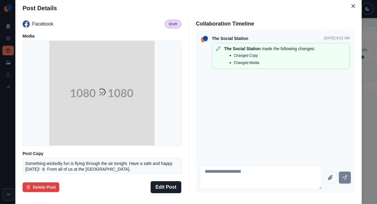
scroll to position [53, 0]
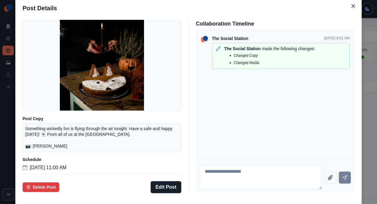
click at [38, 123] on div "Post Details Facebook Draft Media Post Copy Something wickedly fun is flying th…" at bounding box center [188, 102] width 377 height 204
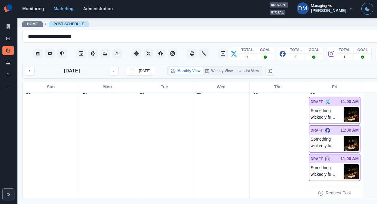
click at [344, 136] on img at bounding box center [351, 143] width 15 height 15
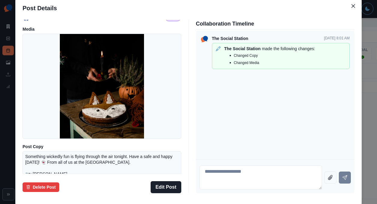
scroll to position [6, 0]
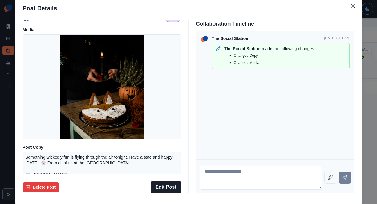
click at [41, 130] on div "Post Details Facebook Draft Media Post Copy Something wickedly fun is flying th…" at bounding box center [188, 102] width 377 height 204
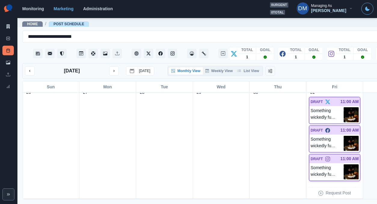
scroll to position [455, 0]
click at [344, 136] on img at bounding box center [351, 143] width 15 height 15
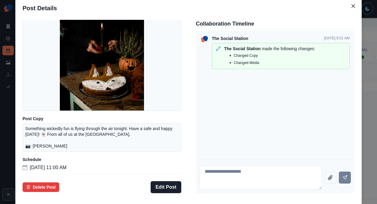
scroll to position [53, 0]
click at [32, 138] on div "Post Details Facebook Draft Media Post Copy Something wickedly fun is flying th…" at bounding box center [188, 102] width 377 height 204
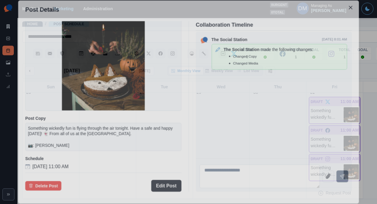
scroll to position [455, 0]
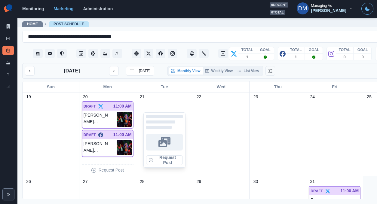
scroll to position [243, 0]
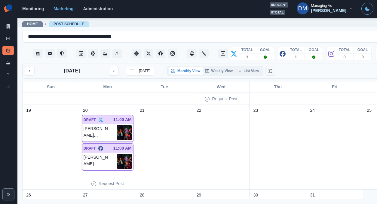
click at [117, 125] on img at bounding box center [124, 132] width 15 height 15
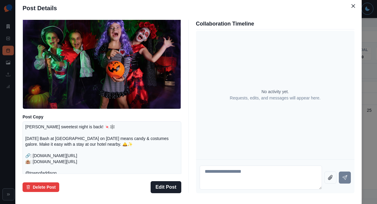
scroll to position [37, 0]
click at [46, 112] on div "Post Details Twitter Draft Media Post Copy Addison’s sweetest night is back! 🍬🕸…" at bounding box center [188, 102] width 377 height 204
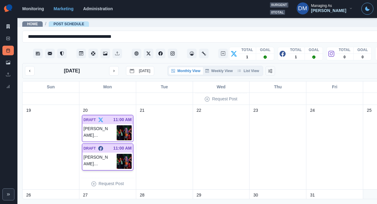
click at [117, 154] on img at bounding box center [124, 161] width 15 height 15
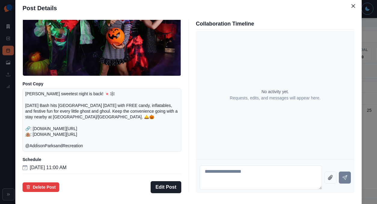
scroll to position [77, 0]
click at [30, 121] on div "Post Details Facebook Draft Media Post Copy Addison’s sweetest night is back! 🍬…" at bounding box center [188, 102] width 377 height 204
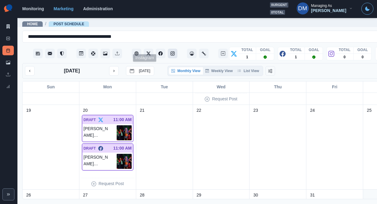
click at [168, 49] on button "Instagram" at bounding box center [173, 54] width 10 height 10
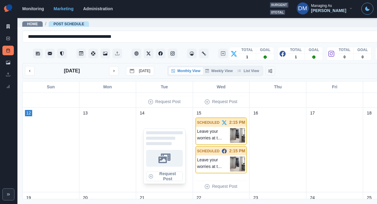
scroll to position [155, 0]
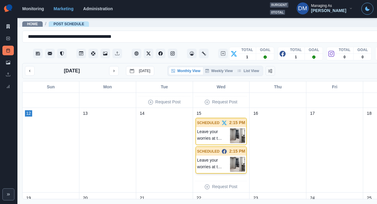
click at [230, 157] on img at bounding box center [237, 164] width 15 height 15
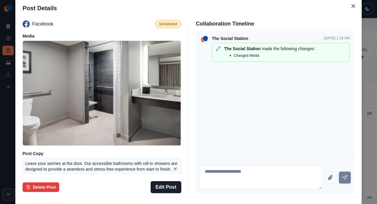
click at [48, 124] on div "Post Details Facebook Scheduled Media Post Copy Leave your worries at the door.…" at bounding box center [188, 102] width 377 height 204
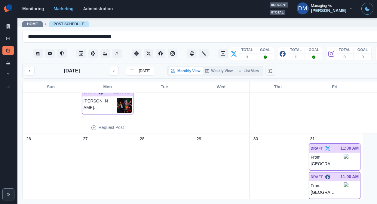
scroll to position [318, 0]
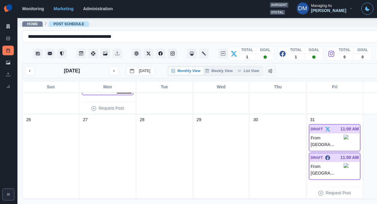
click at [344, 135] on img at bounding box center [346, 142] width 5 height 14
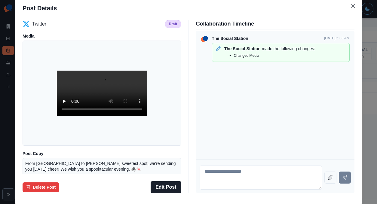
scroll to position [44, 0]
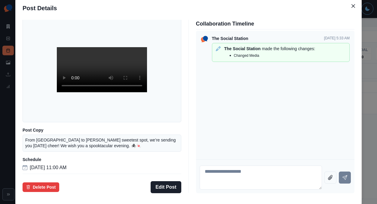
click at [37, 119] on div "Post Details Twitter Draft Media Post Copy From Dallas to Addison’s sweetest sp…" at bounding box center [188, 102] width 377 height 204
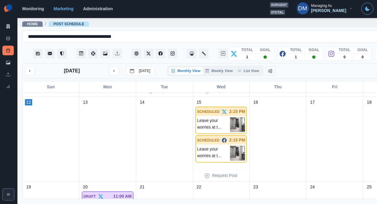
scroll to position [54, 0]
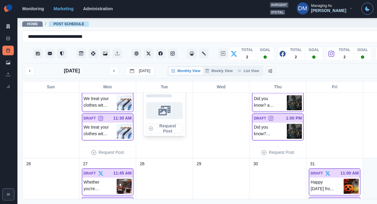
scroll to position [386, 0]
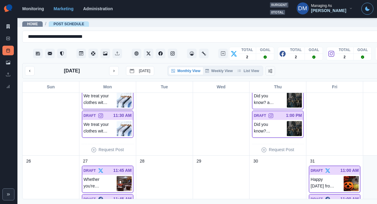
click at [117, 93] on img at bounding box center [124, 100] width 15 height 15
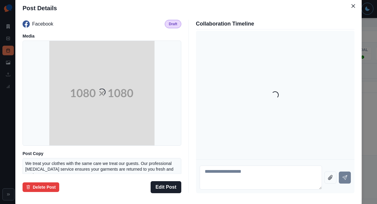
scroll to position [48, 0]
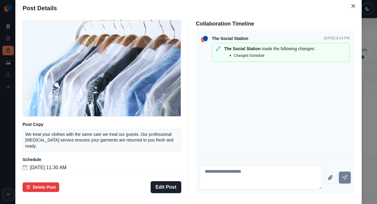
click at [49, 132] on div "Post Details Facebook Draft Media Post Copy We treat your clothes with the same…" at bounding box center [188, 102] width 377 height 204
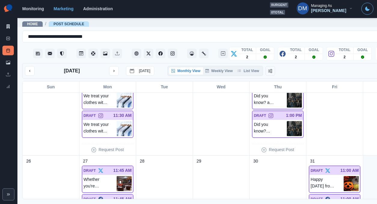
click at [287, 93] on img at bounding box center [294, 100] width 15 height 15
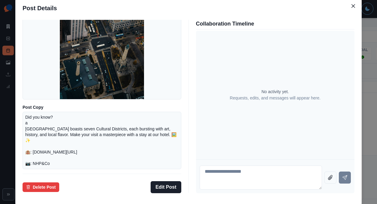
scroll to position [70, 0]
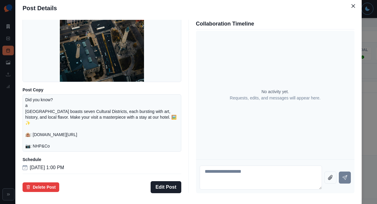
click at [334, 97] on div "Post Details Facebook Draft Media Post Copy Did you know? a Indianapolis boasts…" at bounding box center [188, 102] width 377 height 204
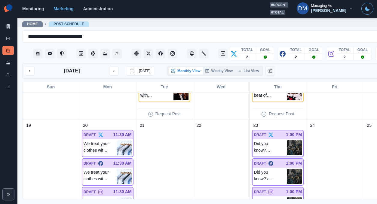
scroll to position [313, 0]
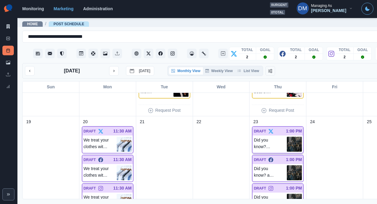
click at [287, 137] on img at bounding box center [294, 144] width 15 height 15
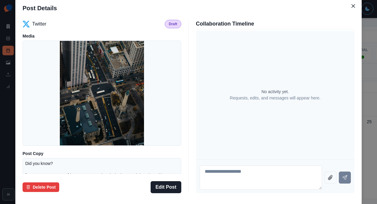
scroll to position [64, 0]
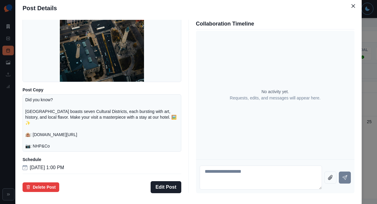
click at [98, 147] on div "Twitter Draft Media Post Copy Did you know? Indianapolis boasts seven Cultural …" at bounding box center [102, 97] width 159 height 154
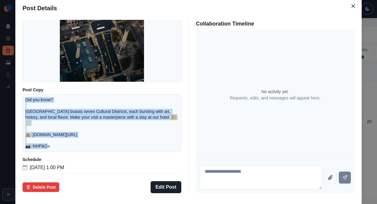
drag, startPoint x: 61, startPoint y: 108, endPoint x: 107, endPoint y: 140, distance: 55.6
click at [107, 140] on div "Twitter Draft Media Post Copy Did you know? Indianapolis boasts seven Cultural …" at bounding box center [188, 106] width 347 height 178
copy p "Did you know? Indianapolis boasts seven Cultural Districts, each bursting with …"
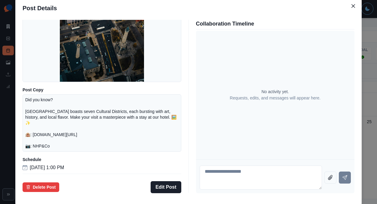
click at [27, 138] on div "Post Details Twitter Draft Media Post Copy Did you know? Indianapolis boasts se…" at bounding box center [188, 102] width 377 height 204
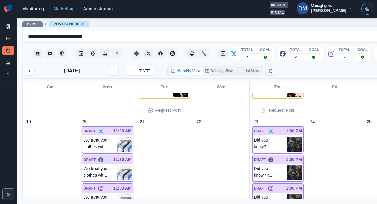
click at [287, 166] on img at bounding box center [294, 173] width 15 height 15
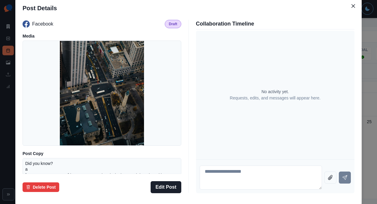
scroll to position [70, 0]
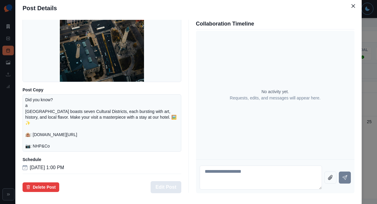
click at [172, 181] on button "Edit Post" at bounding box center [166, 187] width 30 height 12
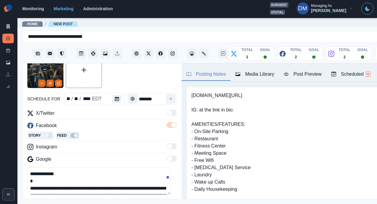
scroll to position [1, 0]
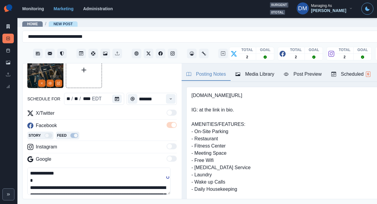
click at [90, 168] on textarea "**********" at bounding box center [98, 181] width 143 height 27
paste textarea
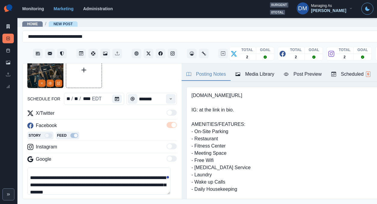
scroll to position [0, 0]
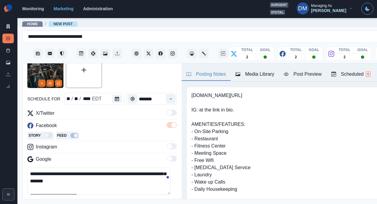
type textarea "**********"
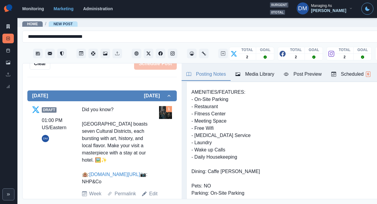
scroll to position [180, 0]
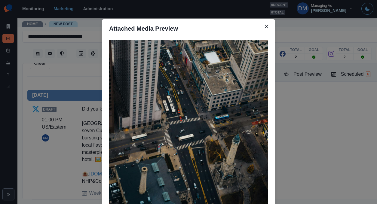
click at [92, 139] on div "Attached Media Preview" at bounding box center [188, 102] width 377 height 204
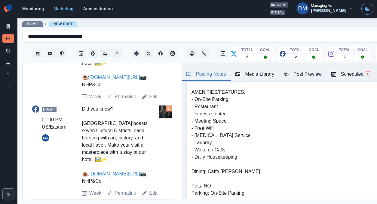
scroll to position [183, 0]
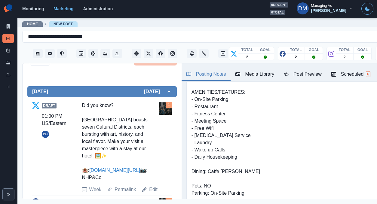
click at [159, 199] on img at bounding box center [165, 205] width 13 height 13
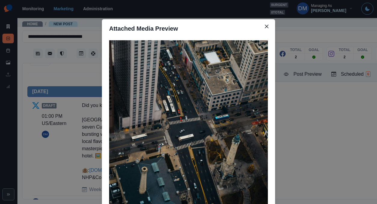
click at [99, 120] on div "Attached Media Preview" at bounding box center [188, 102] width 377 height 204
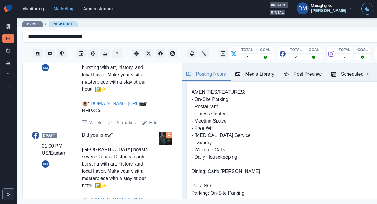
scroll to position [276, 0]
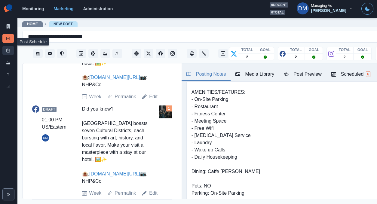
click at [6, 48] on icon at bounding box center [8, 50] width 4 height 4
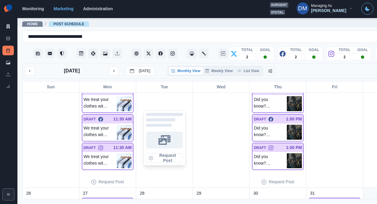
scroll to position [377, 0]
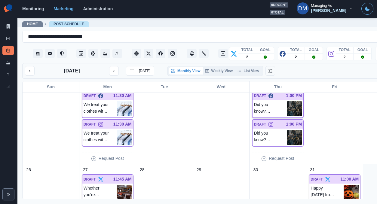
click at [287, 101] on img at bounding box center [294, 108] width 15 height 15
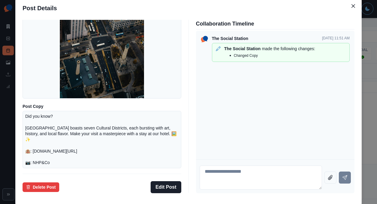
scroll to position [37, 0]
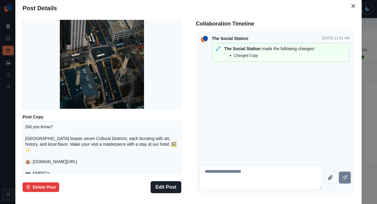
click at [34, 103] on div "Post Details Facebook Draft Media Post Copy Did you know? Indianapolis boasts s…" at bounding box center [188, 102] width 377 height 204
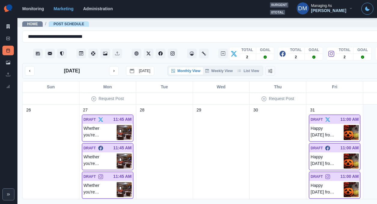
scroll to position [455, 0]
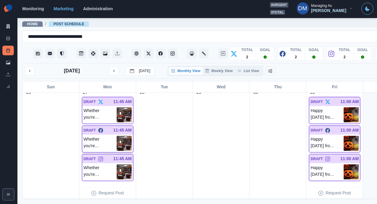
click at [117, 136] on img at bounding box center [124, 143] width 15 height 15
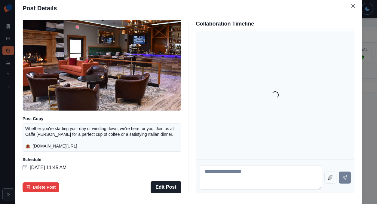
scroll to position [53, 0]
click at [42, 122] on div "Post Details Facebook Draft Media Post Copy Whether you're starting your day or…" at bounding box center [188, 102] width 377 height 204
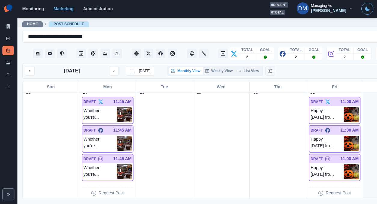
click at [344, 136] on img at bounding box center [351, 143] width 15 height 15
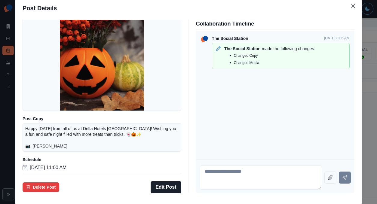
click at [42, 105] on div "Post Details Facebook Draft Media Post Copy Happy Halloween from all of us at D…" at bounding box center [188, 102] width 377 height 204
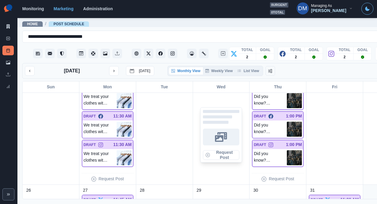
scroll to position [340, 0]
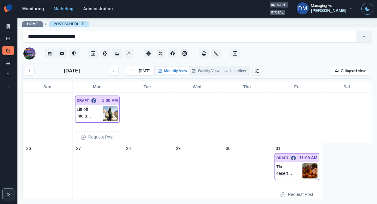
scroll to position [181, 0]
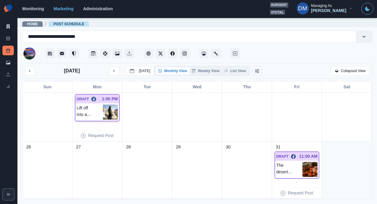
click at [110, 105] on img at bounding box center [110, 112] width 15 height 15
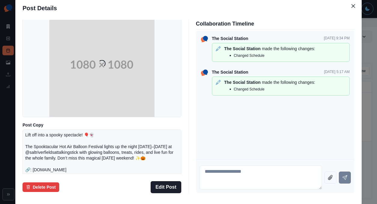
scroll to position [74, 0]
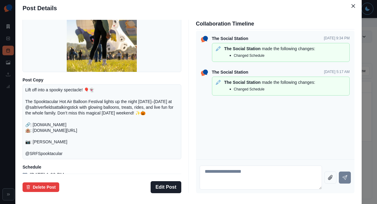
click at [53, 121] on div "Post Details Facebook Draft Media Post Copy Lift off into a spooky spectacle! 🎈…" at bounding box center [188, 102] width 377 height 204
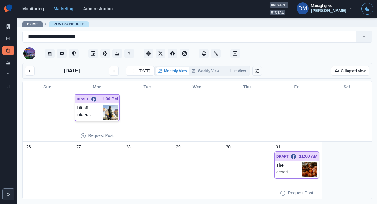
click at [111, 105] on img at bounding box center [110, 112] width 15 height 15
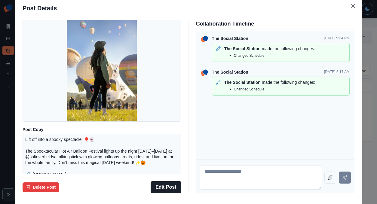
scroll to position [59, 0]
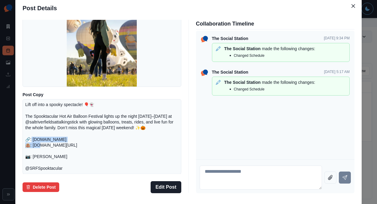
drag, startPoint x: 72, startPoint y: 141, endPoint x: 138, endPoint y: 143, distance: 65.3
click at [138, 143] on p "Lift off into a spooky spectacle! 🎈👻 The Spooktacular Hot Air Balloon Festival …" at bounding box center [101, 137] width 153 height 70
copy p "azspooktacular.com 🏨:"
click at [35, 131] on div "Post Details Facebook Draft Media Post Copy Lift off into a spooky spectacle! 🎈…" at bounding box center [188, 102] width 377 height 204
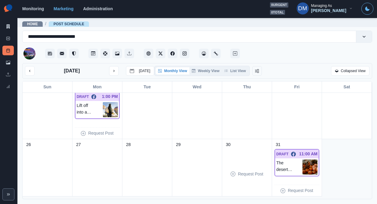
scroll to position [181, 0]
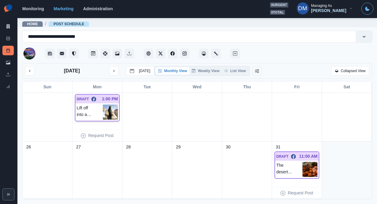
click at [106, 105] on img at bounding box center [110, 112] width 15 height 15
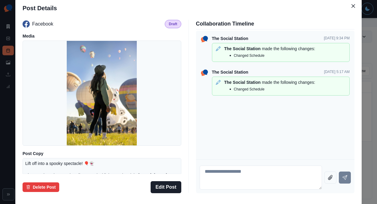
scroll to position [64, 0]
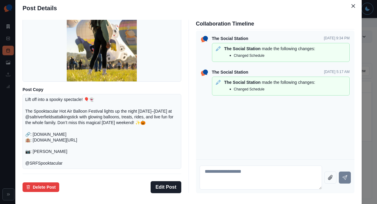
click at [33, 121] on div "Post Details Facebook Draft Media Post Copy Lift off into a spooky spectacle! 🎈…" at bounding box center [188, 102] width 377 height 204
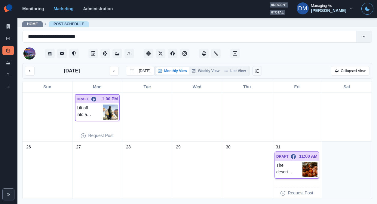
click at [308, 162] on img at bounding box center [310, 169] width 15 height 15
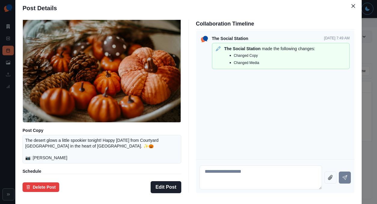
scroll to position [20, 0]
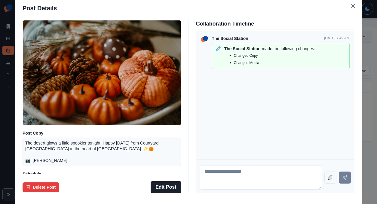
click at [40, 103] on div "Post Details Facebook Draft Media Post Copy The desert glows a little spookier …" at bounding box center [188, 102] width 377 height 204
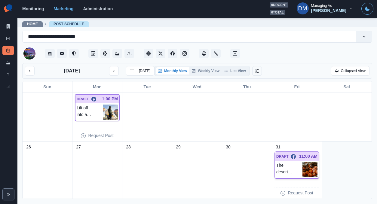
scroll to position [181, 0]
click at [309, 162] on img at bounding box center [310, 169] width 15 height 15
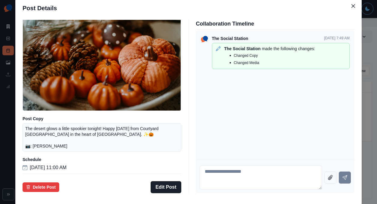
scroll to position [40, 0]
click at [38, 121] on div "Post Details Facebook Draft Media Post Copy The desert glows a little spookier …" at bounding box center [188, 102] width 377 height 204
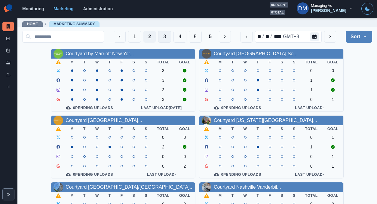
click at [171, 37] on button "3" at bounding box center [164, 37] width 13 height 12
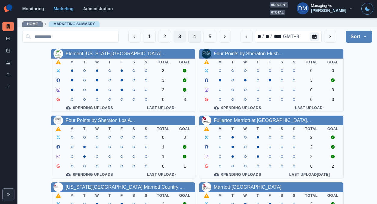
click at [201, 32] on button "4" at bounding box center [194, 37] width 13 height 12
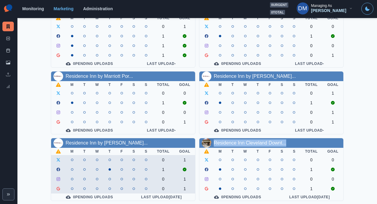
scroll to position [60, 0]
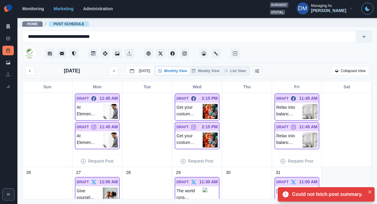
scroll to position [358, 0]
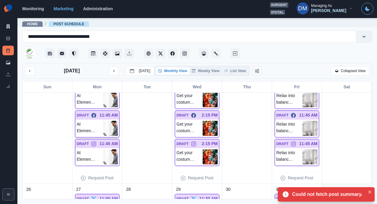
click at [107, 121] on img at bounding box center [110, 128] width 15 height 15
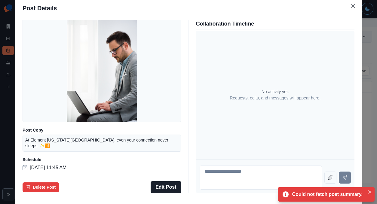
scroll to position [43, 0]
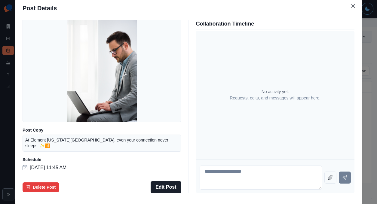
click at [29, 97] on div "Post Details Facebook Draft Media Post Copy At Element [US_STATE][GEOGRAPHIC_DA…" at bounding box center [188, 102] width 377 height 204
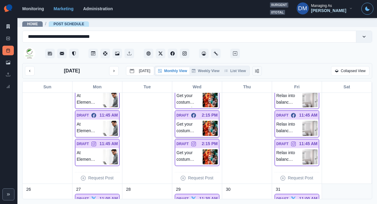
click at [209, 121] on img at bounding box center [210, 128] width 15 height 15
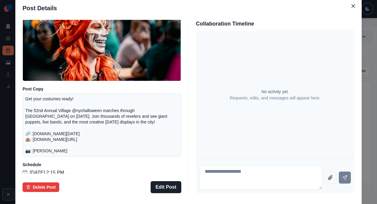
scroll to position [66, 0]
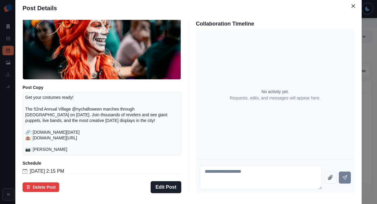
click at [49, 126] on div "Post Details Facebook Draft Media Post Copy Get your costumes ready! The 52nd A…" at bounding box center [188, 102] width 377 height 204
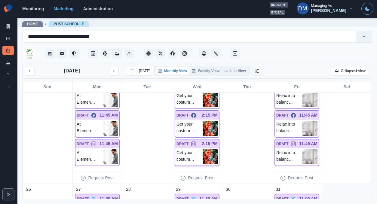
click at [212, 150] on img at bounding box center [210, 157] width 15 height 15
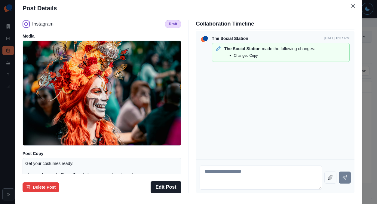
scroll to position [79, 0]
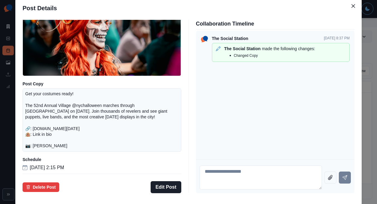
click at [42, 122] on div "Post Details Instagram Draft Media Post Copy Get your costumes ready! The 52nd …" at bounding box center [188, 102] width 377 height 204
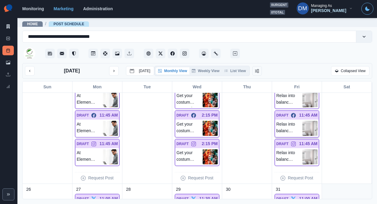
click at [315, 121] on img at bounding box center [310, 128] width 15 height 15
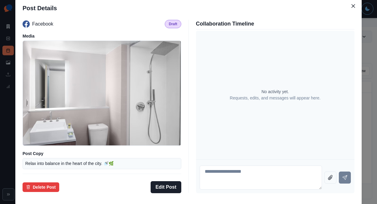
scroll to position [40, 0]
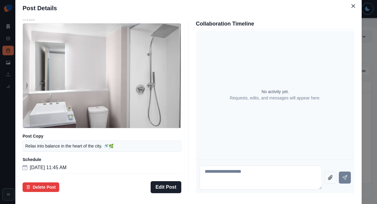
click at [42, 113] on div "Post Details Facebook Draft Media Post Copy Relax into balance in the heart of …" at bounding box center [188, 102] width 377 height 204
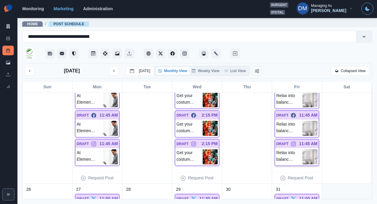
click at [312, 150] on img at bounding box center [310, 157] width 15 height 15
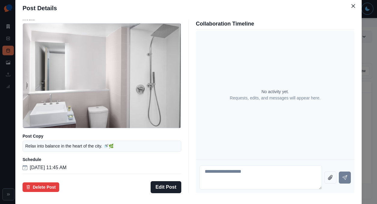
click at [36, 116] on div "Post Details Instagram Draft Media Post Copy Relax into balance in the heart of…" at bounding box center [188, 102] width 377 height 204
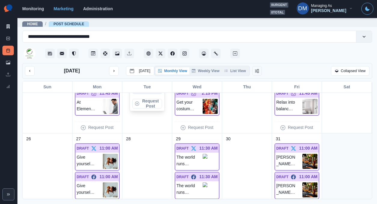
scroll to position [454, 0]
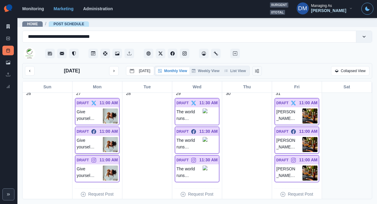
click at [111, 137] on img at bounding box center [110, 144] width 15 height 15
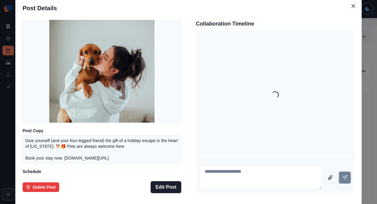
scroll to position [53, 0]
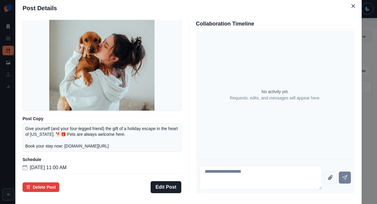
click at [47, 119] on div "Post Details Facebook Draft Media Post Copy Give yourself (and your four-legged…" at bounding box center [188, 102] width 377 height 204
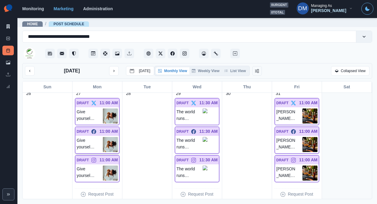
click at [108, 137] on img at bounding box center [110, 144] width 15 height 15
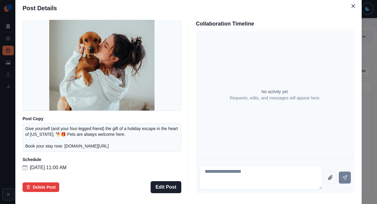
click at [48, 132] on div "Post Details Facebook Draft Media Post Copy Give yourself (and your four-legged…" at bounding box center [188, 102] width 377 height 204
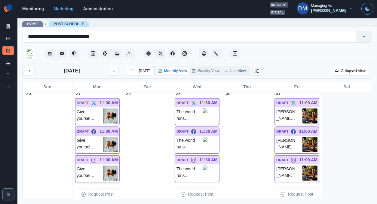
click at [119, 165] on div "Give yourself (and your four-legged friend) the gift of a holiday escape in the…" at bounding box center [98, 173] width 44 height 17
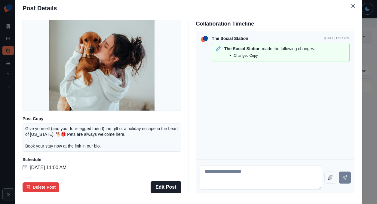
click at [39, 133] on div "Post Details Instagram Draft Media Post Copy Give yourself (and your four-legge…" at bounding box center [188, 102] width 377 height 204
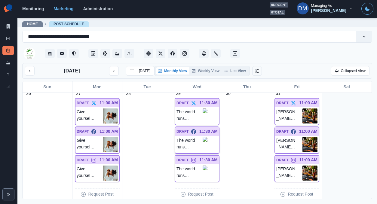
click at [208, 137] on img at bounding box center [205, 144] width 5 height 14
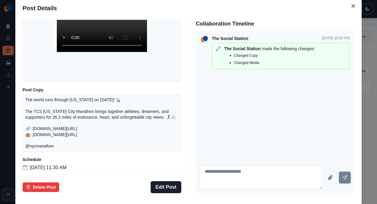
scroll to position [79, 0]
click at [40, 115] on div "Post Details Facebook Draft Media Post Copy The world runs through [US_STATE] o…" at bounding box center [188, 102] width 377 height 204
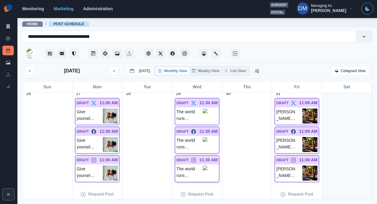
click at [206, 166] on img at bounding box center [205, 173] width 5 height 14
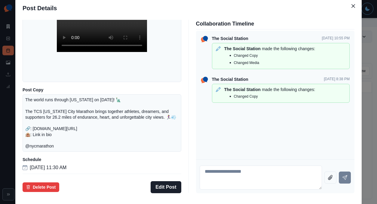
click at [44, 132] on div "Post Details Instagram Draft Media Post Copy The world runs through [US_STATE] …" at bounding box center [188, 102] width 377 height 204
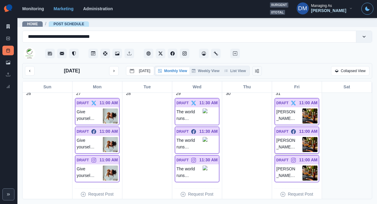
click at [313, 137] on img at bounding box center [310, 144] width 15 height 15
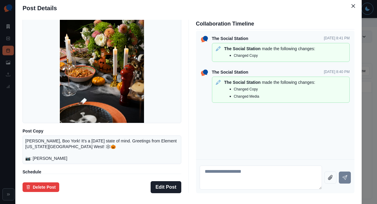
scroll to position [11, 0]
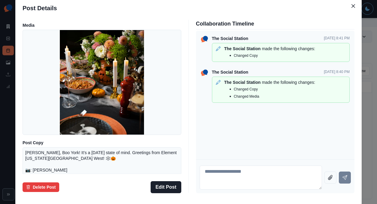
click at [50, 113] on div "Post Details Facebook Draft Media Post Copy Boo York, Boo York! It’s a [DATE] s…" at bounding box center [188, 102] width 377 height 204
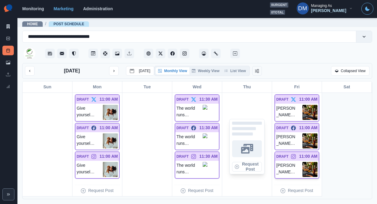
scroll to position [455, 0]
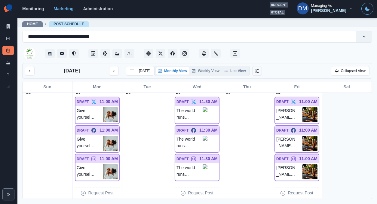
click at [313, 136] on img at bounding box center [310, 143] width 15 height 15
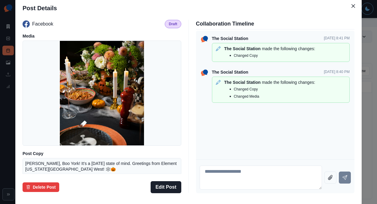
click at [57, 126] on div "Post Details Facebook Draft Media Post Copy Boo York, Boo York! It’s a [DATE] s…" at bounding box center [188, 102] width 377 height 204
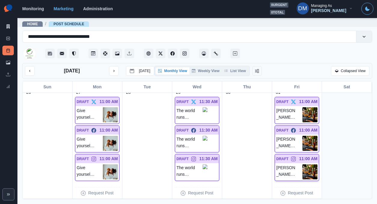
click at [308, 165] on img at bounding box center [310, 172] width 15 height 15
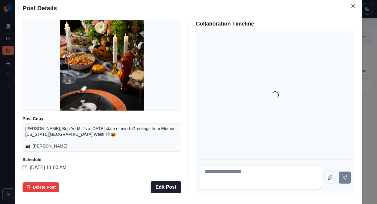
scroll to position [53, 0]
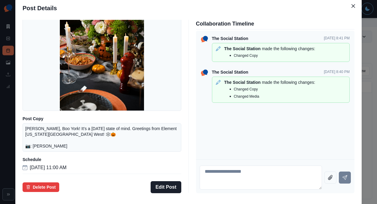
click at [48, 125] on div "Post Details Instagram Draft Media Post Copy Boo York, Boo York! It’s a Hallowe…" at bounding box center [188, 102] width 377 height 204
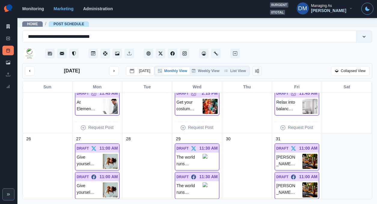
scroll to position [455, 0]
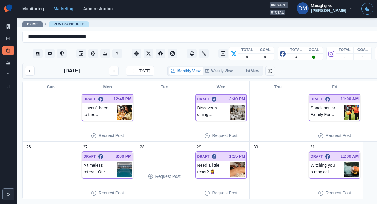
scroll to position [129, 0]
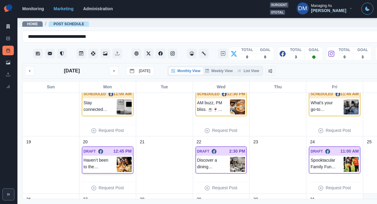
click at [117, 157] on img at bounding box center [124, 164] width 15 height 15
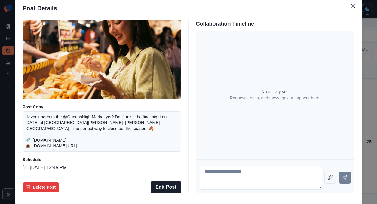
scroll to position [61, 0]
click at [40, 127] on div "Post Details Facebook Draft Media Post Copy Haven’t been to the @QueensNightMar…" at bounding box center [188, 102] width 377 height 204
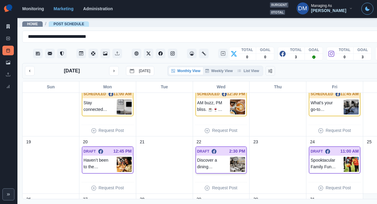
click at [230, 157] on img at bounding box center [237, 164] width 15 height 15
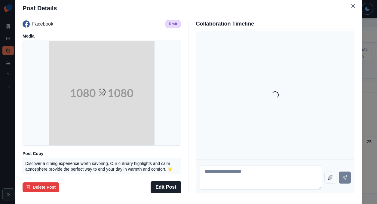
scroll to position [48, 0]
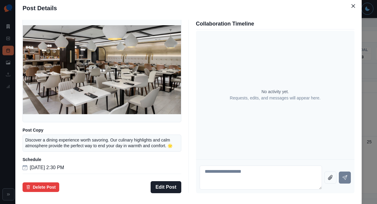
click at [41, 125] on div "Post Details Facebook Draft Media Post Copy Discover a dining experience worth …" at bounding box center [188, 102] width 377 height 204
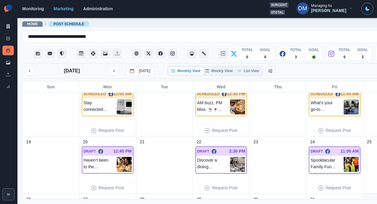
click at [344, 157] on img at bounding box center [351, 164] width 15 height 15
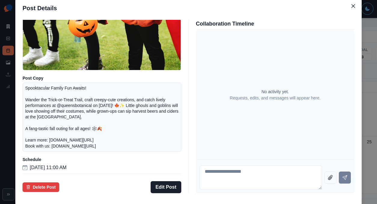
scroll to position [83, 0]
click at [40, 129] on div "Post Details Facebook Draft Media Post Copy Spooktacular Family Fun Awaits! Wan…" at bounding box center [188, 102] width 377 height 204
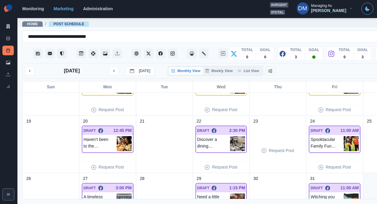
scroll to position [181, 0]
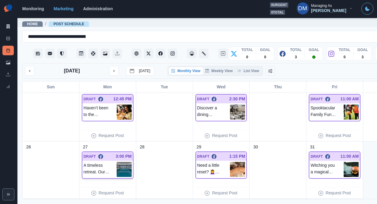
click at [117, 162] on img at bounding box center [124, 169] width 15 height 15
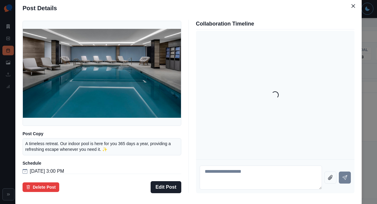
scroll to position [44, 0]
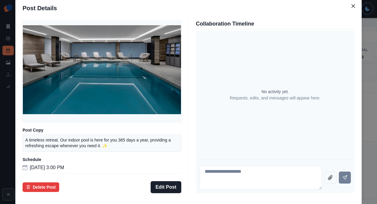
drag, startPoint x: 39, startPoint y: 130, endPoint x: 78, endPoint y: 130, distance: 38.8
click at [39, 130] on div "Post Details Facebook Draft Media Post Copy A timeless retreat. Our indoor pool…" at bounding box center [188, 102] width 377 height 204
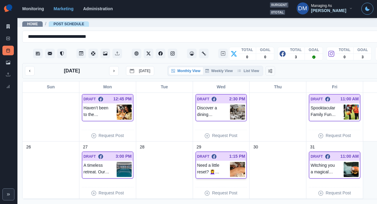
click at [230, 162] on img at bounding box center [237, 169] width 15 height 15
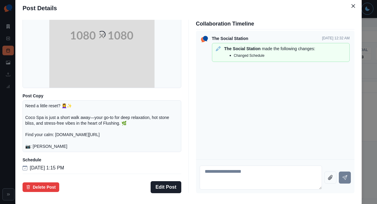
scroll to position [70, 0]
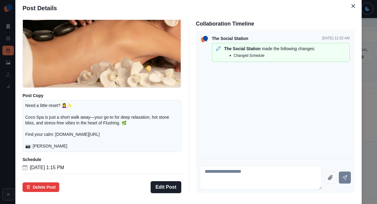
click at [42, 114] on div "Post Details Facebook Draft Media Post Copy Need a little reset? 💆‍♀️✨ Coco Spa…" at bounding box center [188, 102] width 377 height 204
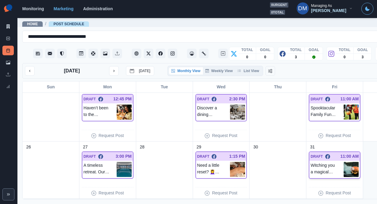
click at [344, 162] on img at bounding box center [351, 169] width 15 height 15
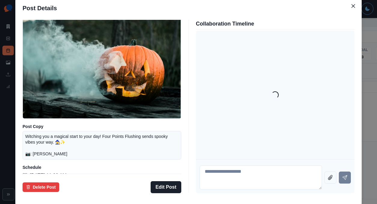
scroll to position [28, 0]
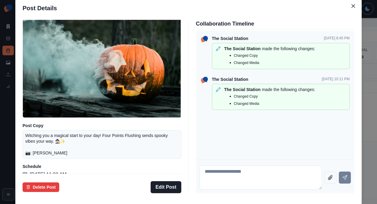
click at [46, 116] on div "Post Details Facebook Draft Media Post Copy Witching you a magical start to you…" at bounding box center [188, 102] width 377 height 204
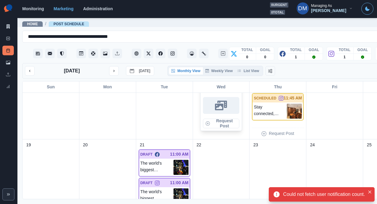
scroll to position [253, 0]
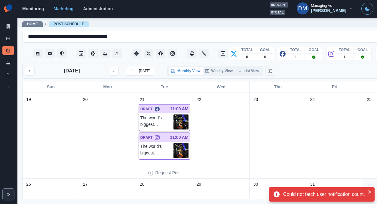
click at [174, 115] on img at bounding box center [181, 122] width 15 height 15
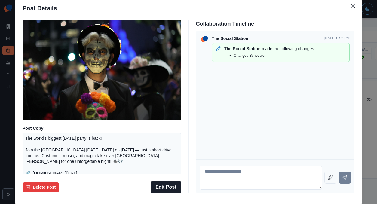
scroll to position [20, 0]
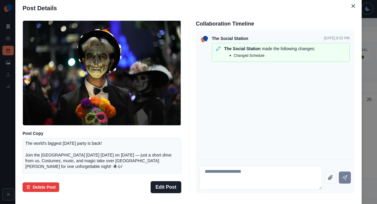
click at [39, 97] on div "Post Details Facebook Draft Media Post Copy The world’s biggest [DATE] party is…" at bounding box center [188, 102] width 377 height 204
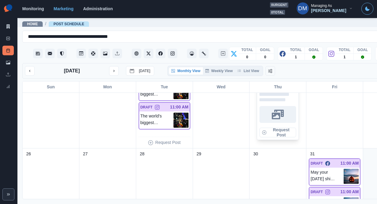
scroll to position [318, 0]
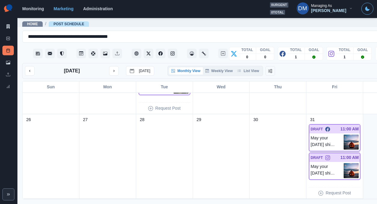
click at [344, 135] on img at bounding box center [351, 142] width 15 height 15
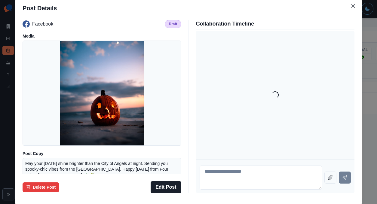
scroll to position [48, 0]
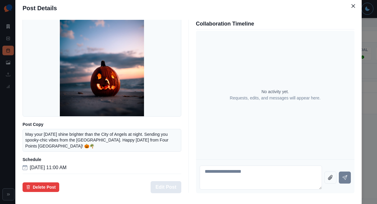
click at [171, 181] on button "Edit Post" at bounding box center [166, 187] width 30 height 12
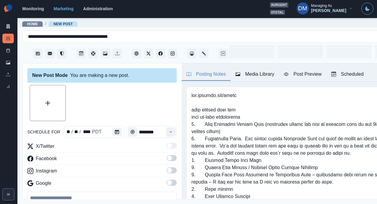
type input "********"
type textarea "**********"
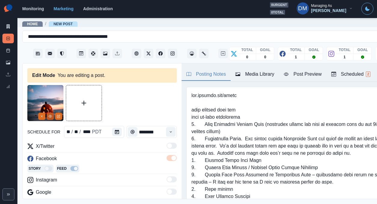
click at [51, 116] on circle "View Media" at bounding box center [50, 116] width 1 height 1
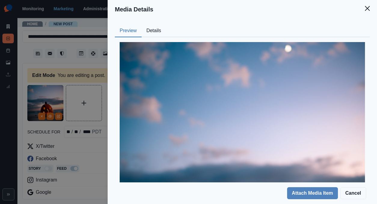
click at [166, 25] on button "Details" at bounding box center [154, 31] width 24 height 13
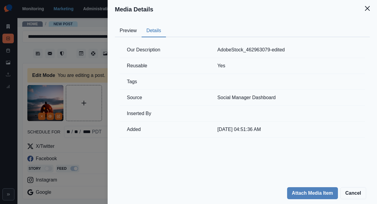
click at [122, 119] on div "Media Details Preview Details Our Description AdobeStock_462963079-edited Reusa…" at bounding box center [188, 102] width 377 height 204
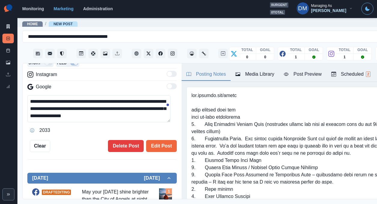
scroll to position [146, 0]
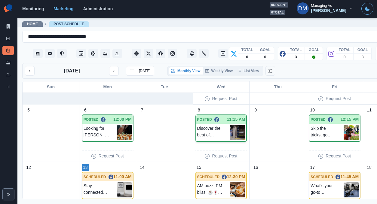
scroll to position [181, 0]
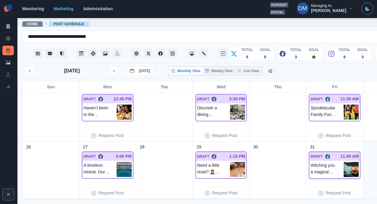
click at [344, 162] on img at bounding box center [351, 169] width 15 height 15
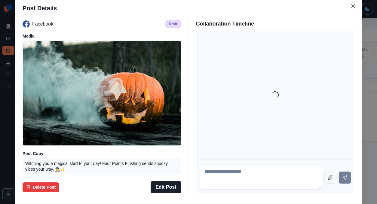
scroll to position [53, 0]
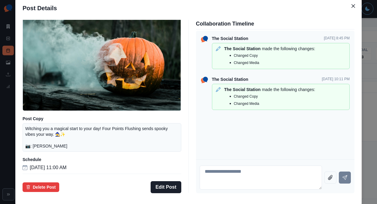
click at [45, 137] on div "Post Details Facebook Draft Media Post Copy Witching you a magical start to you…" at bounding box center [188, 102] width 377 height 204
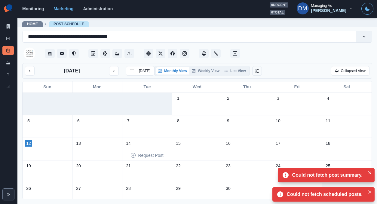
scroll to position [7, 0]
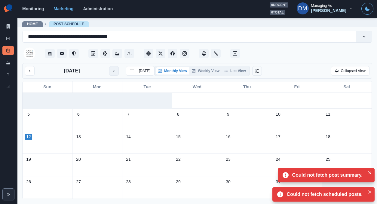
click at [109, 66] on button "next month" at bounding box center [114, 71] width 10 height 10
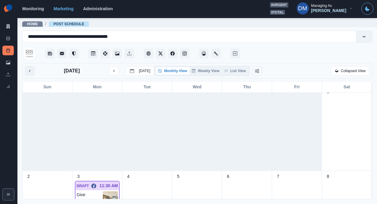
click at [28, 69] on icon "previous month" at bounding box center [30, 71] width 4 height 4
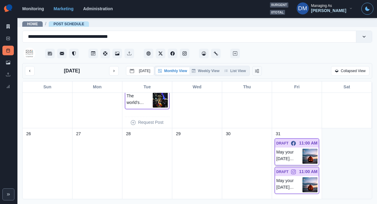
scroll to position [318, 0]
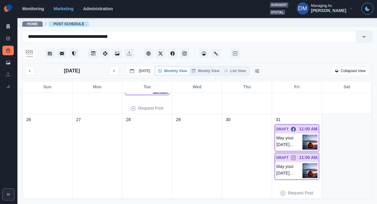
click at [312, 135] on img at bounding box center [310, 142] width 15 height 15
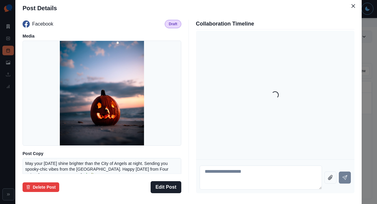
scroll to position [48, 0]
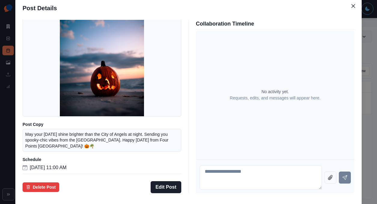
click at [47, 127] on div "Post Details Facebook Draft Media Post Copy May your Halloween shine brighter t…" at bounding box center [188, 102] width 377 height 204
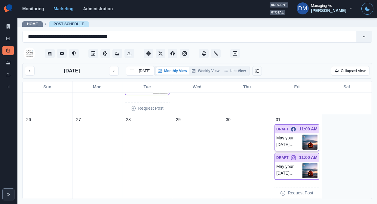
click at [311, 135] on img at bounding box center [310, 142] width 15 height 15
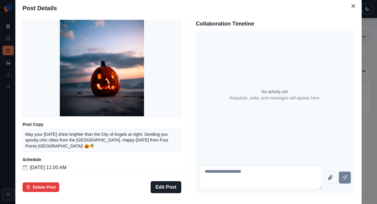
click at [45, 123] on div "Post Details Facebook Draft Media Post Copy May your Halloween shine brighter t…" at bounding box center [188, 102] width 377 height 204
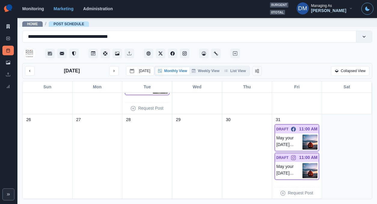
click at [313, 135] on img at bounding box center [310, 142] width 15 height 15
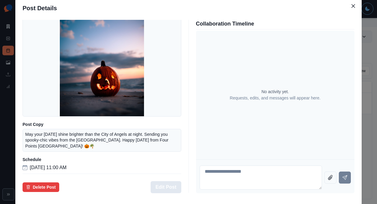
click at [170, 181] on button "Edit Post" at bounding box center [166, 187] width 30 height 12
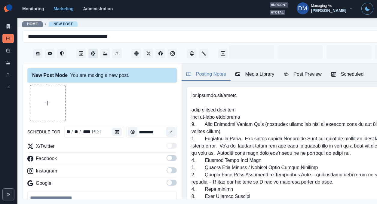
type input "********"
type textarea "**********"
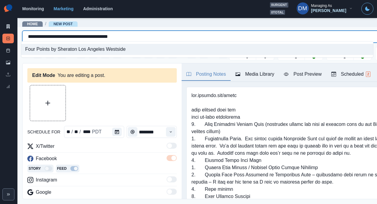
drag, startPoint x: 26, startPoint y: 34, endPoint x: 133, endPoint y: 40, distance: 107.0
click at [133, 40] on div "**********" at bounding box center [221, 46] width 398 height 30
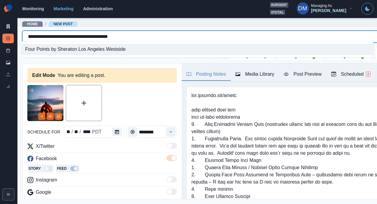
scroll to position [9, 0]
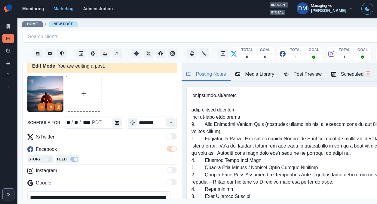
click at [137, 192] on textarea "**********" at bounding box center [98, 205] width 143 height 27
click at [33, 192] on textarea "**********" at bounding box center [98, 205] width 143 height 27
paste textarea "**********"
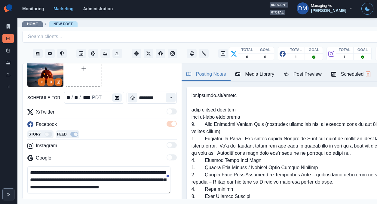
scroll to position [56, 0]
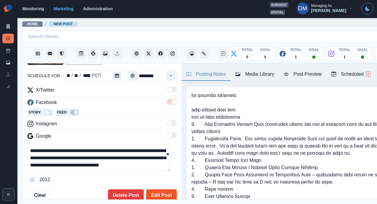
type textarea "**********"
click at [151, 190] on button "Edit Post" at bounding box center [161, 196] width 30 height 12
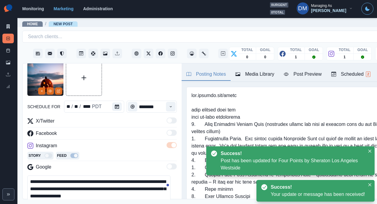
scroll to position [41, 0]
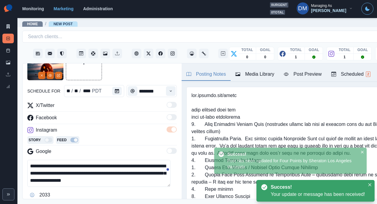
click at [135, 160] on textarea "**********" at bounding box center [98, 173] width 143 height 27
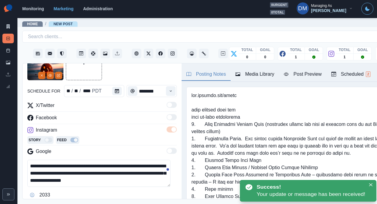
click at [135, 160] on textarea "**********" at bounding box center [98, 173] width 143 height 27
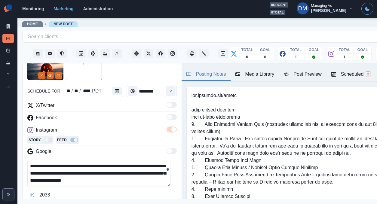
click at [36, 160] on textarea "**********" at bounding box center [98, 173] width 143 height 27
paste textarea "**********"
type textarea "**********"
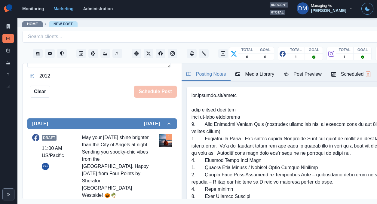
scroll to position [144, 0]
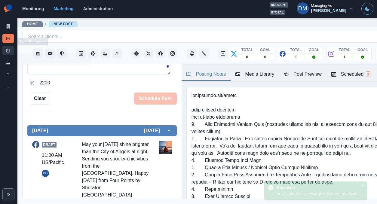
click at [7, 49] on rect at bounding box center [8, 50] width 3 height 3
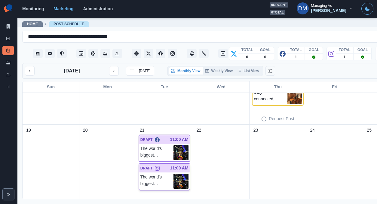
scroll to position [233, 0]
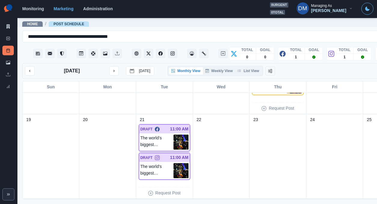
click at [174, 135] on img at bounding box center [181, 142] width 15 height 15
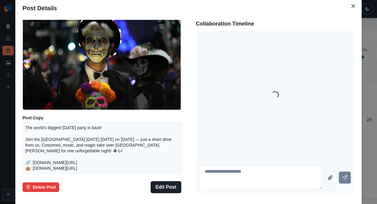
scroll to position [88, 0]
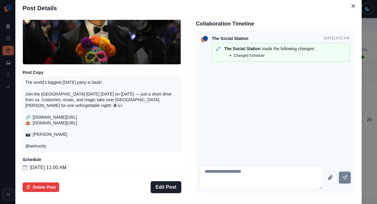
click at [47, 115] on div "Post Details Facebook Draft Media Post Copy The world’s biggest Halloween party…" at bounding box center [188, 102] width 377 height 204
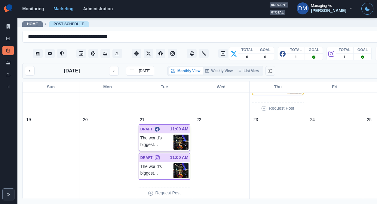
click at [174, 135] on img at bounding box center [181, 142] width 15 height 15
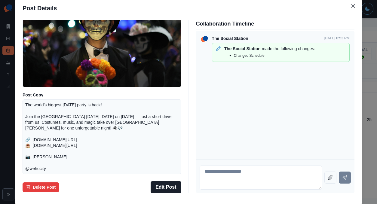
scroll to position [76, 0]
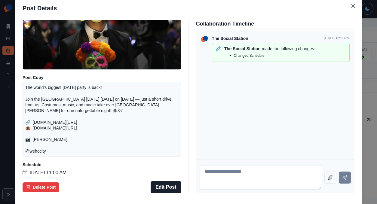
click at [39, 125] on div "Post Details Facebook Draft Media Post Copy The world’s biggest Halloween party…" at bounding box center [188, 102] width 377 height 204
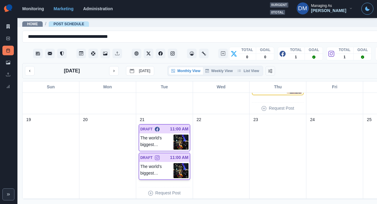
click at [174, 163] on img at bounding box center [181, 170] width 15 height 15
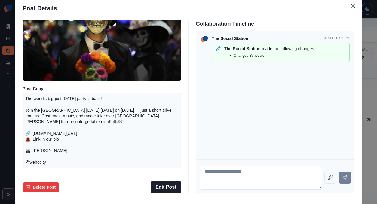
scroll to position [66, 0]
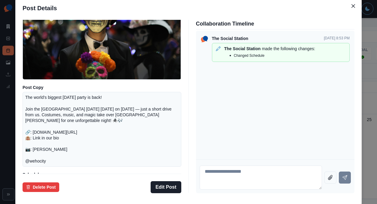
click at [43, 113] on div "Post Details Instagram Draft Media Post Copy The world’s biggest Halloween part…" at bounding box center [188, 102] width 377 height 204
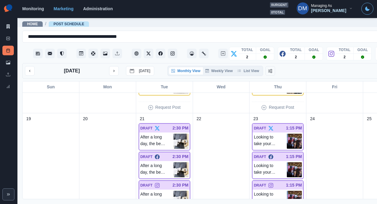
scroll to position [339, 0]
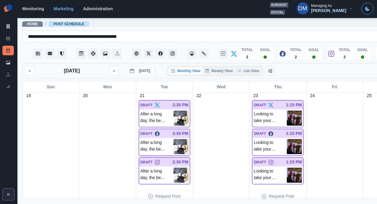
click at [174, 139] on img at bounding box center [181, 146] width 15 height 15
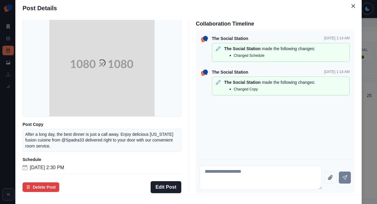
scroll to position [48, 0]
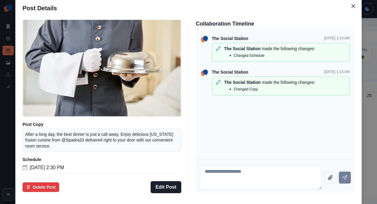
click at [46, 126] on div "Post Details Facebook Draft Media Post Copy After a long day, the best dinner i…" at bounding box center [188, 102] width 377 height 204
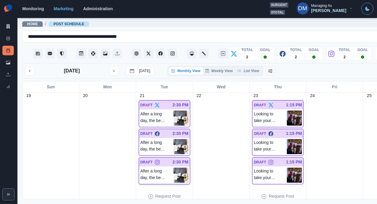
click at [174, 168] on img at bounding box center [181, 175] width 15 height 15
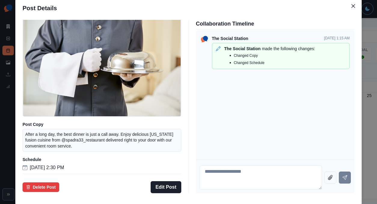
click at [31, 125] on div "Post Details Instagram Draft Media Post Copy After a long day, the best dinner …" at bounding box center [188, 102] width 377 height 204
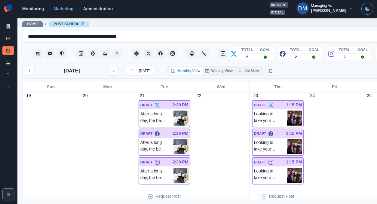
click at [287, 139] on img at bounding box center [294, 146] width 15 height 15
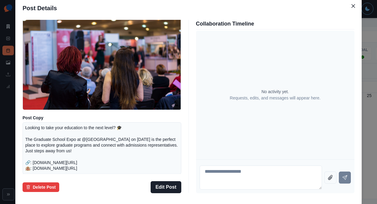
scroll to position [34, 0]
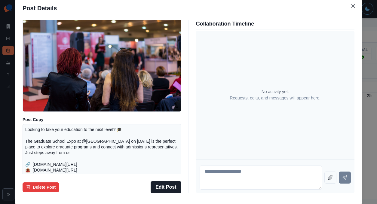
click at [50, 120] on div "Post Details Facebook Draft Media Post Copy Looking to take your education to t…" at bounding box center [188, 102] width 377 height 204
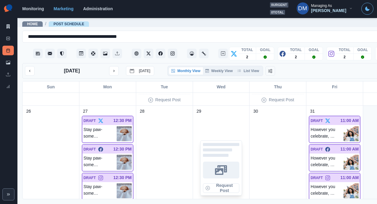
scroll to position [444, 0]
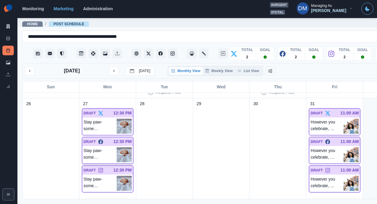
click at [117, 147] on img at bounding box center [124, 154] width 15 height 15
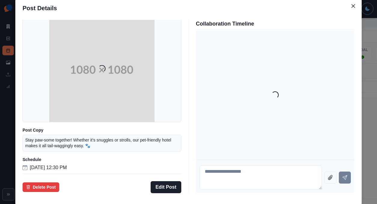
scroll to position [44, 0]
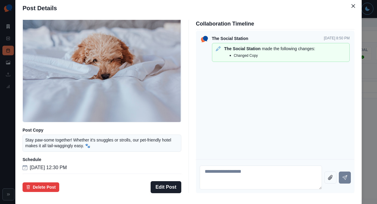
click at [39, 117] on div "Post Details Facebook Draft Media Post Copy Stay paw-some together! Whether it’…" at bounding box center [188, 102] width 377 height 204
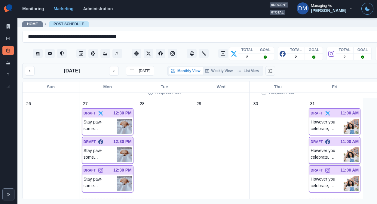
click at [344, 147] on img at bounding box center [351, 154] width 15 height 15
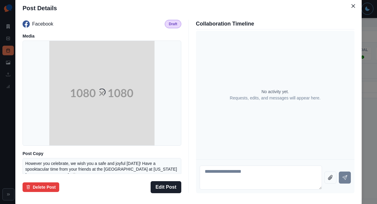
scroll to position [48, 0]
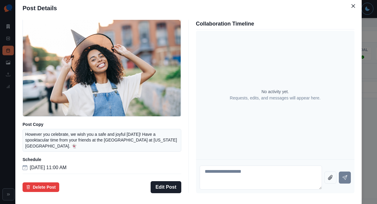
click at [51, 129] on div "Post Details Facebook Draft Media Post Copy However you celebrate, we wish you …" at bounding box center [188, 102] width 377 height 204
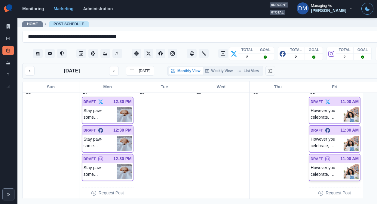
scroll to position [455, 0]
click at [344, 165] on img at bounding box center [351, 172] width 15 height 15
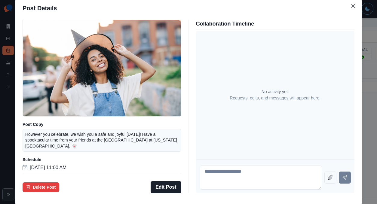
scroll to position [36, 0]
click at [172, 181] on button "Edit Post" at bounding box center [166, 187] width 30 height 12
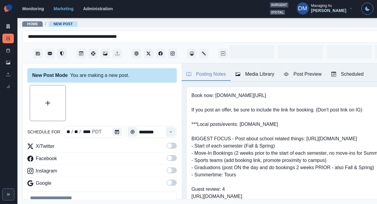
type input "********"
type textarea "**********"
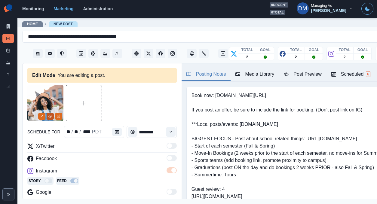
click at [50, 115] on icon "View Media" at bounding box center [50, 117] width 4 height 4
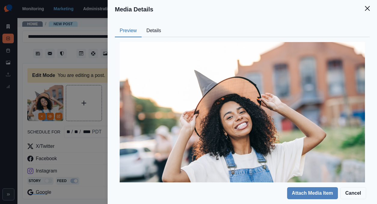
click at [206, 37] on div at bounding box center [242, 123] width 255 height 173
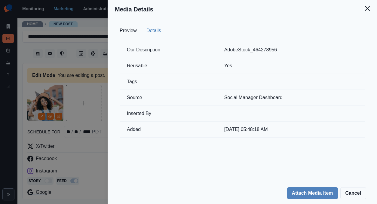
click at [166, 25] on button "Details" at bounding box center [154, 31] width 24 height 13
click at [110, 84] on div "Media Details Preview Details Our Description AdobeStock_464278956 Reusable Yes…" at bounding box center [188, 102] width 377 height 204
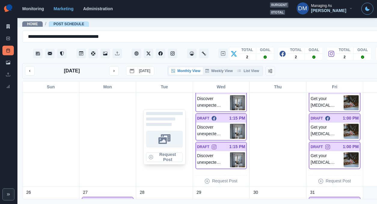
scroll to position [355, 0]
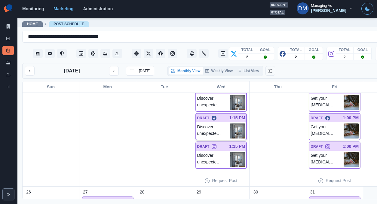
click at [230, 124] on img at bounding box center [237, 131] width 15 height 15
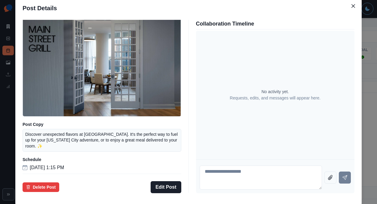
scroll to position [48, 0]
click at [45, 131] on div "Post Details Facebook Draft Media Post Copy Discover unexpected flavors at [GEO…" at bounding box center [188, 102] width 377 height 204
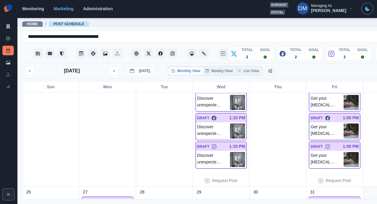
click at [344, 124] on img at bounding box center [351, 131] width 15 height 15
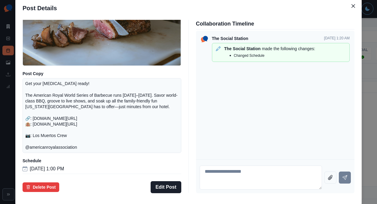
scroll to position [88, 0]
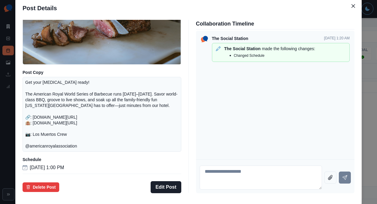
click at [325, 104] on div "Post Details Facebook Draft Media Post Copy Get your [MEDICAL_DATA] ready! The …" at bounding box center [188, 102] width 377 height 204
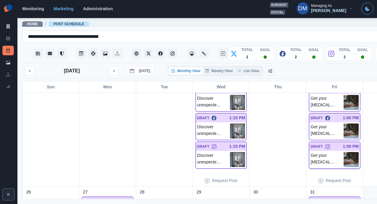
click at [344, 152] on img at bounding box center [351, 159] width 15 height 15
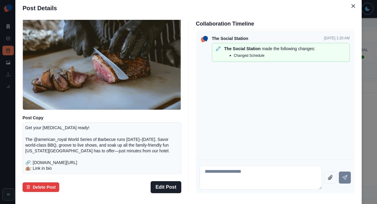
scroll to position [79, 0]
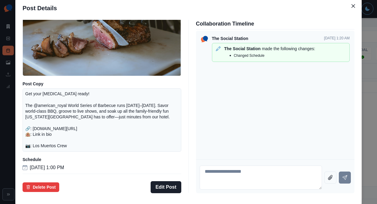
click at [46, 131] on div "Post Details Instagram Draft Media Post Copy Get your [MEDICAL_DATA] ready! The…" at bounding box center [188, 102] width 377 height 204
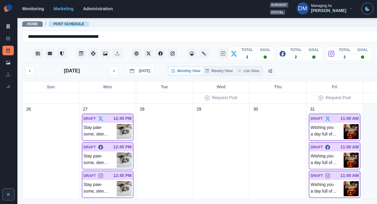
scroll to position [451, 0]
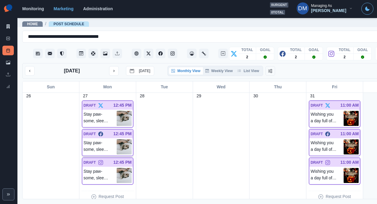
click at [117, 140] on img at bounding box center [124, 147] width 15 height 15
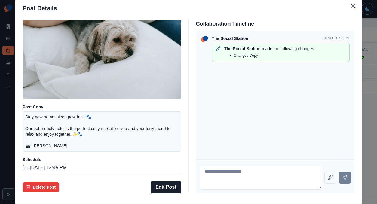
scroll to position [61, 0]
click at [43, 122] on div "Post Details Facebook Draft Media Post Copy Stay paw-some, sleep paw-fect. 🐾 Ou…" at bounding box center [188, 102] width 377 height 204
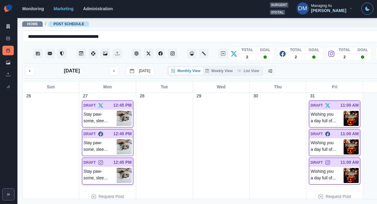
click at [117, 168] on img at bounding box center [124, 175] width 15 height 15
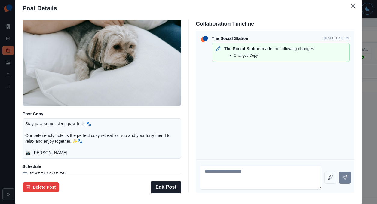
scroll to position [52, 0]
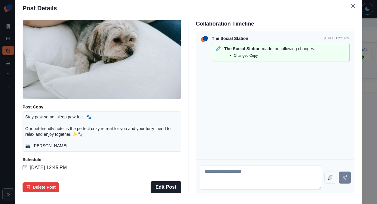
click at [38, 120] on div "Post Details Instagram Draft Media Post Copy Stay paw-some, sleep paw-fect. 🐾 O…" at bounding box center [188, 102] width 377 height 204
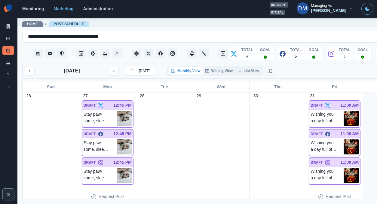
click at [344, 111] on img at bounding box center [351, 118] width 15 height 15
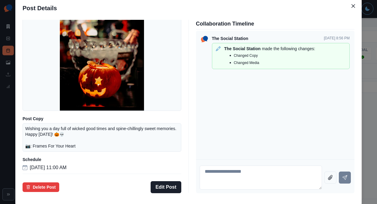
scroll to position [42, 0]
click at [48, 119] on div "Post Details Twitter Draft Media Post Copy Wishing you a day full of wicked goo…" at bounding box center [188, 102] width 377 height 204
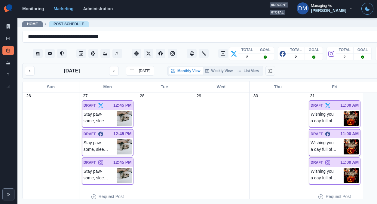
click at [344, 140] on img at bounding box center [351, 147] width 15 height 15
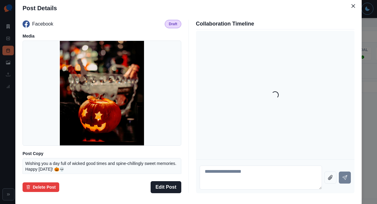
scroll to position [51, 0]
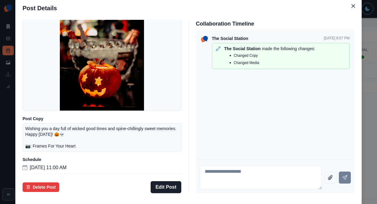
click at [41, 125] on div "Post Details Facebook Draft Media Post Copy Wishing you a day full of wicked go…" at bounding box center [188, 102] width 377 height 204
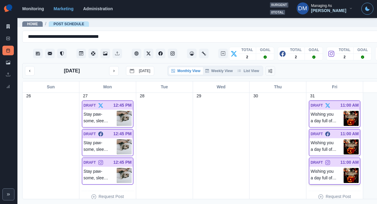
click at [344, 168] on img at bounding box center [351, 175] width 15 height 15
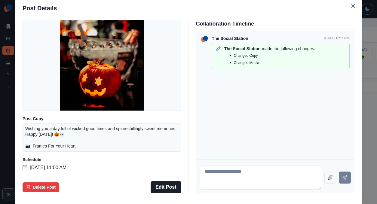
scroll to position [40, 0]
click at [52, 111] on div "Post Details Instagram Draft Media Post Copy Wishing you a day full of wicked g…" at bounding box center [188, 102] width 377 height 204
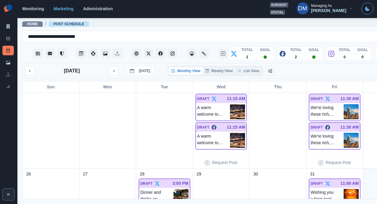
scroll to position [270, 0]
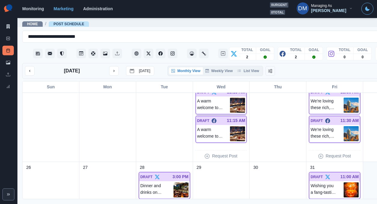
click at [230, 98] on img at bounding box center [237, 105] width 15 height 15
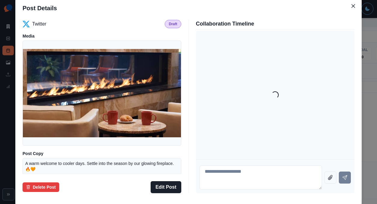
scroll to position [44, 0]
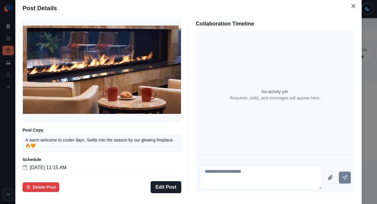
click at [41, 119] on div "Post Details Twitter Draft Media Post Copy A warm welcome to cooler days. Settl…" at bounding box center [188, 102] width 377 height 204
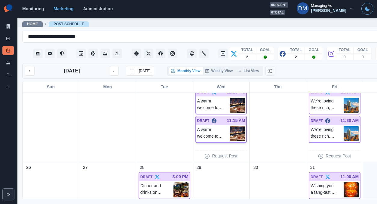
click at [230, 126] on img at bounding box center [237, 133] width 15 height 15
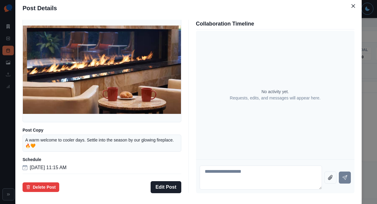
click at [52, 122] on div "Post Details Facebook Draft Media Post Copy A warm welcome to cooler days. Sett…" at bounding box center [188, 102] width 377 height 204
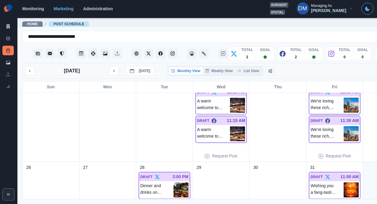
click at [344, 98] on img at bounding box center [351, 105] width 15 height 15
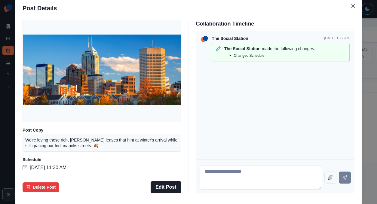
click at [48, 132] on div "Post Details Twitter Draft Media Post Copy We're loving these rich, [PERSON_NAM…" at bounding box center [188, 102] width 377 height 204
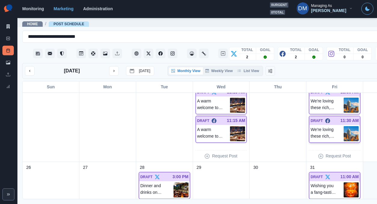
click at [344, 126] on img at bounding box center [351, 133] width 15 height 15
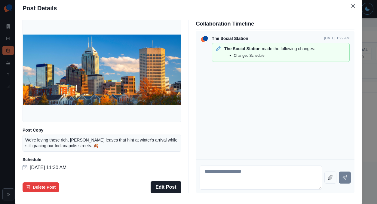
click at [44, 107] on div "Post Details Facebook Draft Media Post Copy We're loving these rich, brown leav…" at bounding box center [188, 102] width 377 height 204
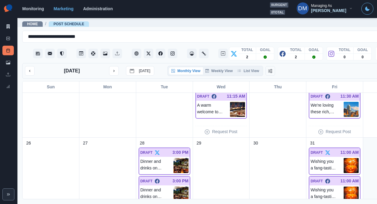
scroll to position [318, 0]
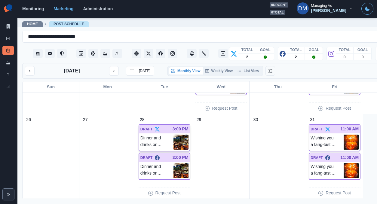
click at [174, 135] on img at bounding box center [181, 142] width 15 height 15
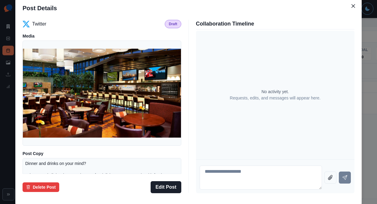
scroll to position [53, 0]
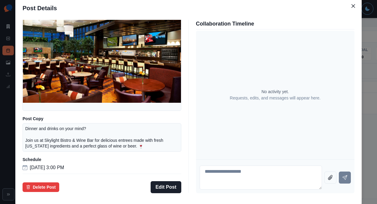
click at [48, 119] on div "Post Details Twitter Draft Media Post Copy Dinner and drinks on your mind? Join…" at bounding box center [188, 102] width 377 height 204
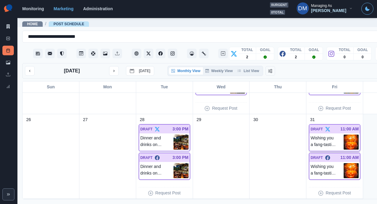
click at [344, 135] on img at bounding box center [351, 142] width 15 height 15
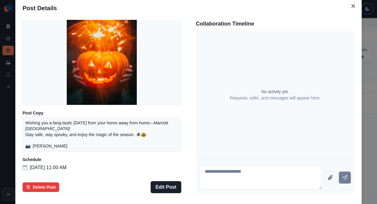
scroll to position [53, 0]
click at [41, 126] on div "Post Details Twitter Draft Media Post Copy Wishing you a fang-tastic Halloween …" at bounding box center [188, 102] width 377 height 204
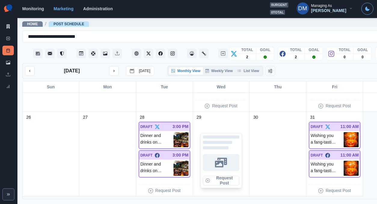
scroll to position [318, 0]
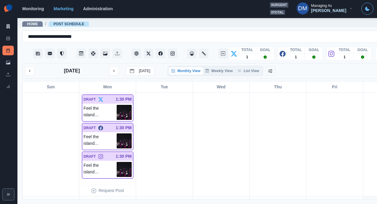
scroll to position [339, 0]
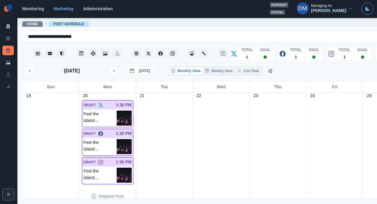
click at [117, 139] on img at bounding box center [124, 146] width 15 height 15
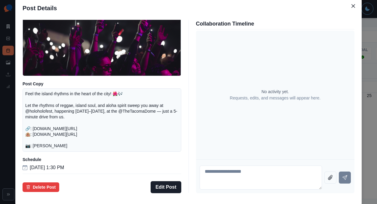
scroll to position [77, 0]
click at [51, 118] on div "Post Details Facebook Draft Media Post Copy Feel the island rhythms in the hear…" at bounding box center [188, 102] width 377 height 204
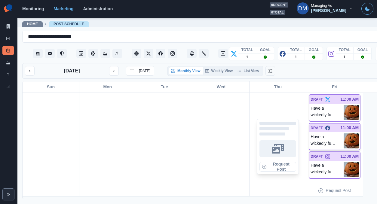
scroll to position [455, 0]
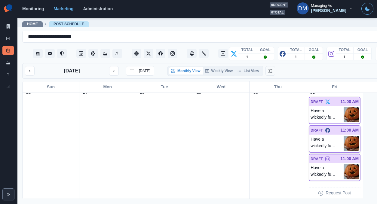
click at [344, 136] on img at bounding box center [351, 143] width 15 height 15
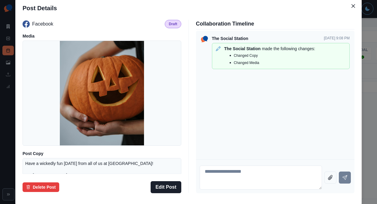
click at [190, 127] on div "Facebook Draft Media Post Copy Have a wickedly fun [DATE] from all of us at [GE…" at bounding box center [189, 107] width 332 height 174
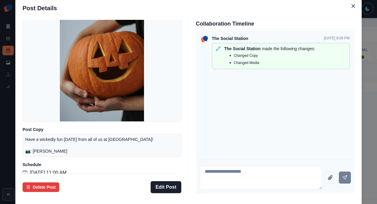
scroll to position [48, 0]
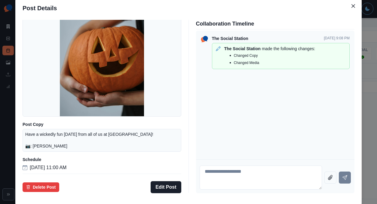
click at [41, 110] on div "Post Details Facebook Draft Media Post Copy Have a wickedly fun [DATE] from all…" at bounding box center [188, 102] width 377 height 204
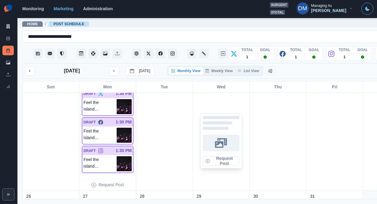
scroll to position [344, 0]
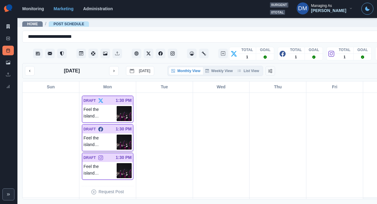
click at [117, 135] on img at bounding box center [124, 142] width 15 height 15
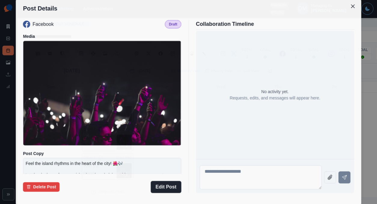
scroll to position [79, 0]
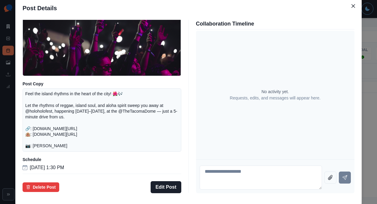
click at [33, 119] on div "Post Details Facebook Draft Media Post Copy Feel the island rhythms in the hear…" at bounding box center [188, 102] width 377 height 204
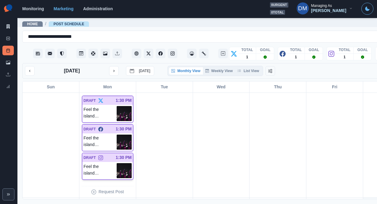
click at [117, 163] on img at bounding box center [124, 170] width 15 height 15
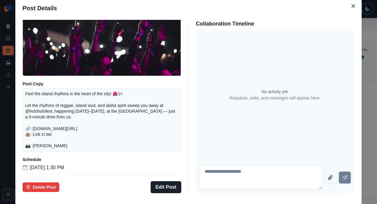
click at [40, 110] on div "Post Details Instagram Draft Media Post Copy Feel the island rhythms in the hea…" at bounding box center [188, 102] width 377 height 204
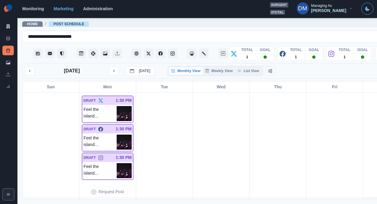
click at [117, 135] on img at bounding box center [124, 142] width 15 height 15
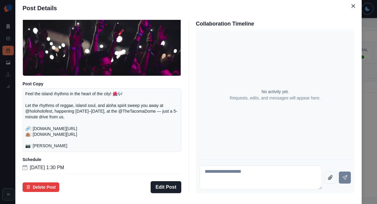
click at [42, 124] on div "Post Details Facebook Draft Media Post Copy Feel the island rhythms in the hear…" at bounding box center [188, 102] width 377 height 204
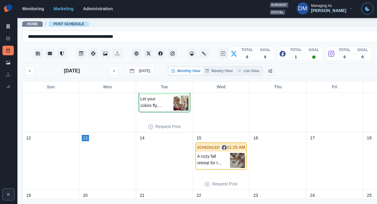
scroll to position [168, 0]
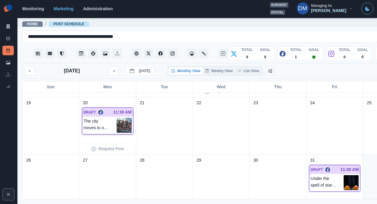
click at [117, 118] on img at bounding box center [124, 125] width 15 height 15
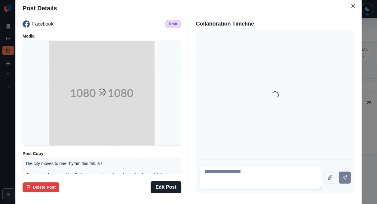
scroll to position [79, 0]
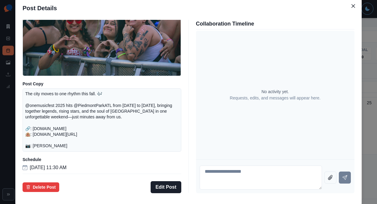
click at [41, 117] on div "Post Details Facebook Draft Media Post Copy The city moves to one rhythm this f…" at bounding box center [188, 102] width 377 height 204
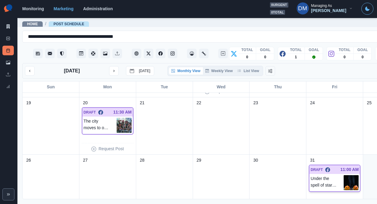
click at [344, 175] on img at bounding box center [351, 182] width 15 height 15
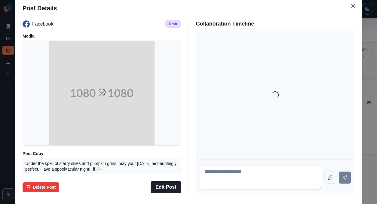
scroll to position [53, 0]
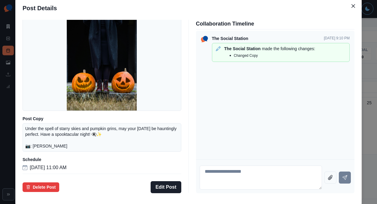
click at [42, 136] on div "Post Details Facebook Draft Media Post Copy Under the spell of starry skies and…" at bounding box center [188, 102] width 377 height 204
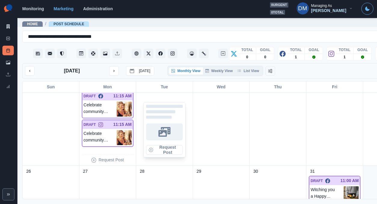
scroll to position [255, 0]
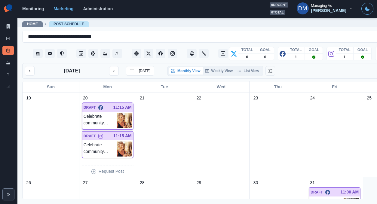
click at [117, 113] on img at bounding box center [124, 120] width 15 height 15
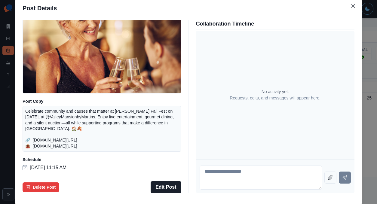
scroll to position [66, 0]
click at [61, 117] on div "Facebook Draft Media Post Copy Celebrate community and causes that matter at HA…" at bounding box center [188, 106] width 347 height 178
click at [53, 120] on div "Post Details Facebook Draft Media Post Copy Celebrate community and causes that…" at bounding box center [188, 102] width 377 height 204
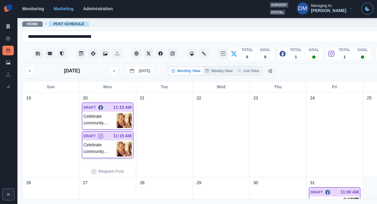
click at [119, 141] on div "Celebrate community and causes that matter at HARBEL's Fall Fest on October 24,…" at bounding box center [107, 149] width 51 height 17
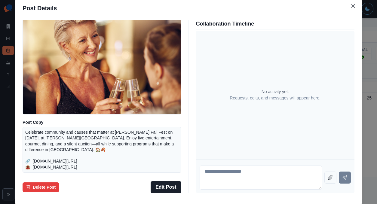
scroll to position [33, 0]
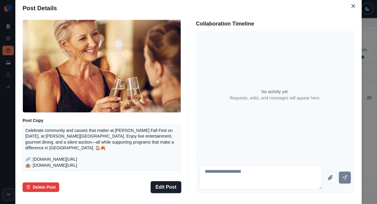
click at [126, 113] on div at bounding box center [102, 60] width 159 height 105
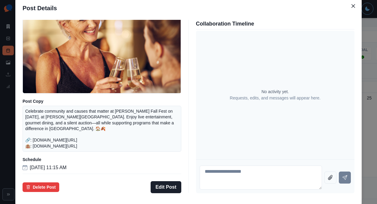
scroll to position [66, 0]
drag, startPoint x: 71, startPoint y: 130, endPoint x: 136, endPoint y: 130, distance: 65.0
click at [136, 130] on p "Celebrate community and causes that matter at HARBEL's Fall Fest on October 24,…" at bounding box center [101, 129] width 153 height 41
copy p ".shorturl.at/cuSQF 🏨:"
click at [11, 96] on div "Post Details Instagram Draft Media Post Copy Celebrate community and causes tha…" at bounding box center [188, 102] width 377 height 204
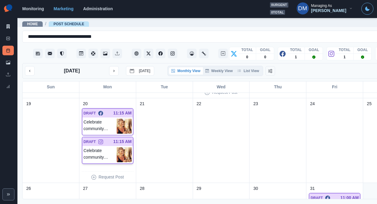
scroll to position [257, 0]
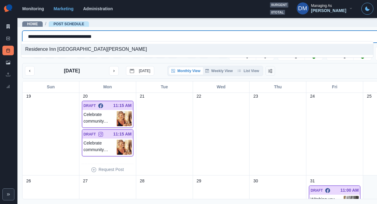
drag, startPoint x: 26, startPoint y: 35, endPoint x: 137, endPoint y: 39, distance: 110.8
click at [137, 40] on div "**********" at bounding box center [221, 46] width 398 height 30
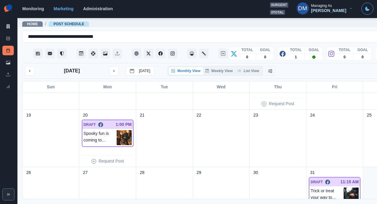
scroll to position [170, 0]
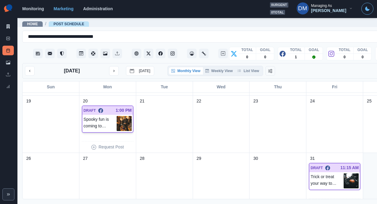
click at [117, 116] on img at bounding box center [124, 123] width 15 height 15
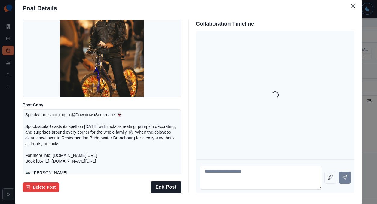
scroll to position [83, 0]
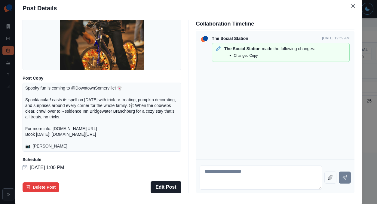
click at [32, 106] on div "Post Details Facebook Draft Media Post Copy Spooky fun is coming to @DowntownSo…" at bounding box center [188, 102] width 377 height 204
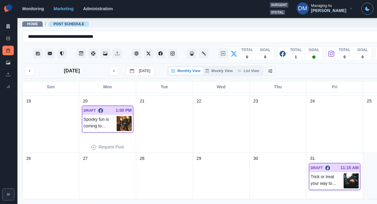
click at [344, 174] on img at bounding box center [351, 181] width 15 height 15
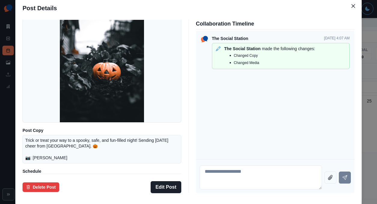
scroll to position [22, 0]
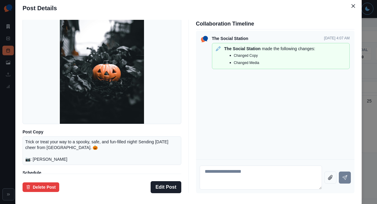
click at [35, 105] on div "Post Details Facebook Draft Media Post Copy Trick or treat your way to a spooky…" at bounding box center [188, 102] width 377 height 204
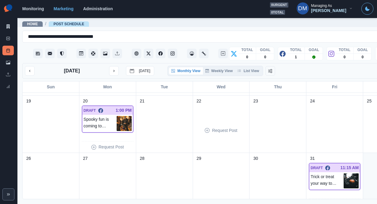
scroll to position [111, 0]
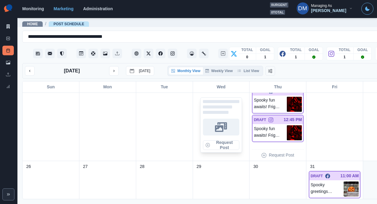
scroll to position [261, 0]
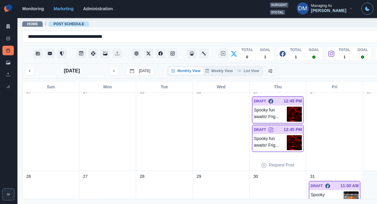
click at [287, 107] on img at bounding box center [294, 114] width 15 height 15
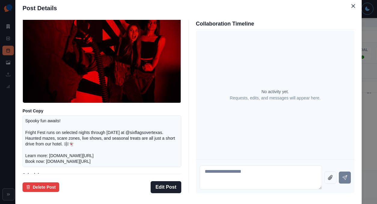
scroll to position [70, 0]
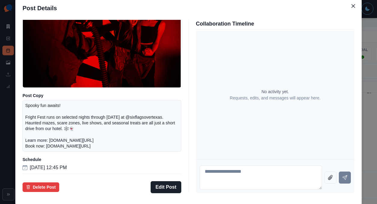
click at [49, 103] on div "Post Details Facebook Draft Media Post Copy Spooky fun awaits! Fright Fest runs…" at bounding box center [188, 102] width 377 height 204
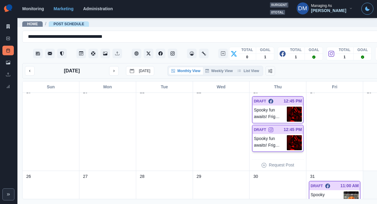
click at [264, 134] on div "DRAFT 12:45 PM Spooky fun awaits! Fright Fest runs on selected nights through N…" at bounding box center [278, 138] width 52 height 27
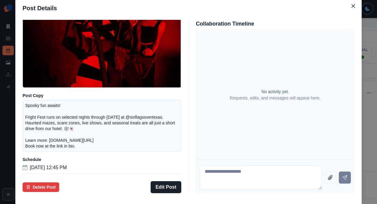
click at [55, 107] on div "Post Details Instagram Draft Media Post Copy Spooky fun awaits! Fright Fest run…" at bounding box center [188, 102] width 377 height 204
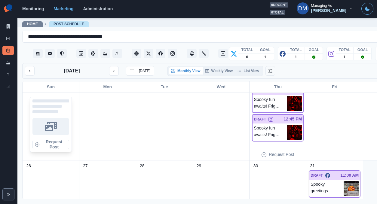
scroll to position [275, 0]
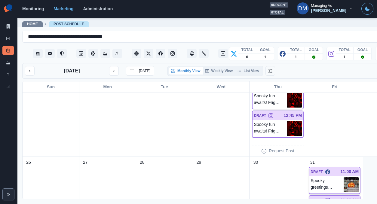
click at [344, 178] on img at bounding box center [351, 185] width 15 height 15
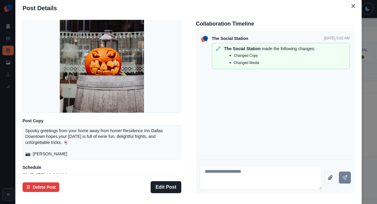
scroll to position [57, 0]
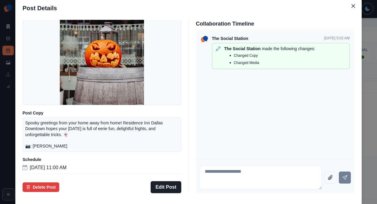
click at [314, 124] on div "Facebook Draft Media Post Copy Spooky greetings from your home away from home! …" at bounding box center [188, 106] width 347 height 178
click at [333, 117] on div "Post Details Facebook Draft Media Post Copy Spooky greetings from your home awa…" at bounding box center [188, 102] width 377 height 204
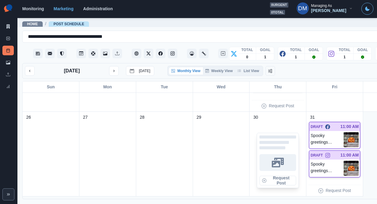
scroll to position [318, 0]
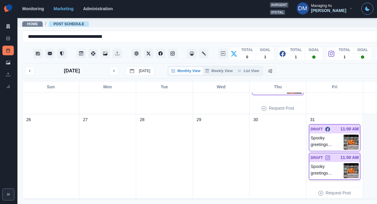
click at [344, 163] on img at bounding box center [351, 170] width 15 height 15
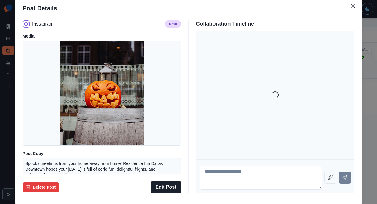
scroll to position [57, 0]
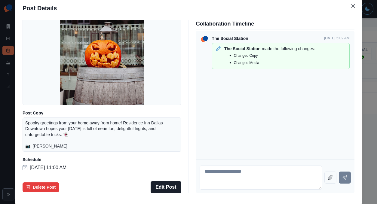
click at [45, 118] on div "Post Details Instagram Draft Media Post Copy Spooky greetings from your home aw…" at bounding box center [188, 102] width 377 height 204
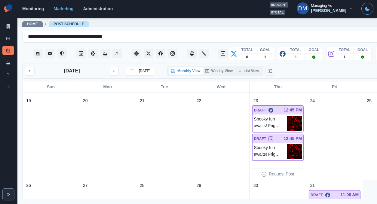
scroll to position [210, 0]
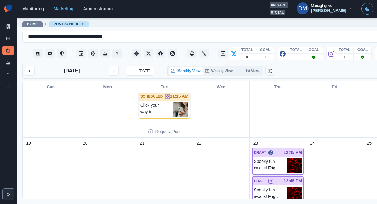
click at [287, 158] on img at bounding box center [294, 165] width 15 height 15
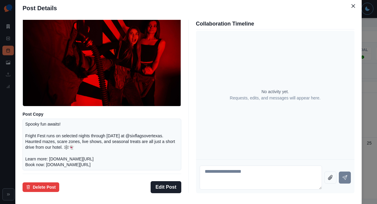
scroll to position [70, 0]
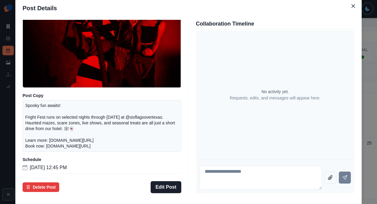
click at [37, 132] on div "Post Details Facebook Draft Media Post Copy Spooky fun awaits! Fright Fest runs…" at bounding box center [188, 102] width 377 height 204
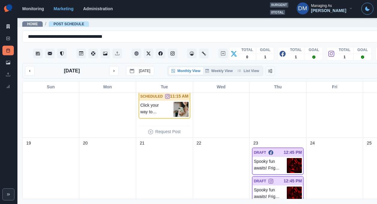
click at [287, 187] on img at bounding box center [294, 194] width 15 height 15
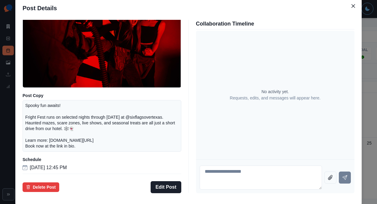
click at [37, 121] on div "Post Details Instagram Draft Media Post Copy Spooky fun awaits! Fright Fest run…" at bounding box center [188, 102] width 377 height 204
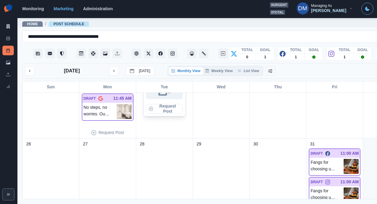
scroll to position [351, 0]
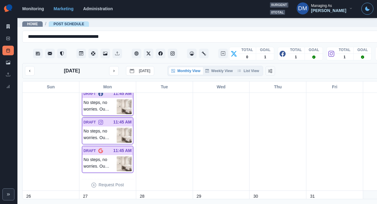
click at [117, 99] on img at bounding box center [124, 106] width 15 height 15
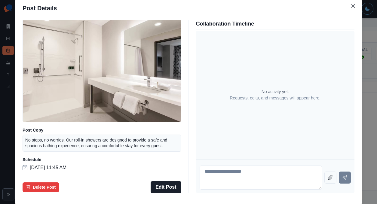
scroll to position [45, 0]
drag, startPoint x: 24, startPoint y: 91, endPoint x: 40, endPoint y: 91, distance: 16.3
click at [24, 91] on div "Post Details Facebook Draft Media Post Copy No steps, no worries. Our roll-in s…" at bounding box center [188, 102] width 377 height 204
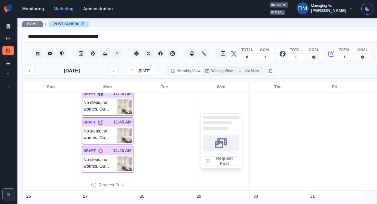
scroll to position [455, 0]
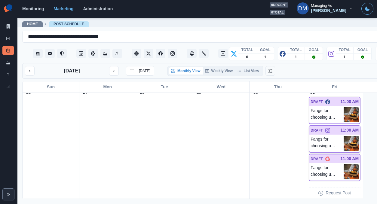
click at [344, 136] on img at bounding box center [351, 143] width 15 height 15
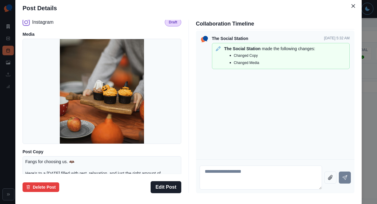
scroll to position [0, 0]
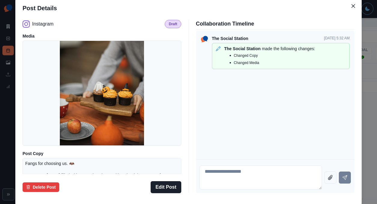
click at [40, 99] on div "Post Details Instagram Draft Media Post Copy Fangs for choosing us. 🦇 Here’s to…" at bounding box center [188, 102] width 377 height 204
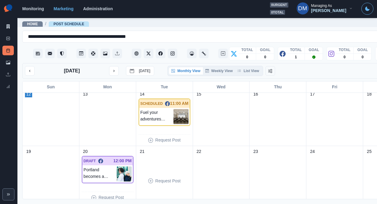
scroll to position [88, 0]
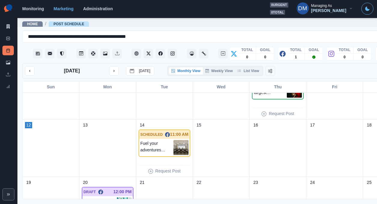
click at [105, 188] on div "DRAFT 12:00 PM" at bounding box center [107, 192] width 51 height 9
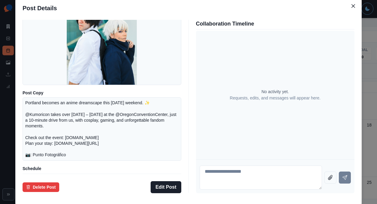
scroll to position [76, 0]
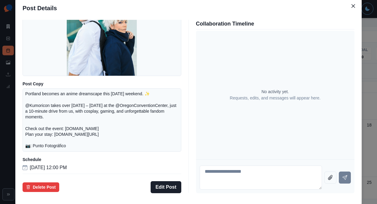
click at [39, 105] on div "Post Details Facebook Draft Media Post Copy Portland becomes an anime dreamscap…" at bounding box center [188, 102] width 377 height 204
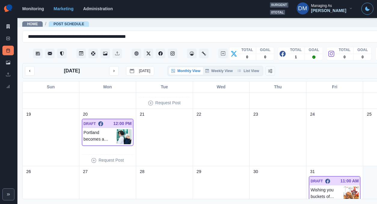
scroll to position [181, 0]
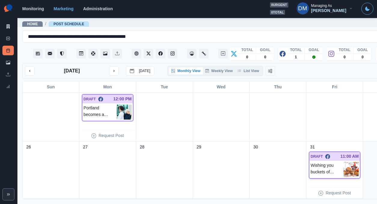
click at [344, 162] on img at bounding box center [351, 169] width 15 height 15
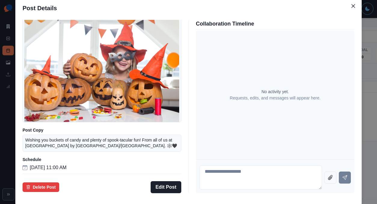
scroll to position [44, 0]
click at [33, 116] on div "Post Details Facebook Draft Media Post Copy Wishing you buckets of candy and pl…" at bounding box center [188, 102] width 377 height 204
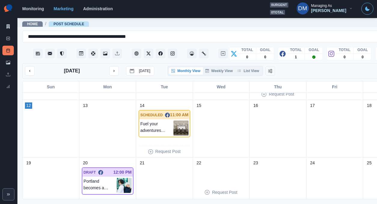
scroll to position [101, 0]
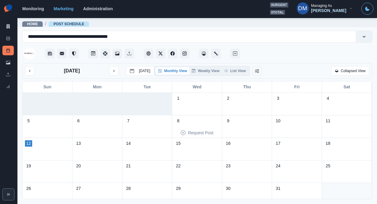
scroll to position [7, 0]
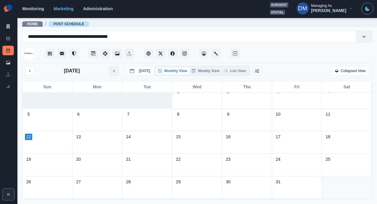
click at [112, 69] on icon "next month" at bounding box center [114, 71] width 4 height 4
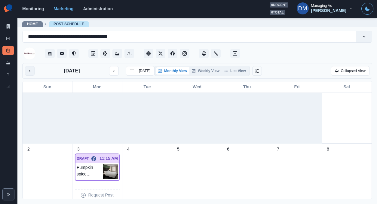
click at [28, 69] on icon "previous month" at bounding box center [30, 71] width 4 height 4
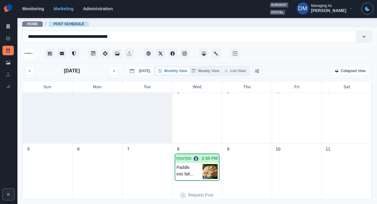
scroll to position [181, 0]
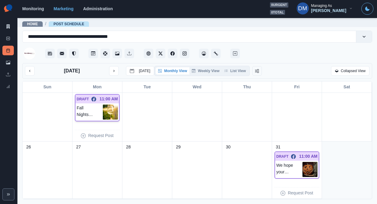
click at [106, 105] on img at bounding box center [110, 112] width 15 height 15
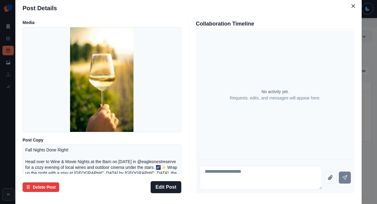
scroll to position [0, 0]
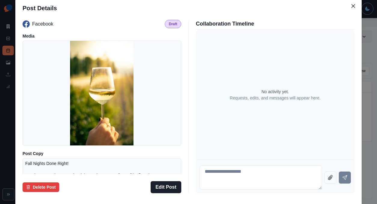
click at [53, 89] on div "Post Details Facebook Draft Media Post Copy Fall Nights Done Right! Head over t…" at bounding box center [188, 102] width 377 height 204
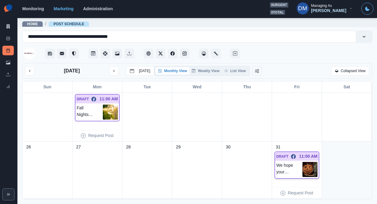
click at [311, 162] on img at bounding box center [310, 169] width 15 height 15
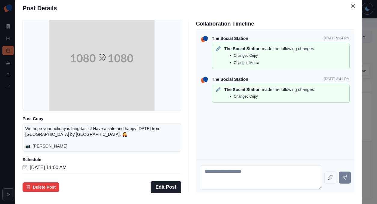
scroll to position [53, 0]
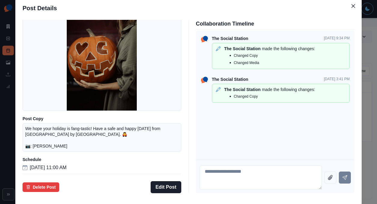
click at [43, 103] on div "Post Details Facebook Draft Media Post Copy We hope your holiday is fang-tastic…" at bounding box center [188, 102] width 377 height 204
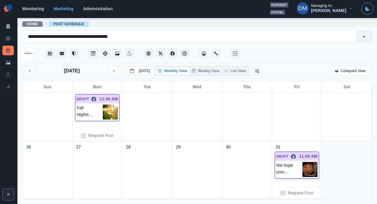
click at [308, 162] on img at bounding box center [310, 169] width 15 height 15
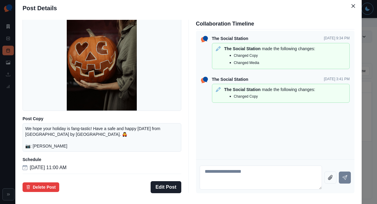
click at [51, 98] on div "Post Details Facebook Draft Media Post Copy We hope your holiday is fang-tastic…" at bounding box center [188, 102] width 377 height 204
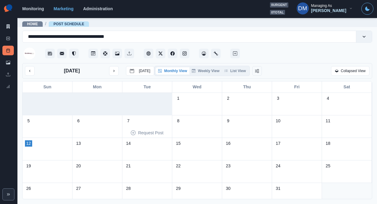
scroll to position [7, 0]
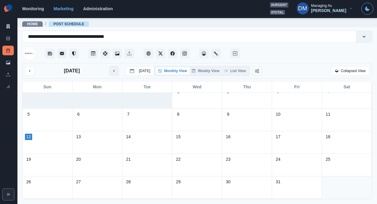
click at [109, 66] on button "next month" at bounding box center [114, 71] width 10 height 10
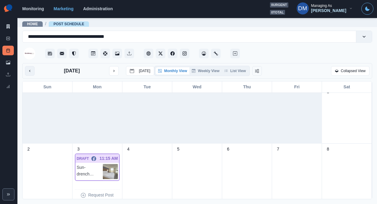
click at [29, 70] on icon "previous month" at bounding box center [29, 71] width 1 height 2
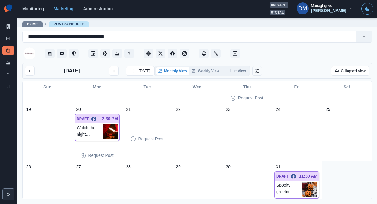
scroll to position [181, 0]
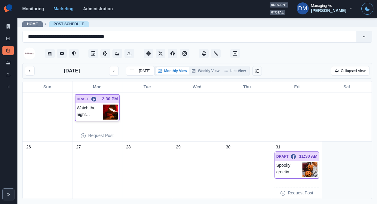
click at [113, 105] on img at bounding box center [110, 112] width 15 height 15
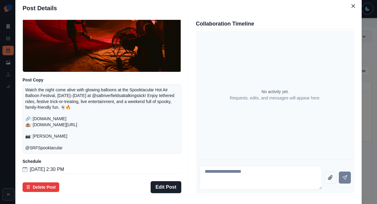
scroll to position [83, 0]
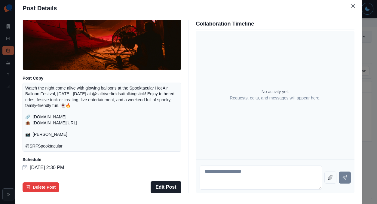
click at [38, 95] on div "Post Details Facebook Draft Media Post Copy Watch the night come alive with glo…" at bounding box center [188, 102] width 377 height 204
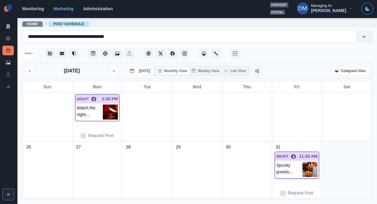
click at [308, 162] on img at bounding box center [310, 169] width 15 height 15
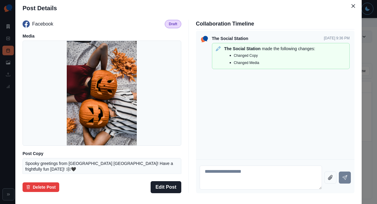
scroll to position [53, 0]
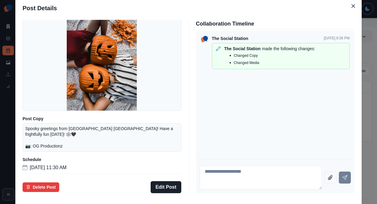
click at [32, 104] on div "Post Details Facebook Draft Media Post Copy Spooky greetings from Residence Inn…" at bounding box center [188, 102] width 377 height 204
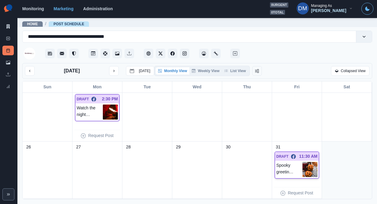
click at [312, 162] on img at bounding box center [310, 169] width 15 height 15
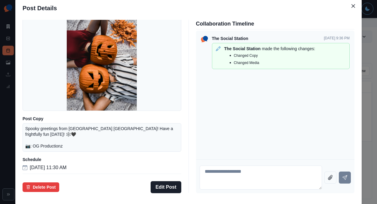
click at [42, 124] on div "Post Details Facebook Draft Media Post Copy Spooky greetings from Residence Inn…" at bounding box center [188, 102] width 377 height 204
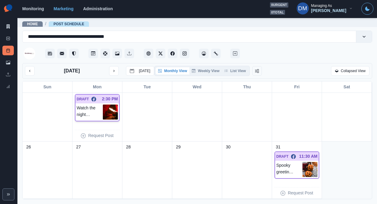
click at [113, 105] on img at bounding box center [110, 112] width 15 height 15
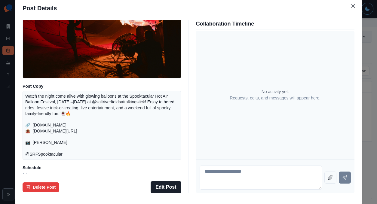
scroll to position [83, 0]
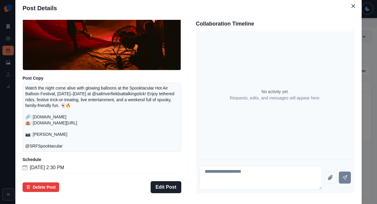
click at [47, 98] on div "Post Details Facebook Draft Media Post Copy Watch the night come alive with glo…" at bounding box center [188, 102] width 377 height 204
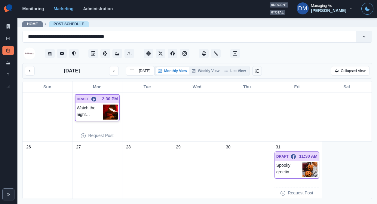
click at [108, 105] on img at bounding box center [110, 112] width 15 height 15
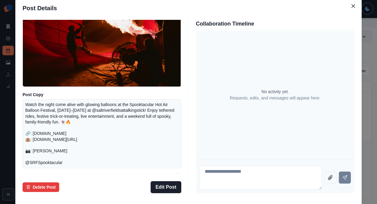
scroll to position [64, 0]
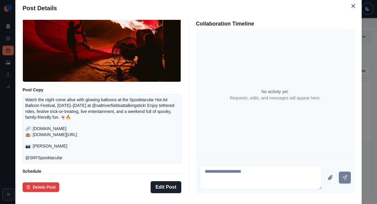
click at [34, 102] on div "Post Details Facebook Draft Media Post Copy Watch the night come alive with glo…" at bounding box center [188, 102] width 377 height 204
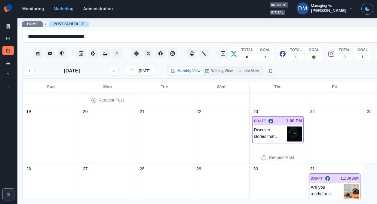
scroll to position [181, 0]
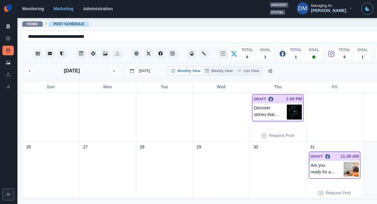
click at [287, 105] on img at bounding box center [294, 112] width 15 height 15
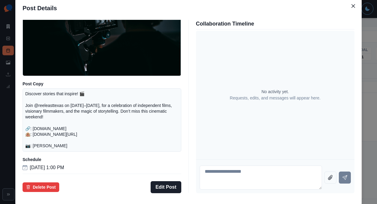
scroll to position [79, 0]
click at [39, 112] on div "Post Details Facebook Draft Media Post Copy Discover stories that inspire! 🎬 Jo…" at bounding box center [188, 102] width 377 height 204
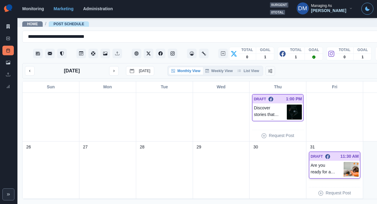
click at [344, 162] on img at bounding box center [351, 169] width 15 height 15
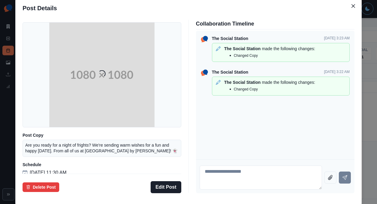
scroll to position [44, 0]
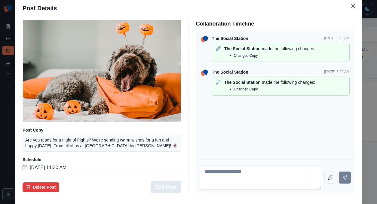
click at [174, 181] on button "Edit Post" at bounding box center [166, 187] width 30 height 12
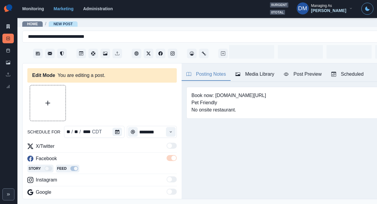
type input "********"
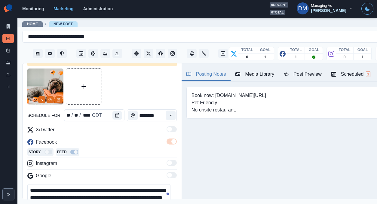
click at [29, 184] on textarea "**********" at bounding box center [98, 197] width 143 height 27
click at [33, 184] on textarea "**********" at bounding box center [98, 197] width 143 height 27
click at [28, 184] on textarea "**********" at bounding box center [98, 197] width 143 height 27
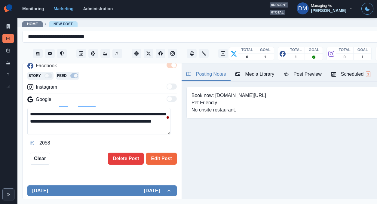
scroll to position [93, 0]
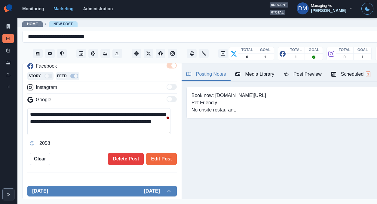
click at [95, 108] on textarea "**********" at bounding box center [98, 121] width 143 height 27
click at [28, 108] on textarea "**********" at bounding box center [98, 121] width 143 height 27
click at [32, 108] on textarea "**********" at bounding box center [98, 121] width 143 height 27
paste textarea "*******"
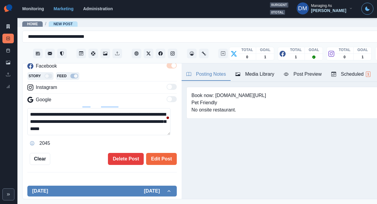
click at [153, 108] on textarea "**********" at bounding box center [98, 121] width 143 height 27
click at [52, 108] on textarea "**********" at bounding box center [98, 121] width 143 height 27
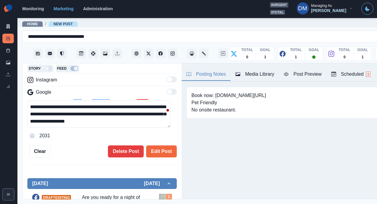
paste textarea
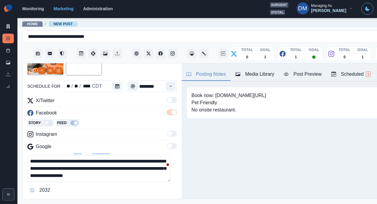
scroll to position [54, 0]
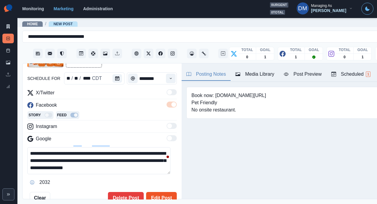
type textarea "**********"
click at [158, 192] on button "Edit Post" at bounding box center [161, 198] width 30 height 12
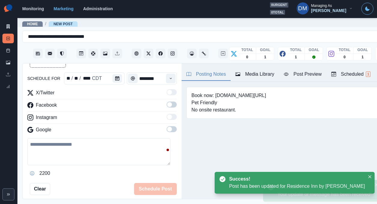
scroll to position [99, 0]
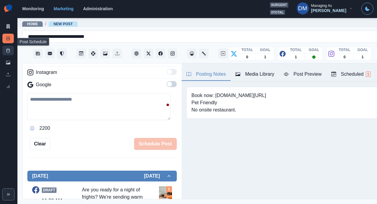
click at [9, 46] on link "Post Schedule" at bounding box center [7, 51] width 11 height 10
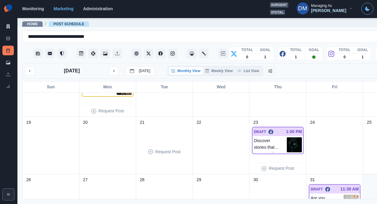
scroll to position [181, 0]
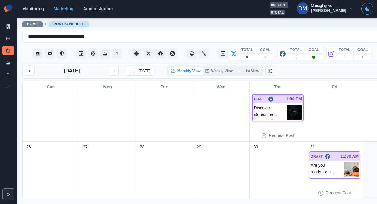
click at [287, 105] on img at bounding box center [294, 112] width 15 height 15
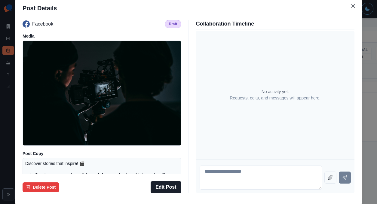
scroll to position [79, 0]
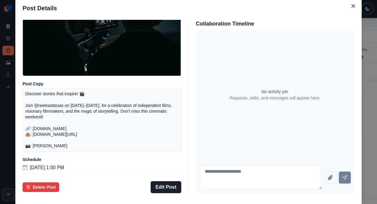
click at [46, 109] on div "Post Details Facebook Draft Media Post Copy Discover stories that inspire! 🎬 Jo…" at bounding box center [188, 102] width 377 height 204
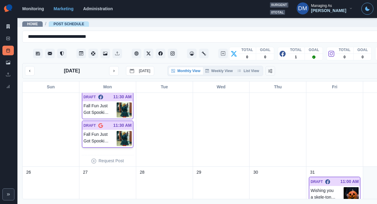
scroll to position [256, 0]
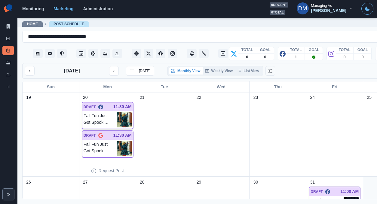
click at [117, 113] on img at bounding box center [124, 120] width 15 height 15
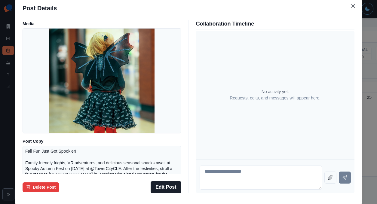
scroll to position [74, 0]
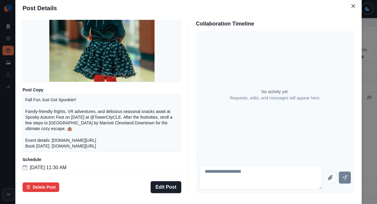
click at [42, 101] on div "Post Details Facebook Draft Media Post Copy Fall Fun Just Got Spookier! Family-…" at bounding box center [188, 102] width 377 height 204
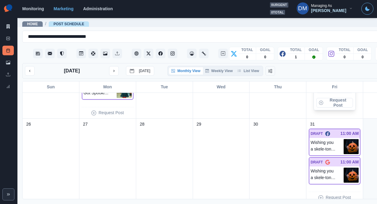
scroll to position [318, 0]
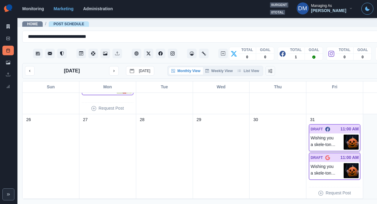
click at [344, 135] on img at bounding box center [351, 142] width 15 height 15
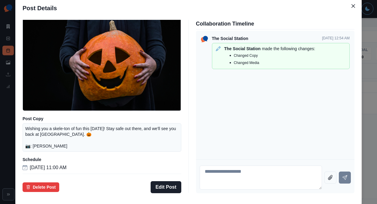
scroll to position [47, 0]
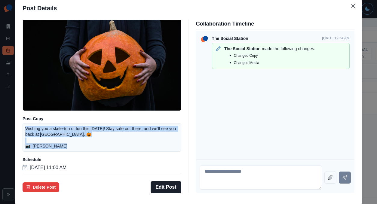
drag, startPoint x: 64, startPoint y: 127, endPoint x: 169, endPoint y: 136, distance: 105.1
click at [169, 136] on div "Wishing you a skele-ton of fun this Halloween! Stay safe out there, and we'll s…" at bounding box center [102, 137] width 159 height 29
copy p "Wishing you a skele-ton of fun this Halloween! Stay safe out there, and we'll s…"
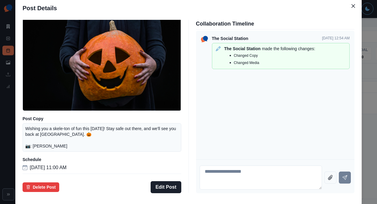
click at [39, 122] on div "Post Details Facebook Draft Media Post Copy Wishing you a skele-ton of fun this…" at bounding box center [188, 102] width 377 height 204
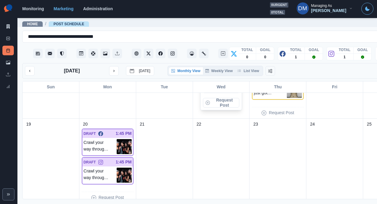
scroll to position [265, 0]
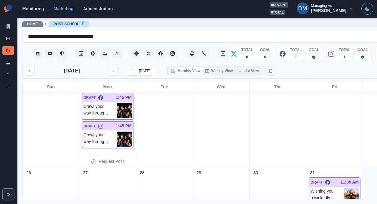
click at [117, 103] on img at bounding box center [124, 110] width 15 height 15
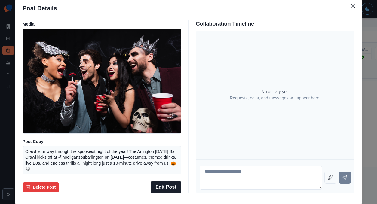
scroll to position [74, 0]
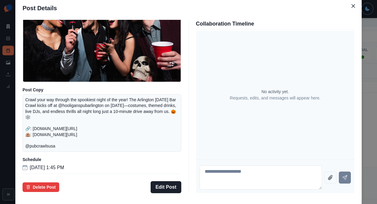
click at [30, 126] on div "Post Details Facebook Draft Media Post Copy Crawl your way through the spookies…" at bounding box center [188, 102] width 377 height 204
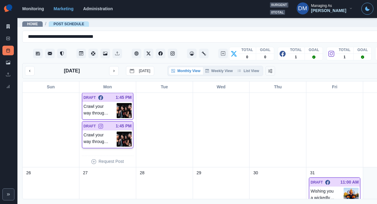
click at [117, 132] on img at bounding box center [124, 139] width 15 height 15
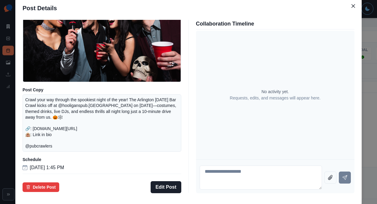
click at [44, 105] on div "Post Details Instagram Draft Media Post Copy Crawl your way through the spookie…" at bounding box center [188, 102] width 377 height 204
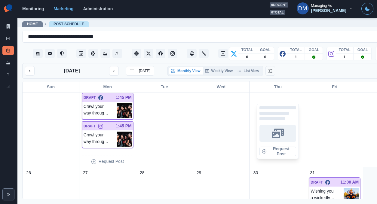
scroll to position [318, 0]
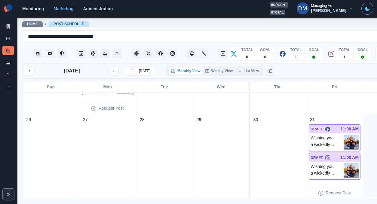
click at [344, 135] on img at bounding box center [351, 142] width 15 height 15
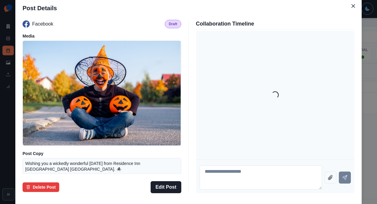
scroll to position [44, 0]
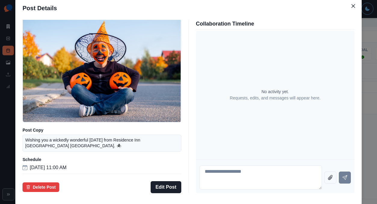
click at [49, 115] on div "Post Details Facebook Draft Media Post Copy Wishing you a wickedly wonderful Ha…" at bounding box center [188, 102] width 377 height 204
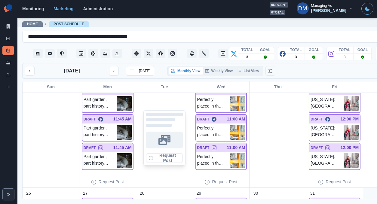
scroll to position [355, 0]
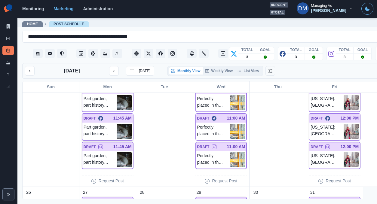
click at [117, 124] on img at bounding box center [124, 131] width 15 height 15
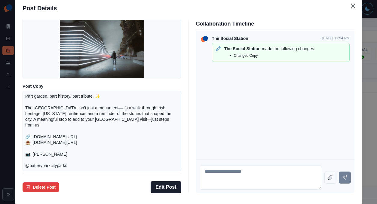
scroll to position [68, 0]
click at [26, 101] on div "Post Details Facebook Draft Media Post Copy Part garden, part history, part tri…" at bounding box center [188, 102] width 377 height 204
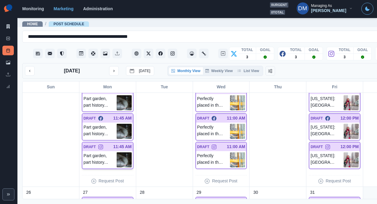
click at [117, 153] on img at bounding box center [124, 160] width 15 height 15
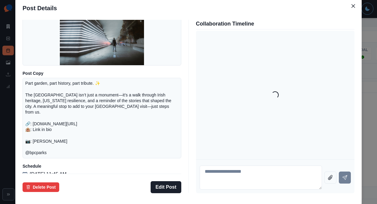
scroll to position [88, 0]
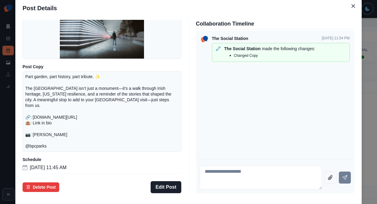
click at [44, 103] on div "Post Details Instagram Draft Media Post Copy Part garden, part history, part tr…" at bounding box center [188, 102] width 377 height 204
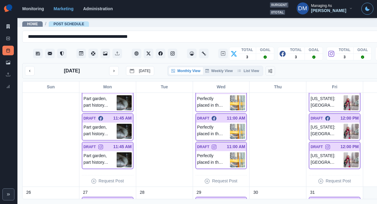
click at [230, 124] on img at bounding box center [237, 131] width 15 height 15
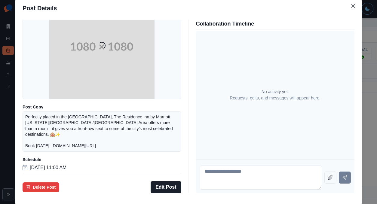
scroll to position [61, 0]
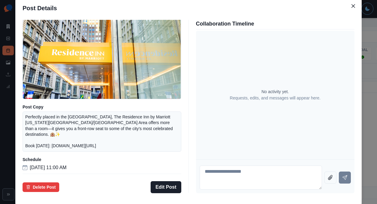
click at [63, 116] on div "Facebook Draft Media Post Copy Perfectly placed in the Financial District, The …" at bounding box center [188, 106] width 347 height 178
click at [45, 116] on div "Post Details Facebook Draft Media Post Copy Perfectly placed in the Financial D…" at bounding box center [188, 102] width 377 height 204
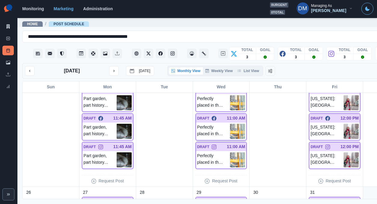
click at [230, 124] on img at bounding box center [237, 131] width 15 height 15
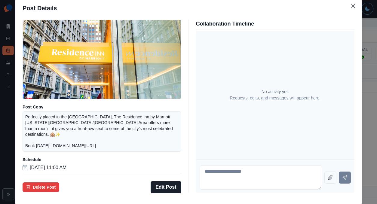
click at [37, 98] on div "Post Details Facebook Draft Media Post Copy Perfectly placed in the Financial D…" at bounding box center [188, 102] width 377 height 204
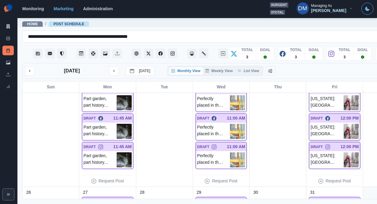
click at [344, 124] on img at bounding box center [351, 131] width 15 height 15
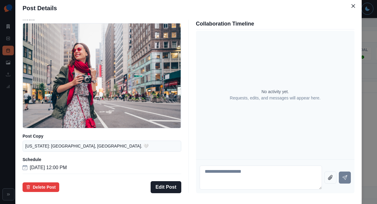
scroll to position [40, 0]
click at [50, 107] on div "Post Details Facebook Draft Media Post Copy New York: Big city, big vibes. 🤍 Sc…" at bounding box center [188, 102] width 377 height 204
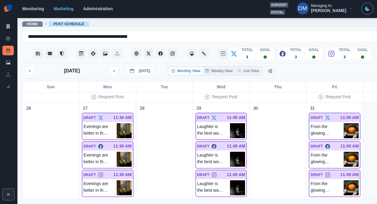
scroll to position [455, 0]
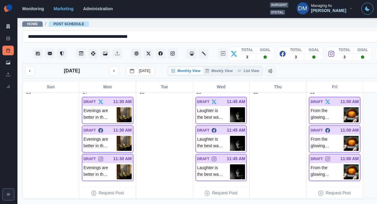
click at [117, 136] on img at bounding box center [124, 143] width 15 height 15
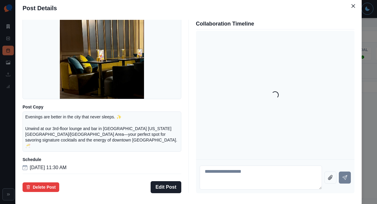
scroll to position [57, 0]
click at [39, 109] on div "Post Details Facebook Draft Media Post Copy Evenings are better in the city tha…" at bounding box center [188, 102] width 377 height 204
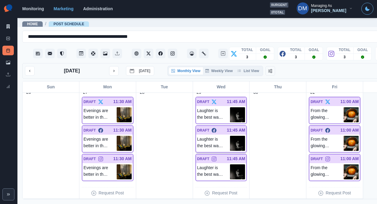
click at [230, 136] on img at bounding box center [237, 143] width 15 height 15
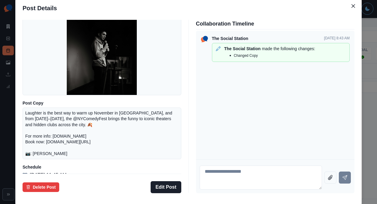
scroll to position [50, 0]
click at [34, 108] on div "Post Details Facebook Draft Media Post Copy Laughter is the best way to warm up…" at bounding box center [188, 102] width 377 height 204
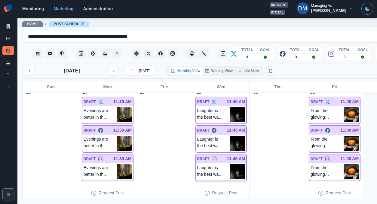
click at [230, 165] on img at bounding box center [237, 172] width 15 height 15
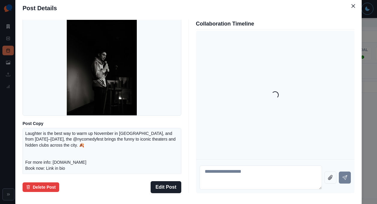
scroll to position [74, 0]
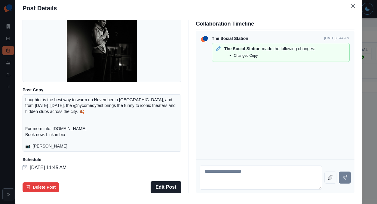
click at [38, 133] on div "Post Details Instagram Draft Media Post Copy Laughter is the best way to warm u…" at bounding box center [188, 102] width 377 height 204
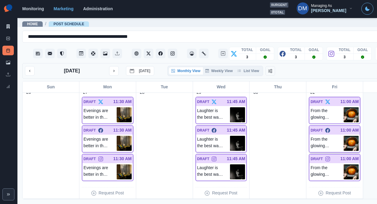
click at [344, 136] on img at bounding box center [351, 143] width 15 height 15
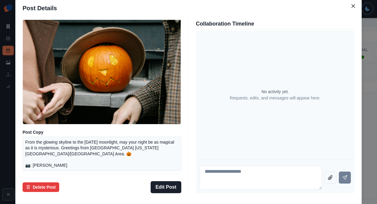
scroll to position [19, 0]
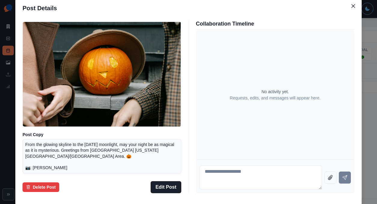
click at [34, 106] on div "Post Details Facebook Draft Media Post Copy From the glowing skyline to the Hal…" at bounding box center [188, 102] width 377 height 204
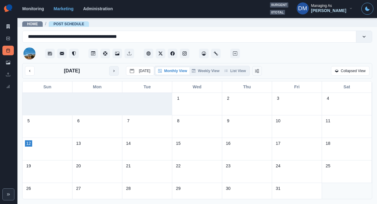
click at [109, 66] on button "next month" at bounding box center [114, 71] width 10 height 10
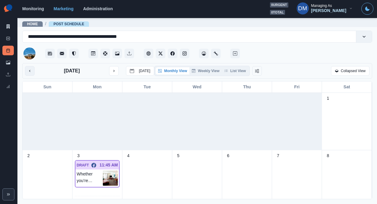
click at [28, 69] on icon "previous month" at bounding box center [30, 71] width 4 height 4
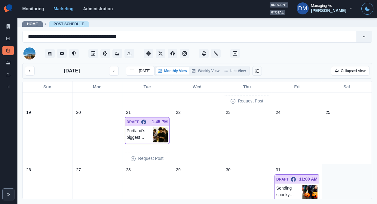
scroll to position [181, 0]
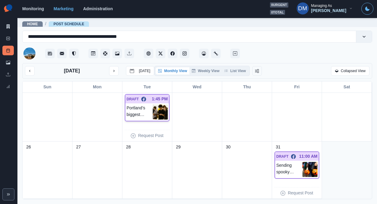
click at [161, 105] on img at bounding box center [160, 112] width 15 height 15
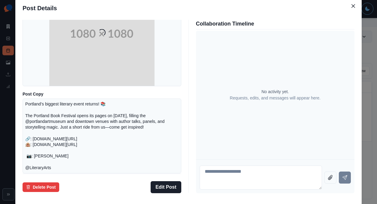
scroll to position [60, 0]
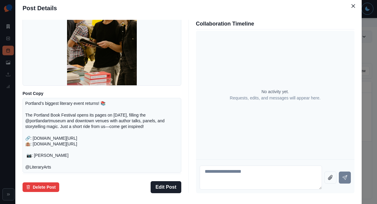
click at [51, 107] on div "Post Details Facebook Draft Media Post Copy Portland’s biggest literary event r…" at bounding box center [188, 102] width 377 height 204
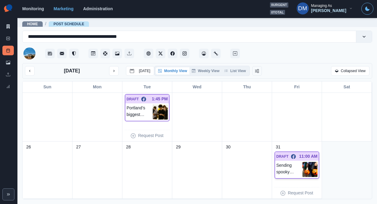
click at [307, 162] on img at bounding box center [310, 169] width 15 height 15
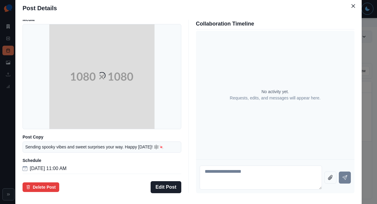
scroll to position [44, 0]
